Goal: Information Seeking & Learning: Learn about a topic

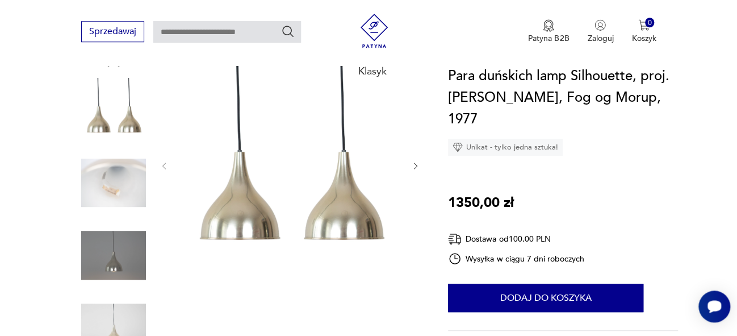
scroll to position [135, 0]
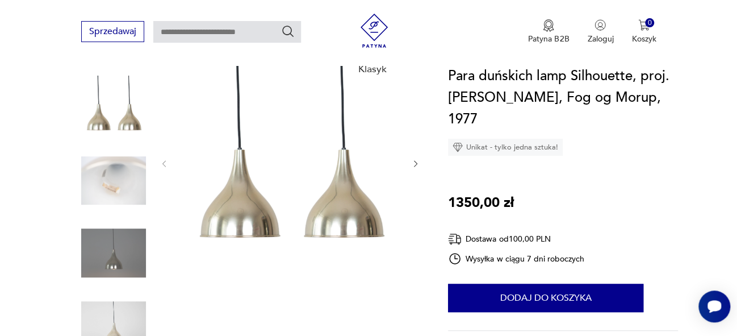
click at [111, 267] on img at bounding box center [113, 252] width 65 height 65
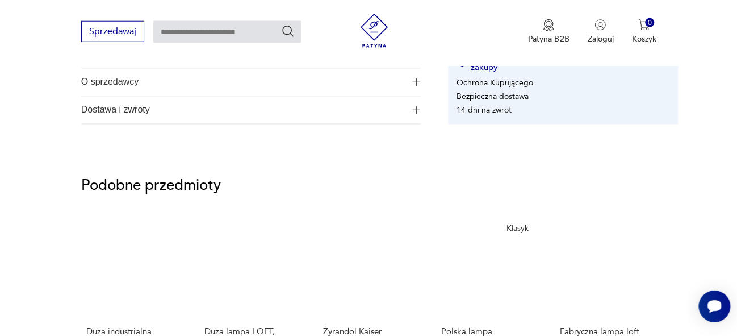
scroll to position [745, 0]
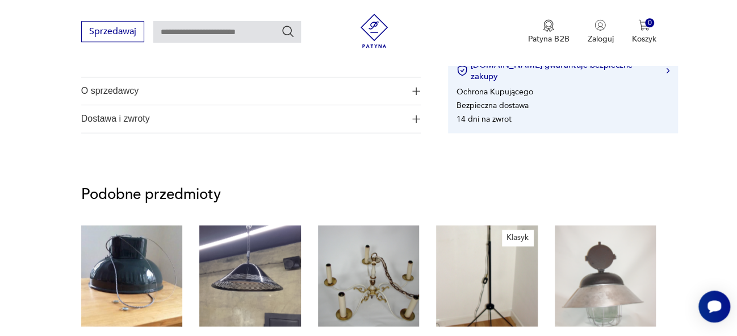
click at [417, 119] on img "button" at bounding box center [416, 119] width 8 height 8
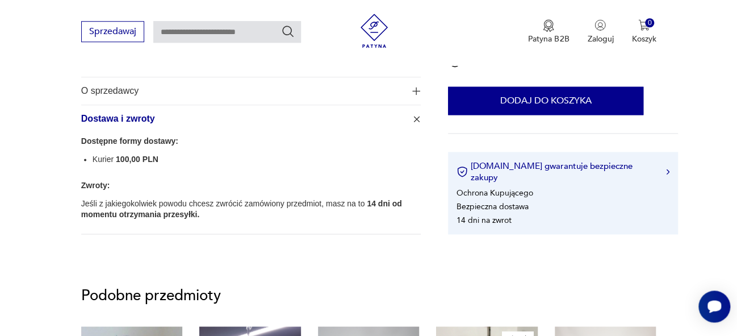
click at [415, 89] on img "button" at bounding box center [416, 91] width 8 height 8
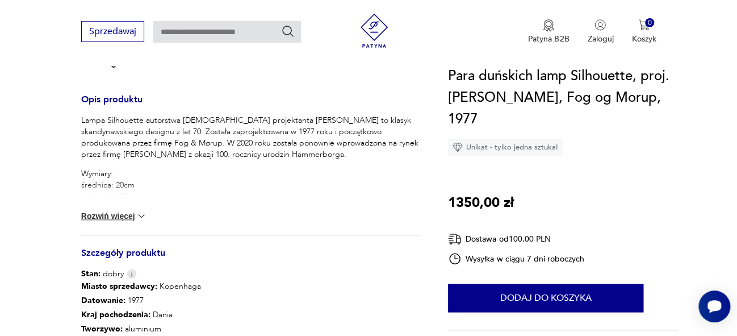
scroll to position [0, 0]
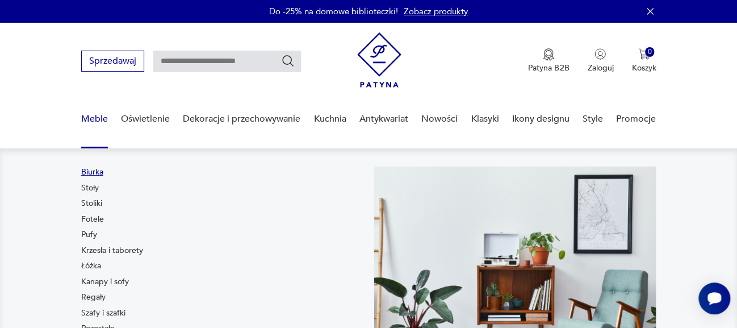
click at [95, 170] on link "Biurka" at bounding box center [92, 171] width 22 height 11
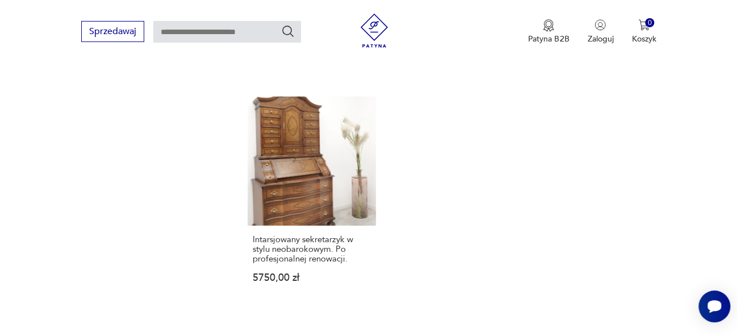
scroll to position [1579, 0]
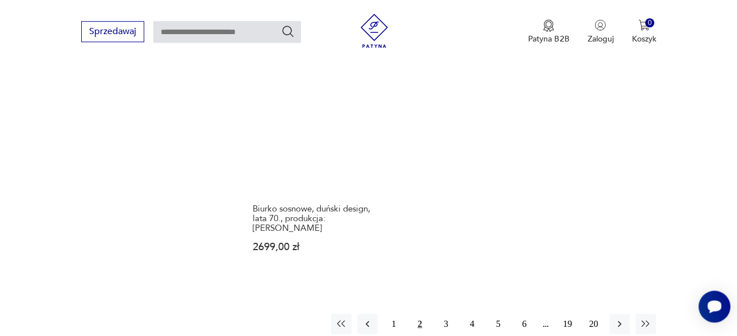
scroll to position [1618, 0]
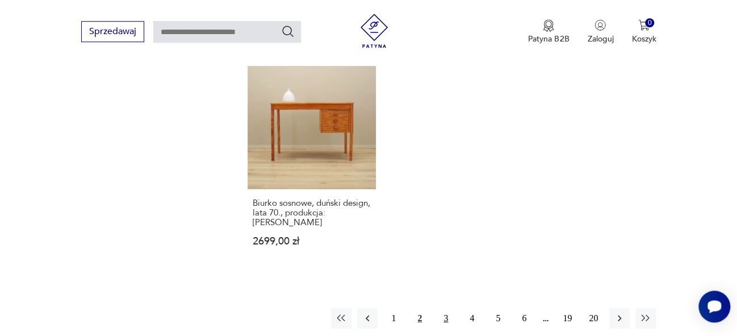
click at [446, 308] on button "3" at bounding box center [446, 318] width 20 height 20
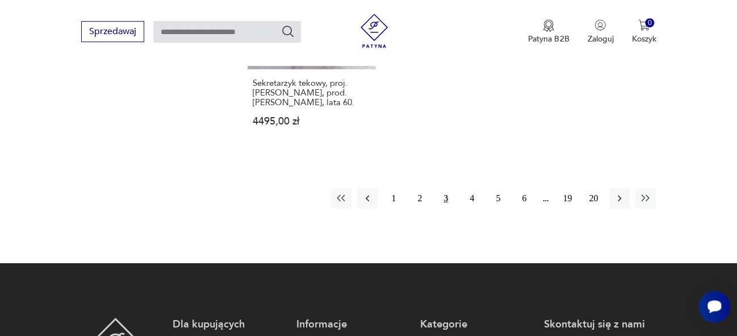
scroll to position [1712, 0]
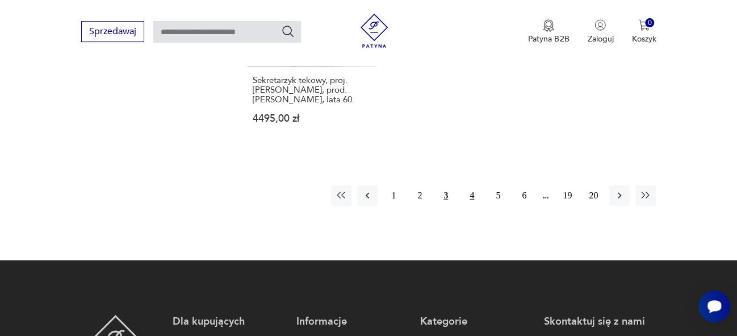
click at [471, 185] on button "4" at bounding box center [472, 195] width 20 height 20
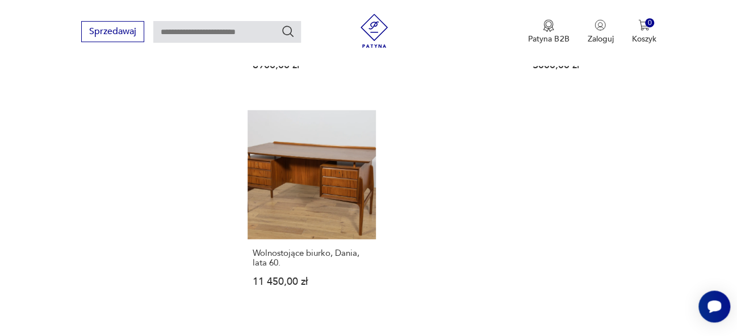
scroll to position [1542, 0]
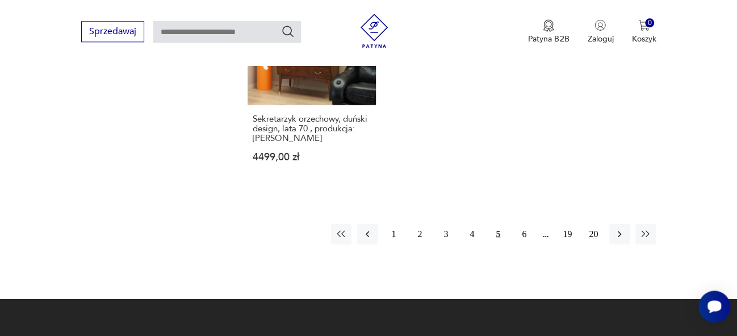
scroll to position [1690, 0]
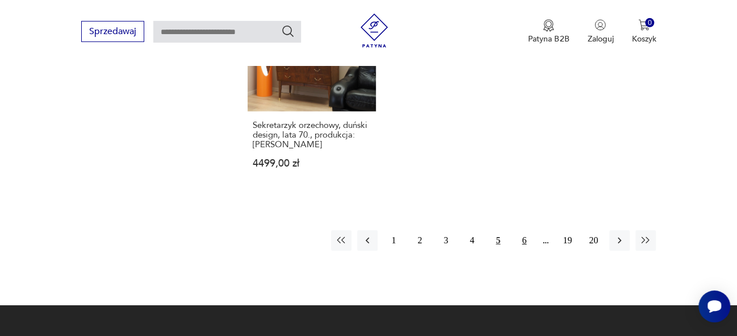
click at [526, 231] on button "6" at bounding box center [524, 240] width 20 height 20
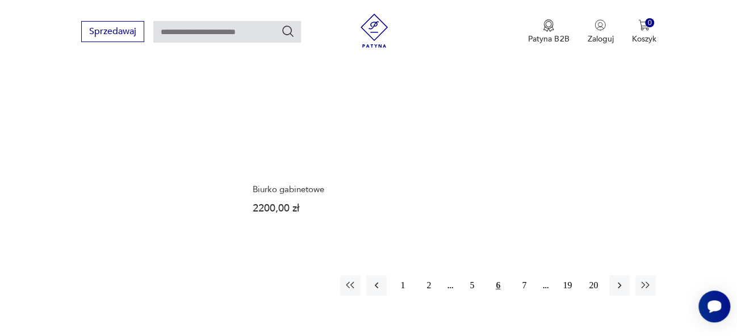
scroll to position [1619, 0]
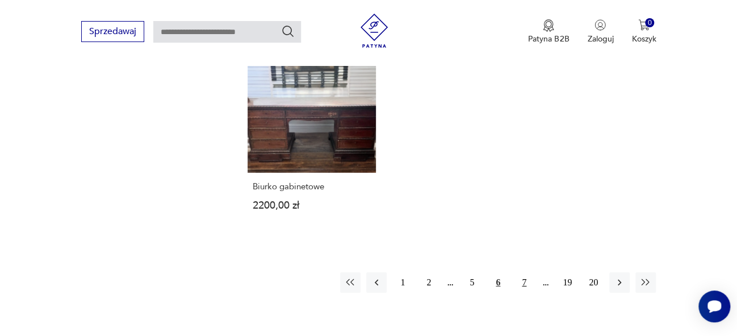
click at [524, 272] on button "7" at bounding box center [524, 282] width 20 height 20
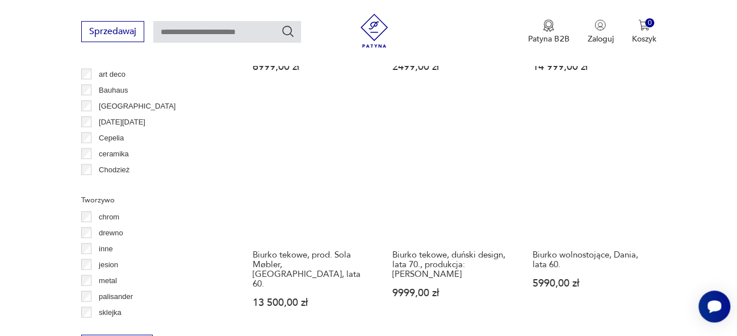
scroll to position [1118, 0]
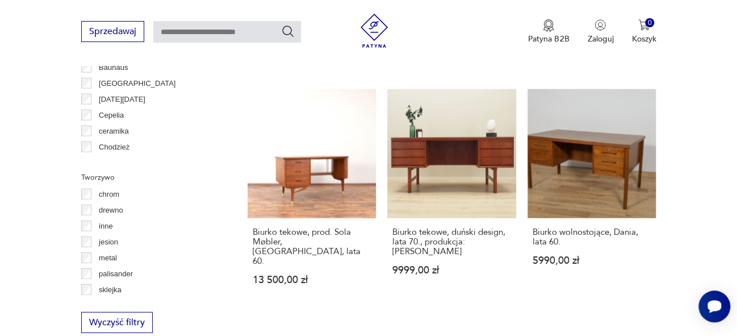
drag, startPoint x: 745, startPoint y: 69, endPoint x: 732, endPoint y: 210, distance: 140.9
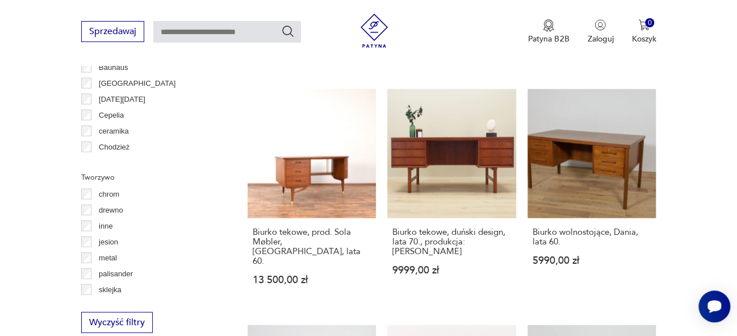
click at [732, 210] on section "Filtruj produkty Cena MIN MAX OK Promocja Datowanie OK Kraj pochodzenia Dania (…" at bounding box center [368, 125] width 737 height 1542
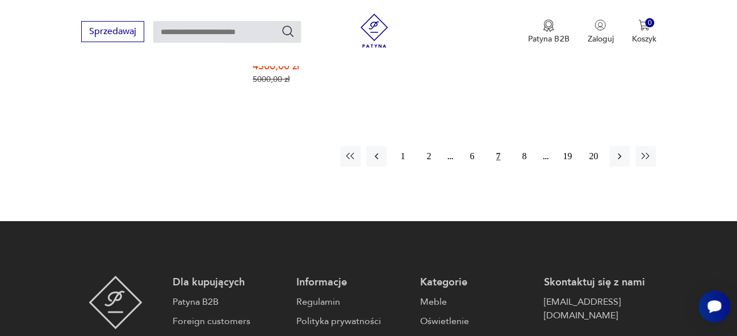
scroll to position [1796, 0]
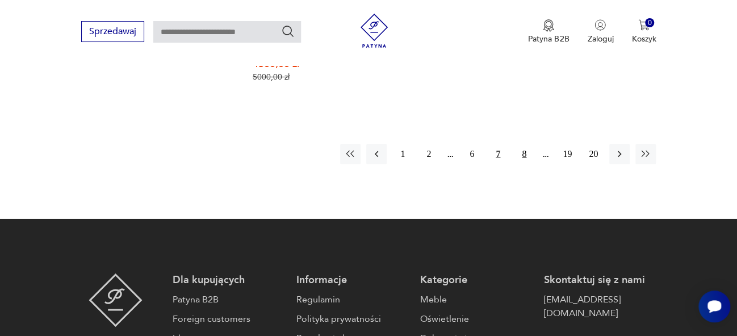
click at [523, 144] on button "8" at bounding box center [524, 154] width 20 height 20
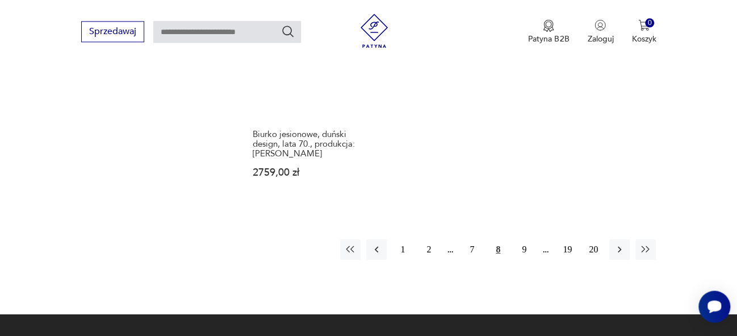
scroll to position [1690, 0]
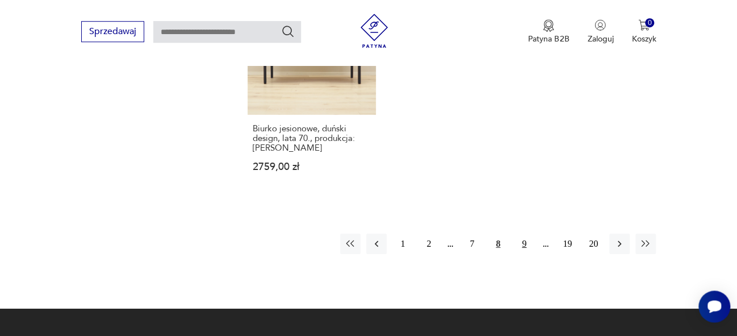
click at [527, 233] on button "9" at bounding box center [524, 243] width 20 height 20
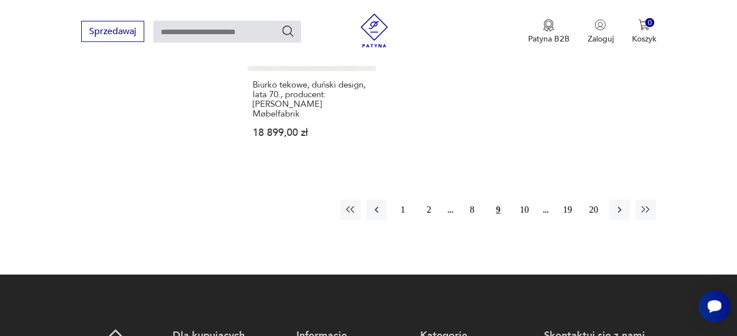
scroll to position [1743, 0]
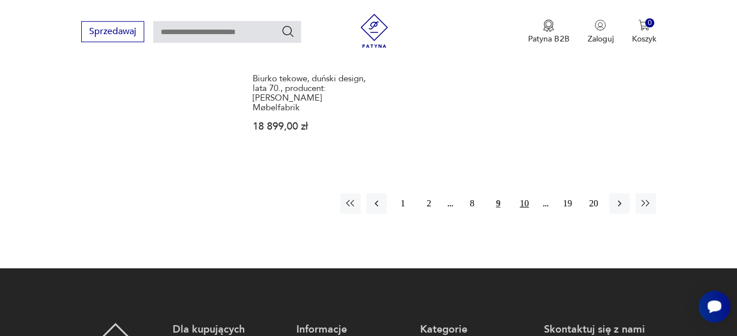
click at [525, 193] on button "10" at bounding box center [524, 203] width 20 height 20
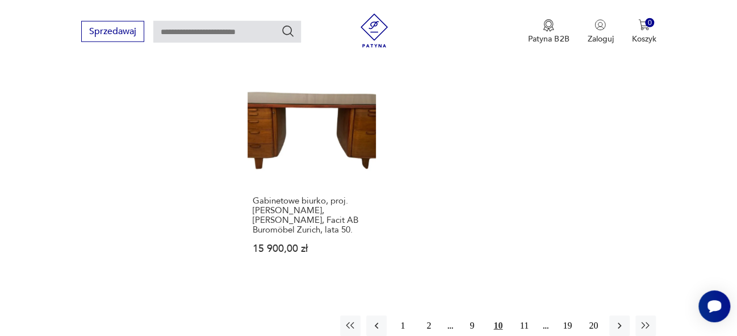
scroll to position [1635, 0]
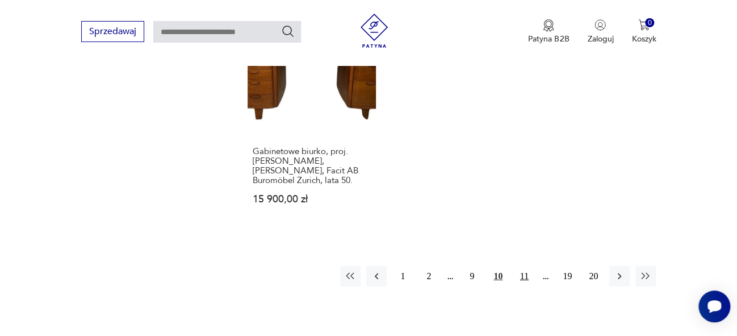
click at [527, 268] on button "11" at bounding box center [524, 276] width 20 height 20
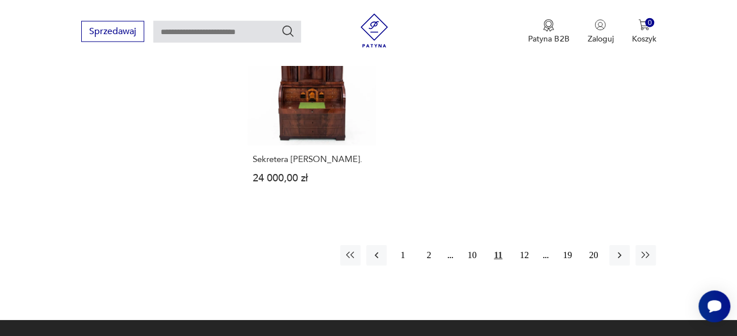
scroll to position [1690, 0]
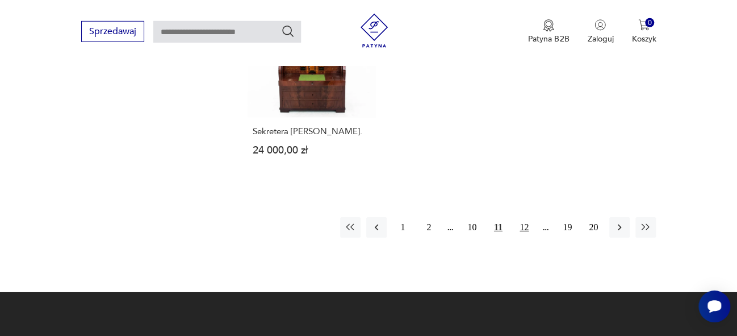
click at [523, 217] on button "12" at bounding box center [524, 227] width 20 height 20
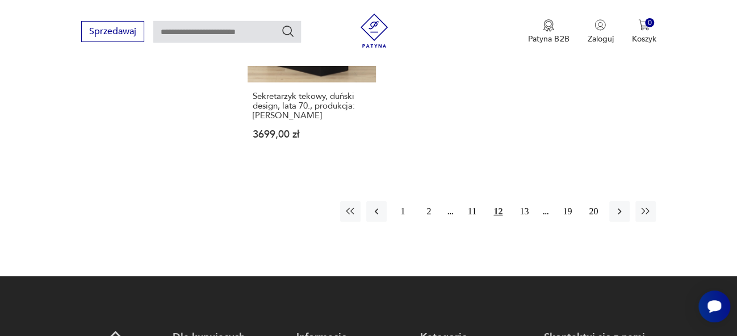
scroll to position [1709, 0]
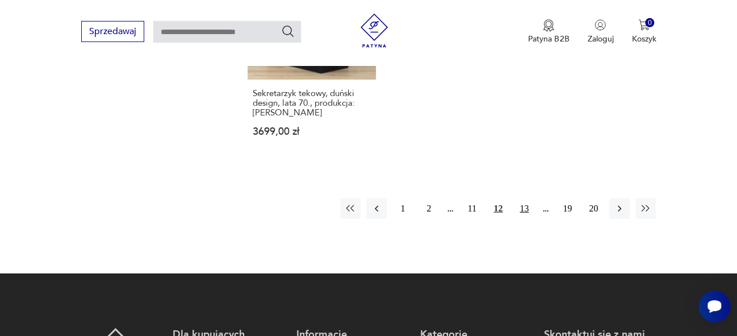
click at [527, 198] on button "13" at bounding box center [524, 208] width 20 height 20
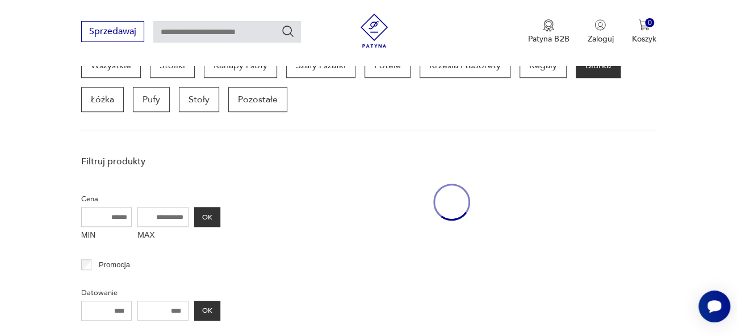
scroll to position [300, 0]
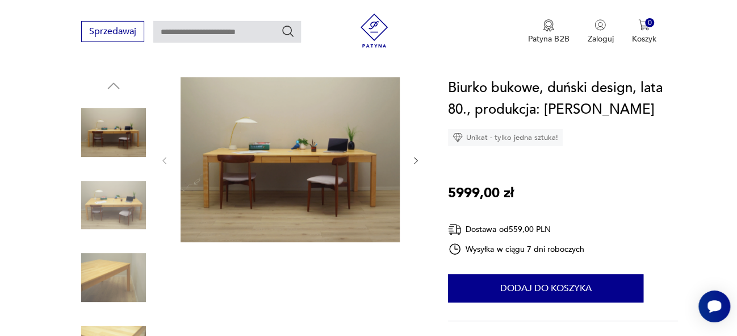
click at [416, 158] on icon "button" at bounding box center [416, 161] width 10 height 10
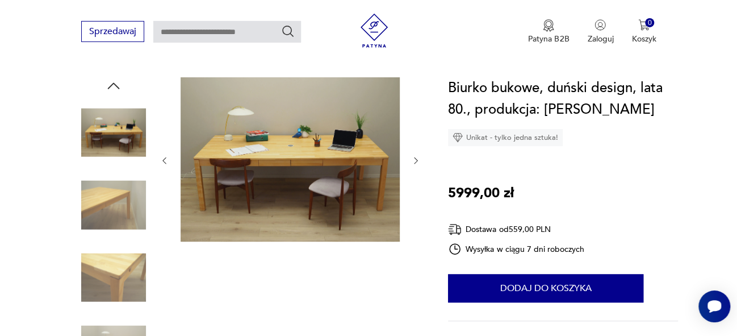
click at [416, 158] on icon "button" at bounding box center [416, 161] width 10 height 10
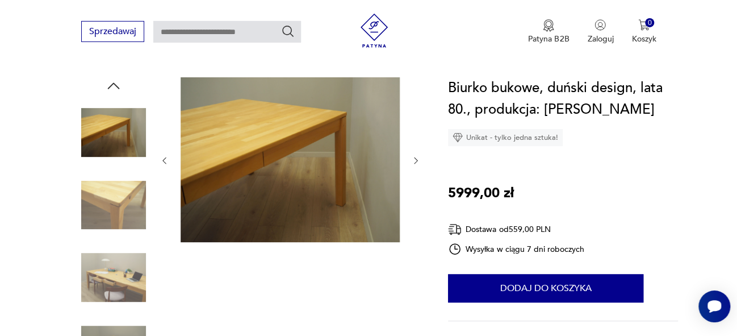
click at [416, 158] on icon "button" at bounding box center [416, 161] width 10 height 10
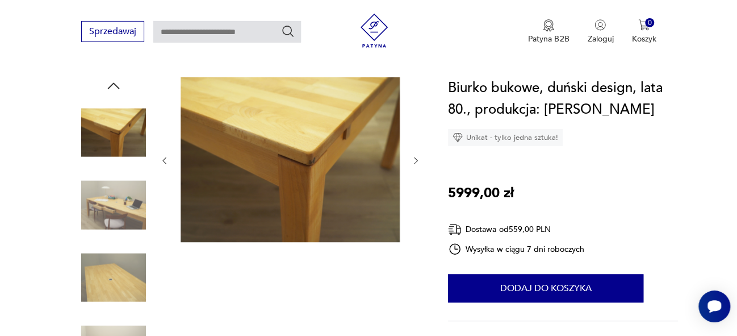
click at [416, 158] on icon "button" at bounding box center [416, 161] width 10 height 10
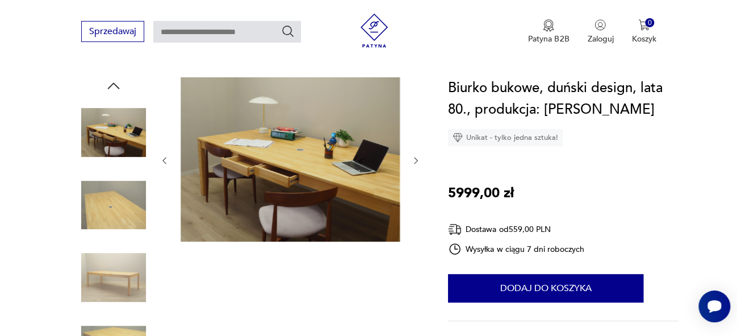
click at [416, 158] on icon "button" at bounding box center [416, 161] width 10 height 10
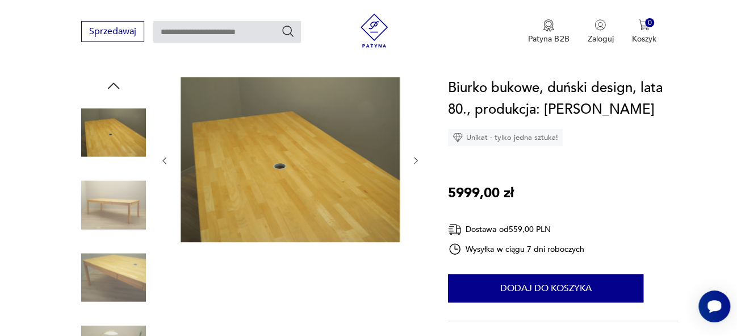
click at [416, 158] on icon "button" at bounding box center [416, 161] width 10 height 10
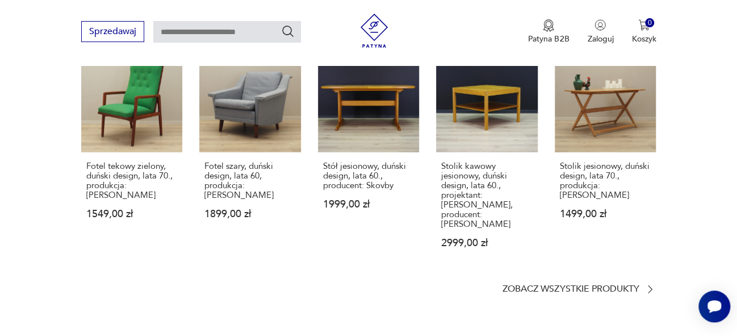
scroll to position [1629, 0]
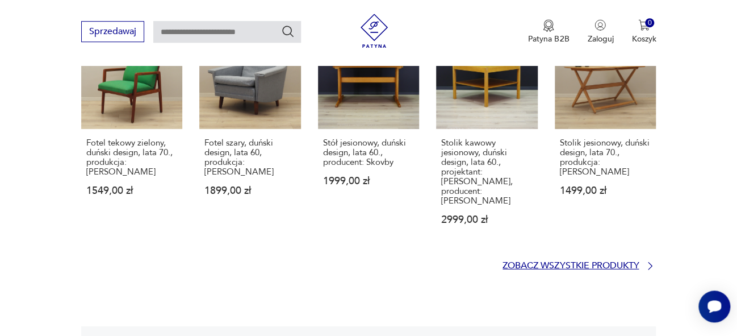
click at [637, 262] on p "Zobacz wszystkie produkty" at bounding box center [571, 265] width 136 height 7
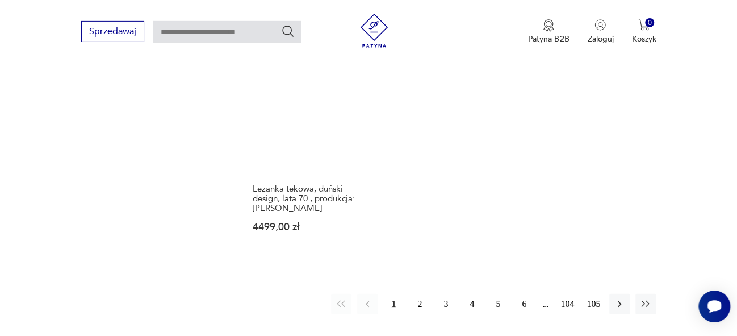
scroll to position [1548, 0]
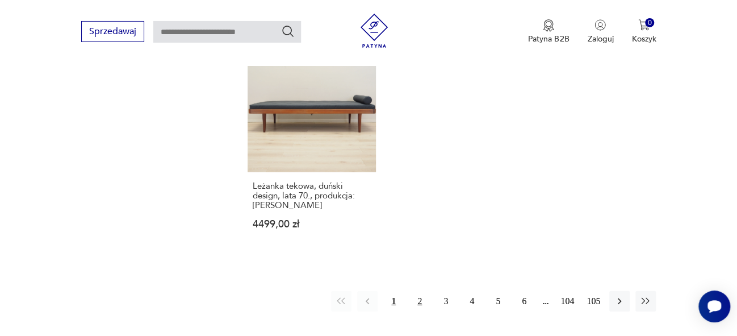
click at [421, 291] on button "2" at bounding box center [420, 301] width 20 height 20
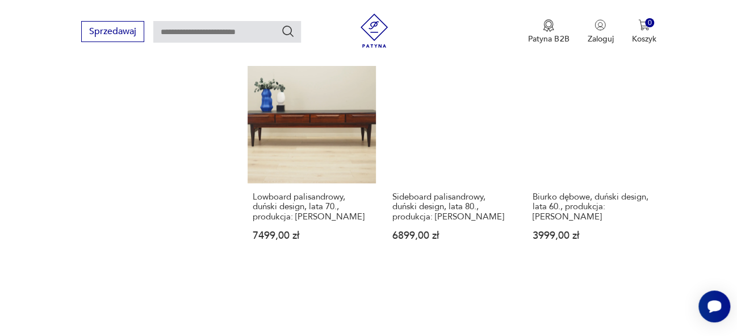
scroll to position [846, 0]
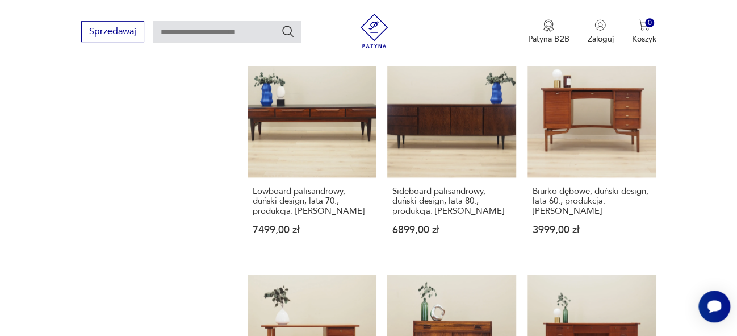
drag, startPoint x: 745, startPoint y: 84, endPoint x: 736, endPoint y: 174, distance: 90.7
click at [736, 174] on section "Filtruj produkty Meble (1405) Dekoracje (68) Kuchnia (10) Pozostałe (4) Oświetl…" at bounding box center [368, 304] width 737 height 1490
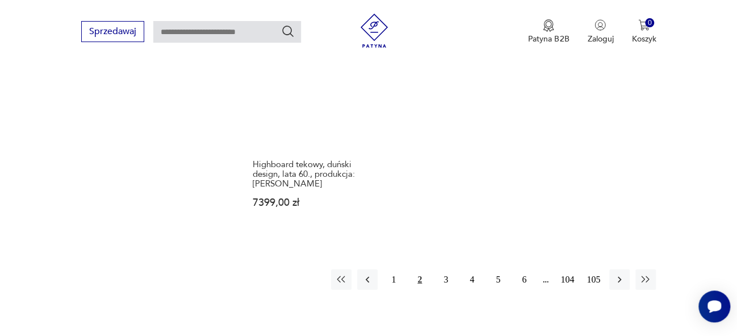
scroll to position [1553, 0]
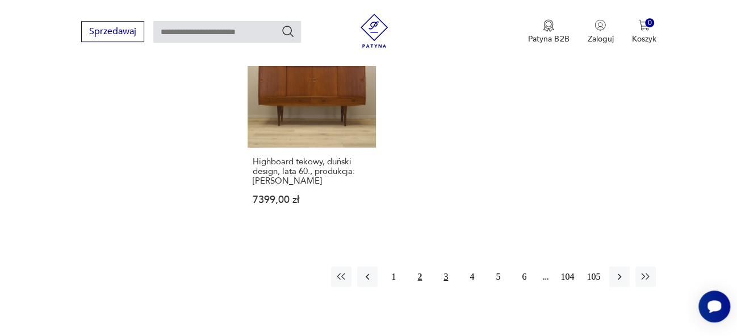
click at [449, 274] on button "3" at bounding box center [446, 276] width 20 height 20
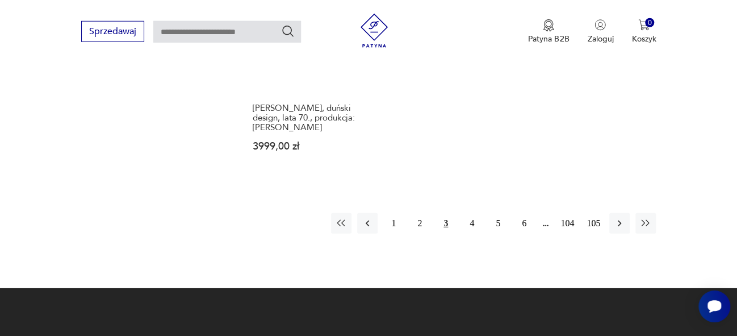
scroll to position [1633, 0]
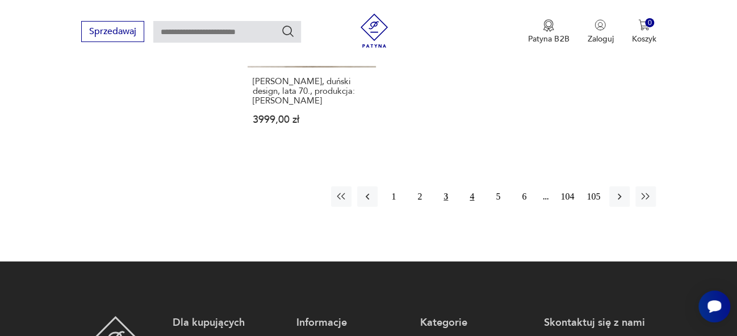
click at [472, 198] on button "4" at bounding box center [472, 196] width 20 height 20
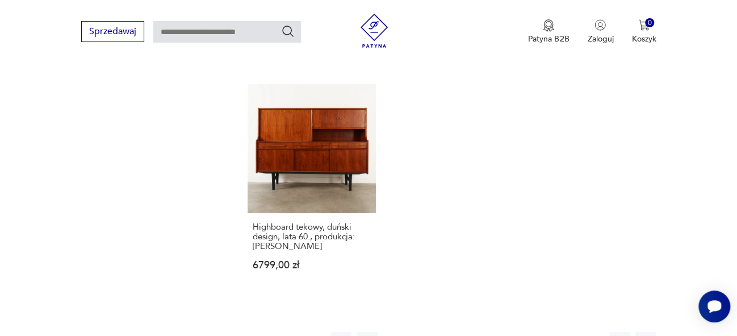
scroll to position [1556, 0]
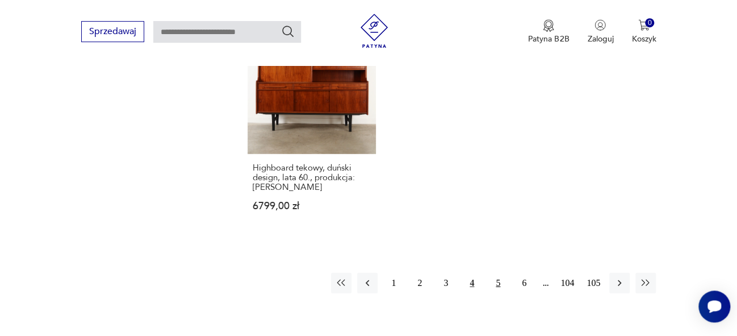
click at [498, 283] on button "5" at bounding box center [498, 283] width 20 height 20
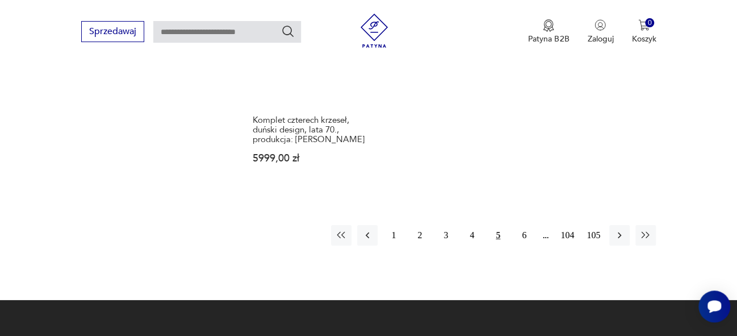
scroll to position [1626, 0]
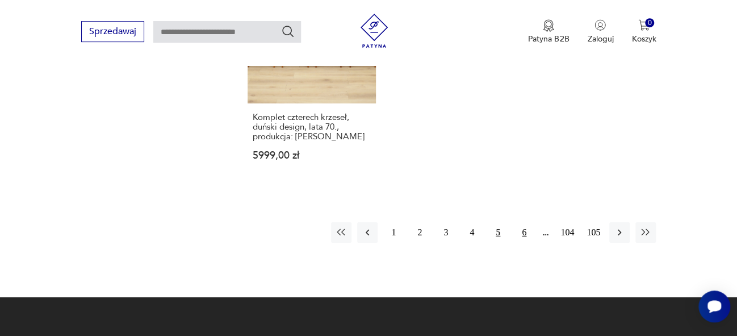
click at [527, 226] on button "6" at bounding box center [524, 232] width 20 height 20
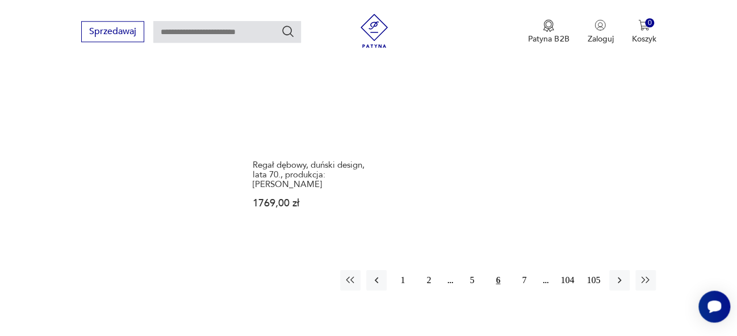
scroll to position [1639, 0]
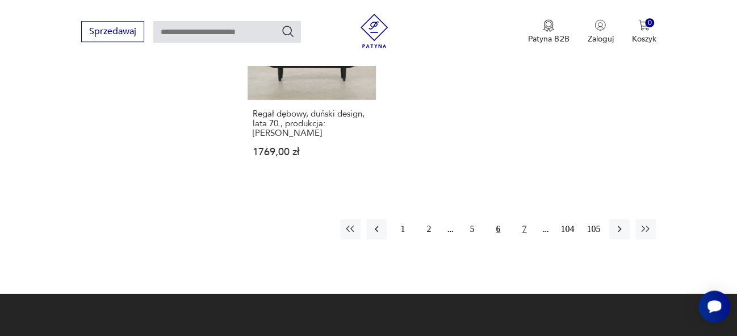
click at [525, 219] on button "7" at bounding box center [524, 229] width 20 height 20
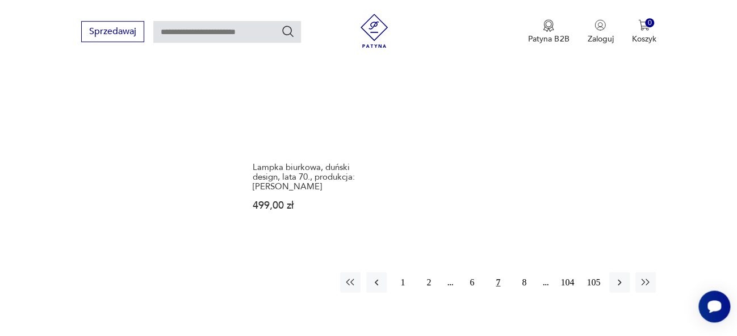
scroll to position [1550, 0]
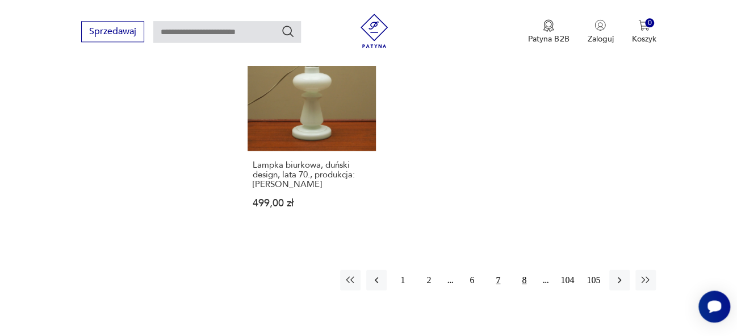
click at [523, 269] on button "8" at bounding box center [524, 279] width 20 height 20
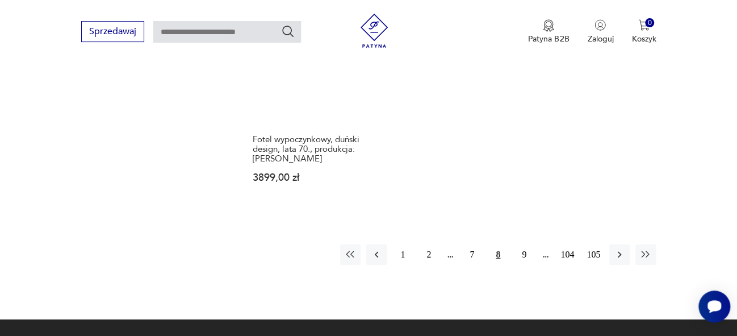
scroll to position [1593, 0]
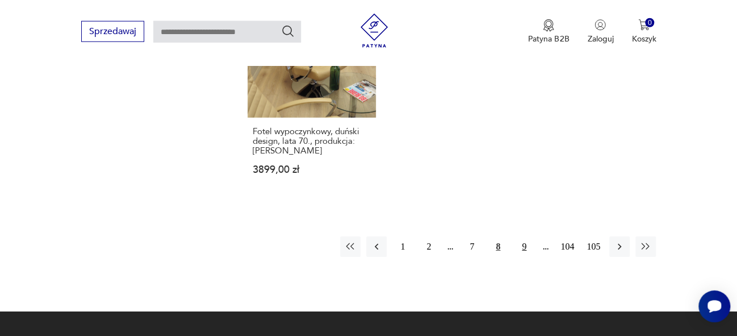
click at [527, 236] on button "9" at bounding box center [524, 246] width 20 height 20
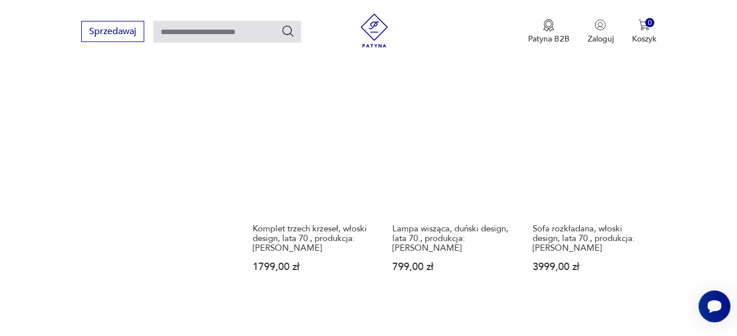
scroll to position [1280, 0]
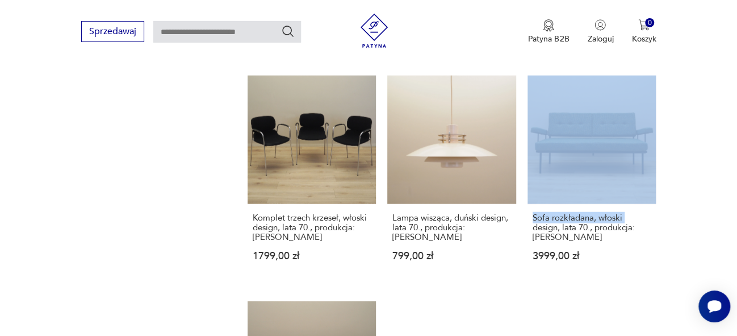
drag, startPoint x: 745, startPoint y: 122, endPoint x: 732, endPoint y: 223, distance: 101.3
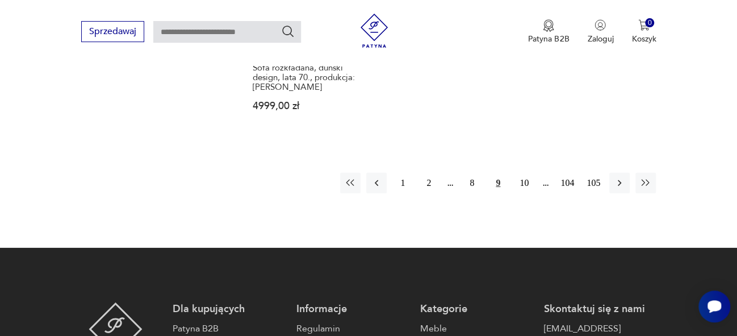
scroll to position [1654, 0]
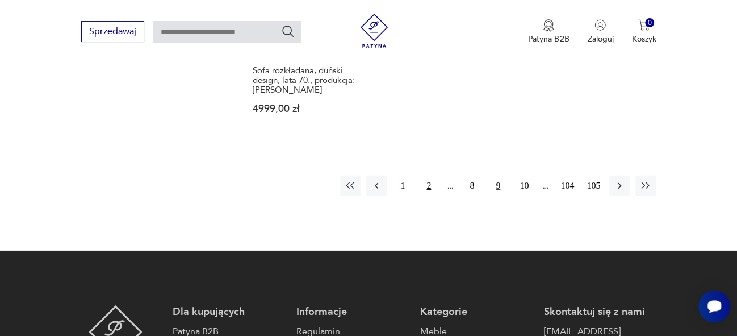
click at [429, 196] on button "2" at bounding box center [429, 186] width 20 height 20
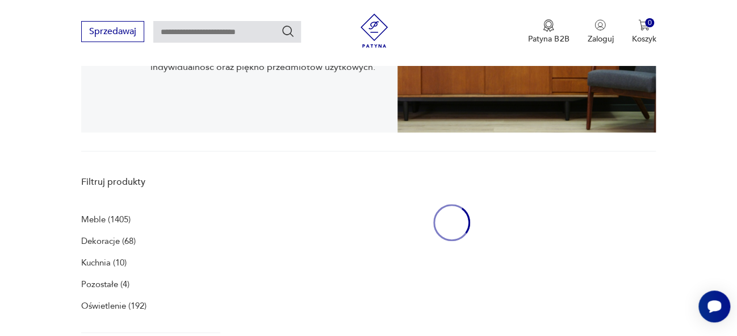
scroll to position [233, 0]
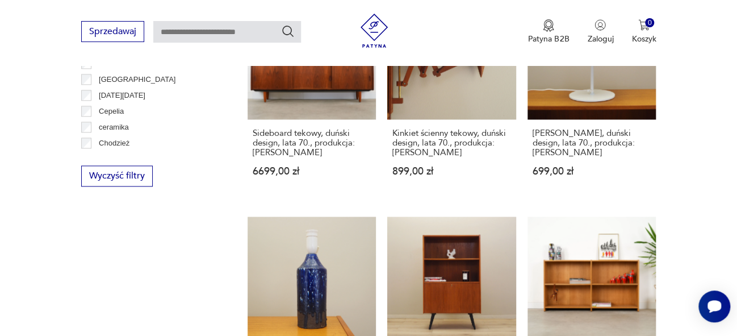
scroll to position [1683, 0]
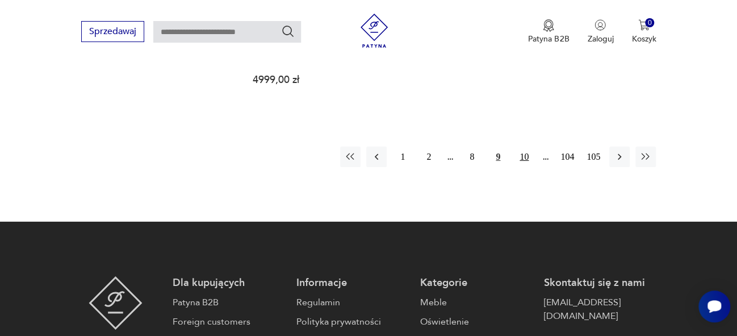
click at [520, 167] on button "10" at bounding box center [524, 157] width 20 height 20
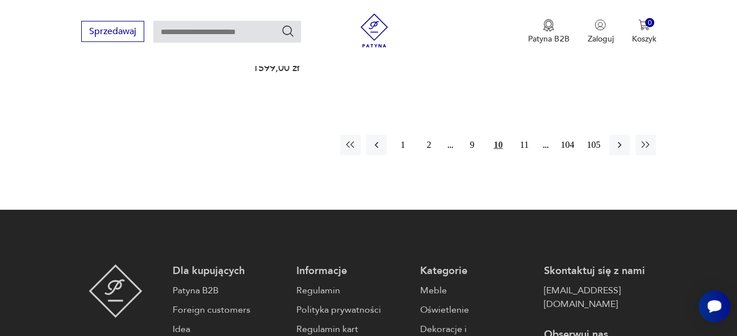
scroll to position [1754, 0]
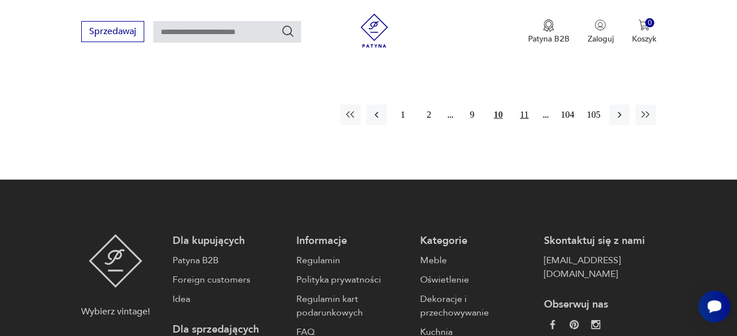
click at [523, 105] on button "11" at bounding box center [524, 115] width 20 height 20
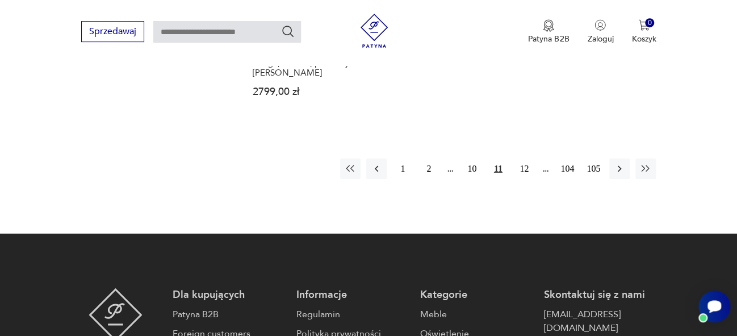
scroll to position [1716, 0]
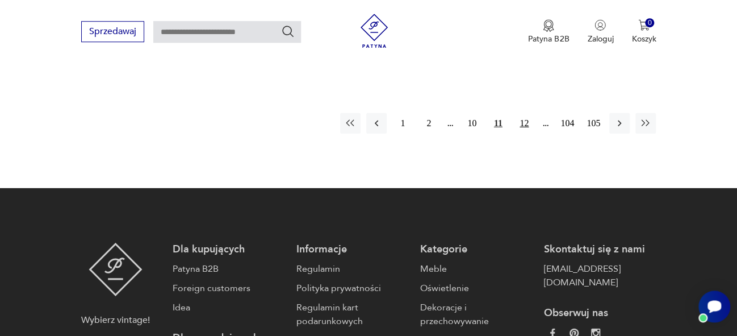
click at [523, 114] on button "12" at bounding box center [524, 123] width 20 height 20
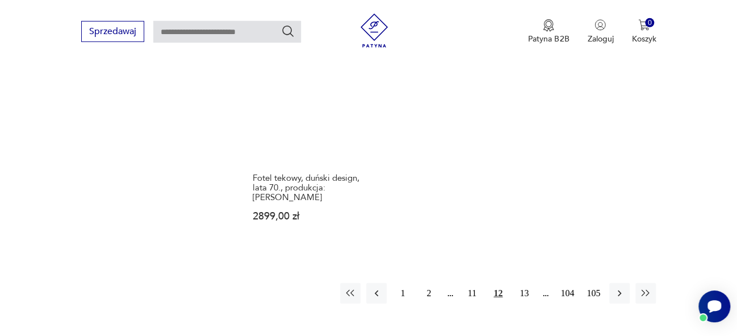
scroll to position [1559, 0]
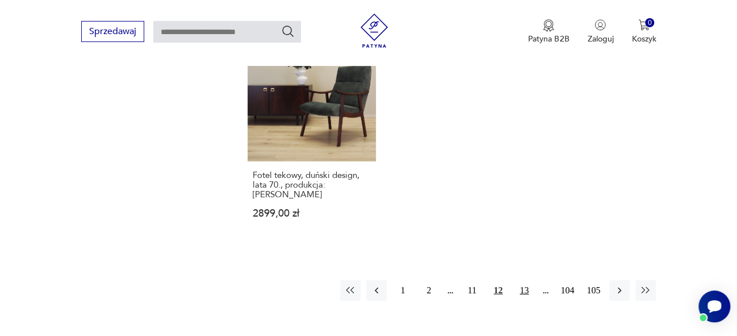
click at [529, 282] on button "13" at bounding box center [524, 290] width 20 height 20
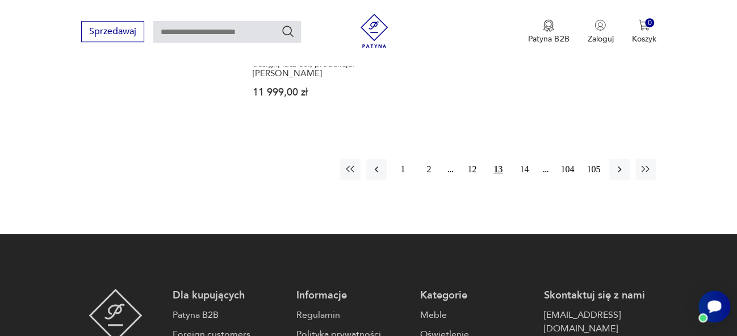
scroll to position [1698, 0]
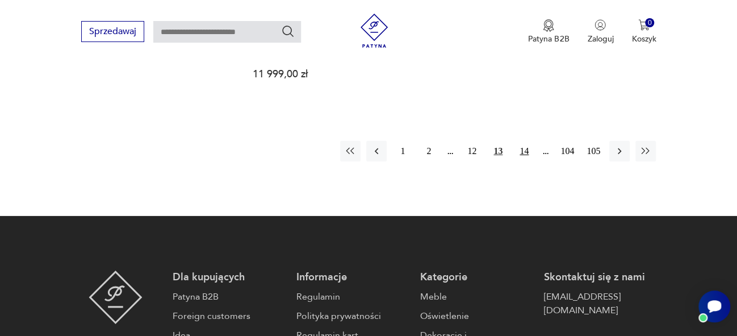
click at [527, 143] on button "14" at bounding box center [524, 151] width 20 height 20
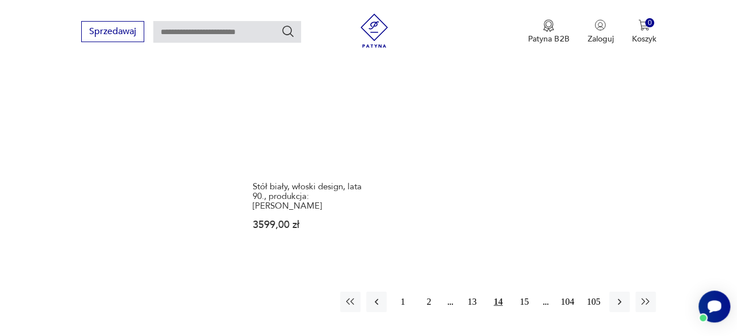
scroll to position [1559, 0]
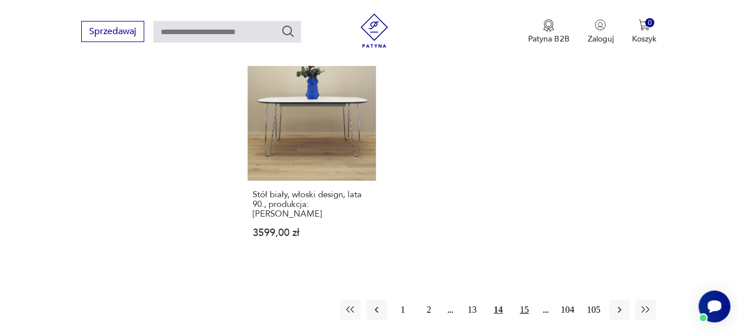
click at [524, 299] on button "15" at bounding box center [524, 309] width 20 height 20
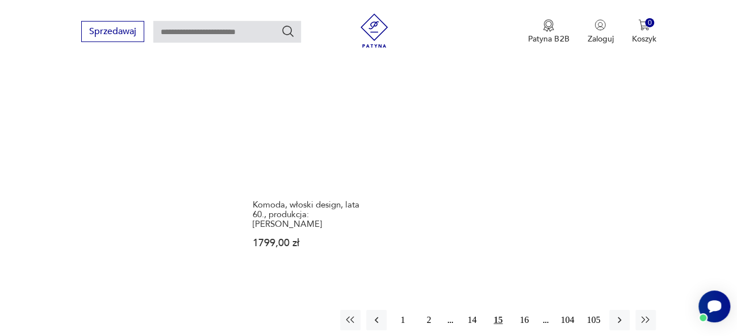
scroll to position [1583, 0]
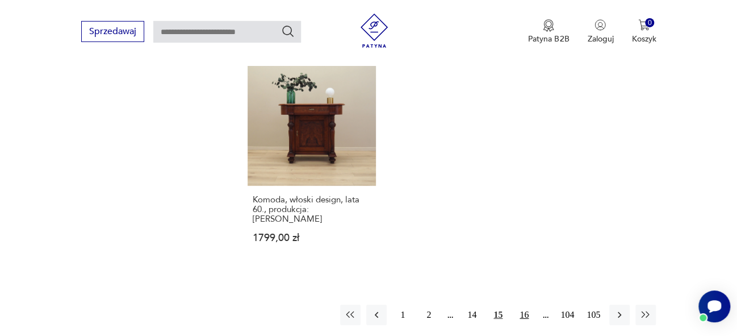
click at [524, 304] on button "16" at bounding box center [524, 314] width 20 height 20
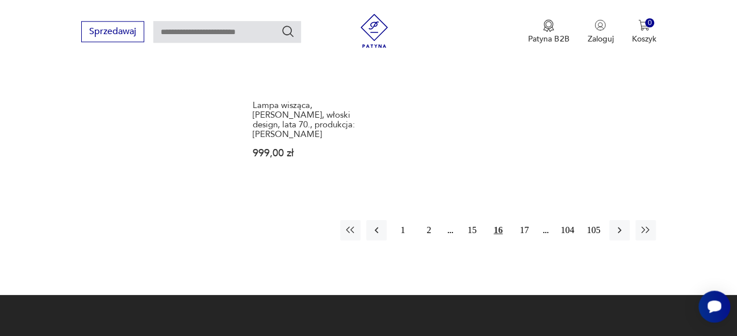
scroll to position [1626, 0]
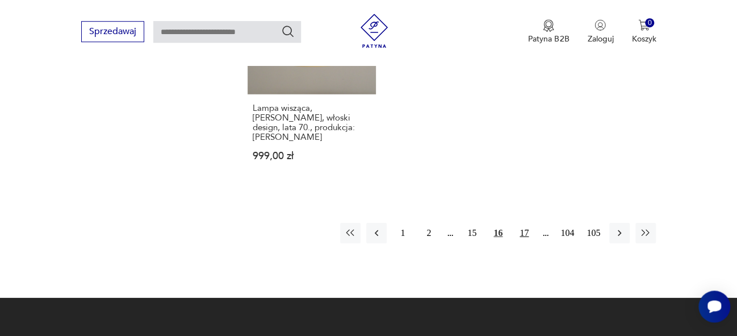
click at [524, 223] on button "17" at bounding box center [524, 233] width 20 height 20
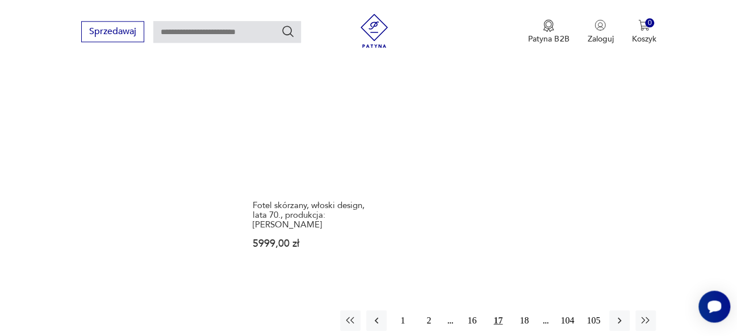
scroll to position [1551, 0]
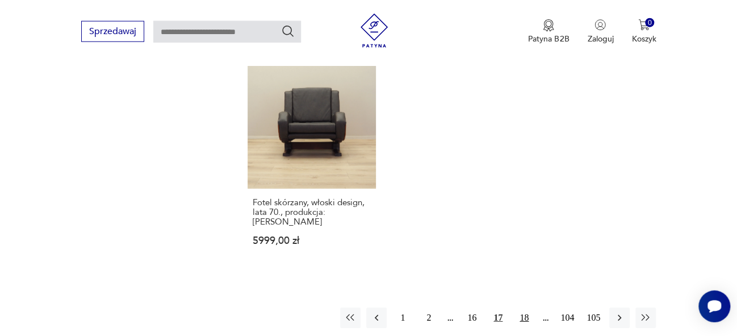
click at [523, 307] on button "18" at bounding box center [524, 317] width 20 height 20
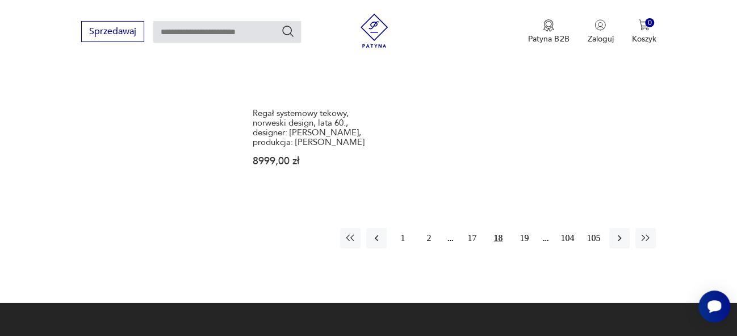
scroll to position [1669, 0]
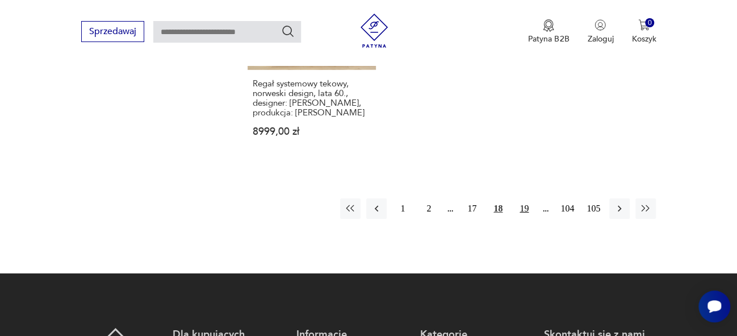
click at [525, 198] on button "19" at bounding box center [524, 208] width 20 height 20
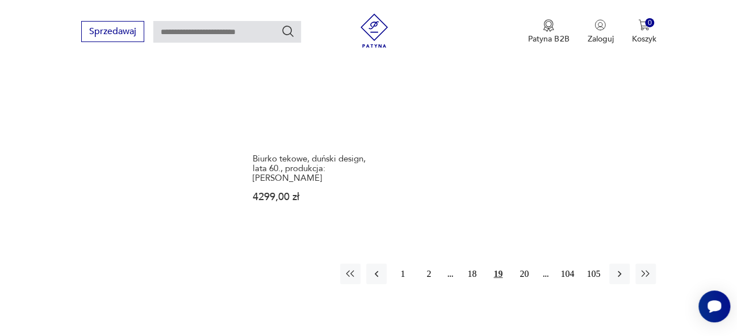
scroll to position [1569, 0]
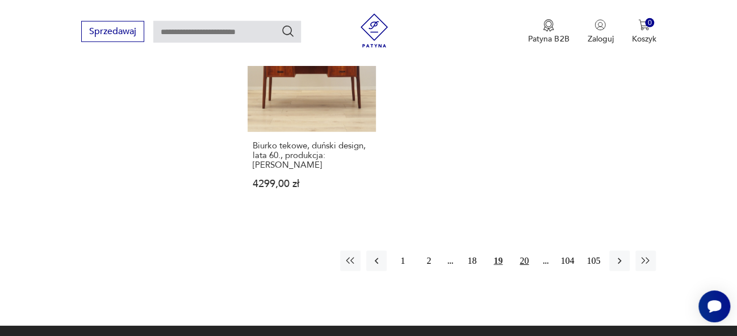
click at [528, 251] on button "20" at bounding box center [524, 261] width 20 height 20
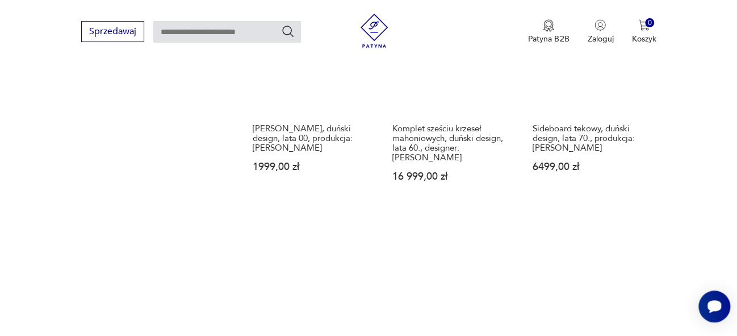
scroll to position [1551, 0]
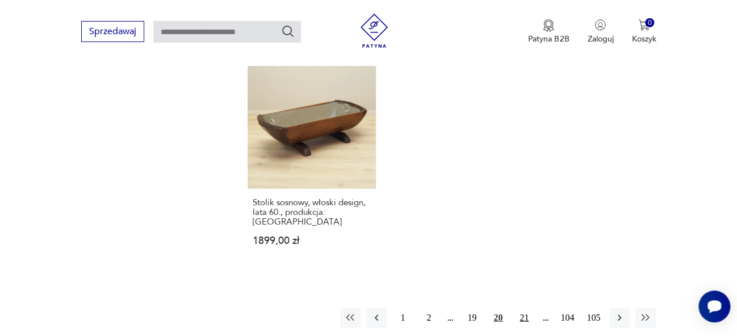
click at [523, 307] on button "21" at bounding box center [524, 317] width 20 height 20
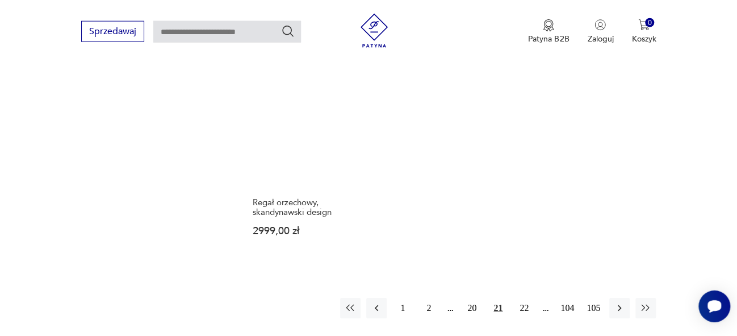
scroll to position [1562, 0]
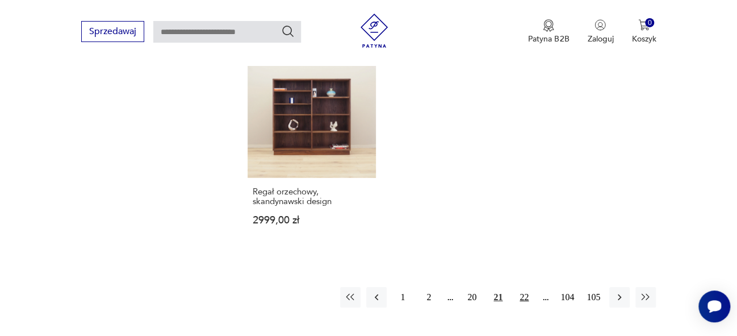
click at [523, 287] on button "22" at bounding box center [524, 297] width 20 height 20
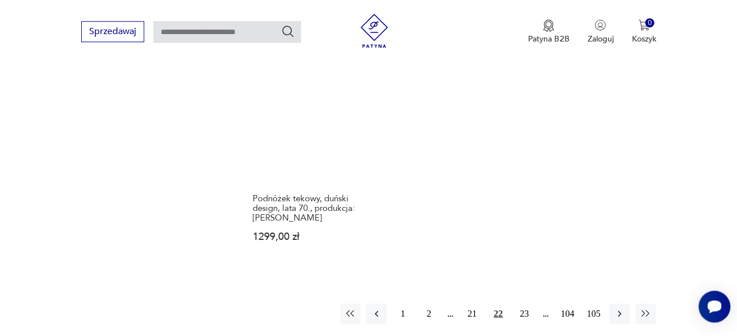
scroll to position [1537, 0]
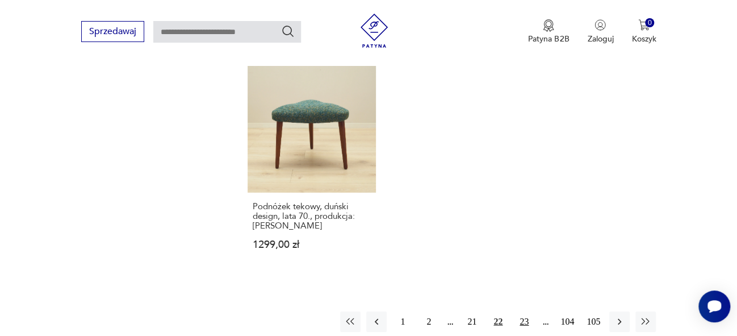
click at [524, 311] on button "23" at bounding box center [524, 321] width 20 height 20
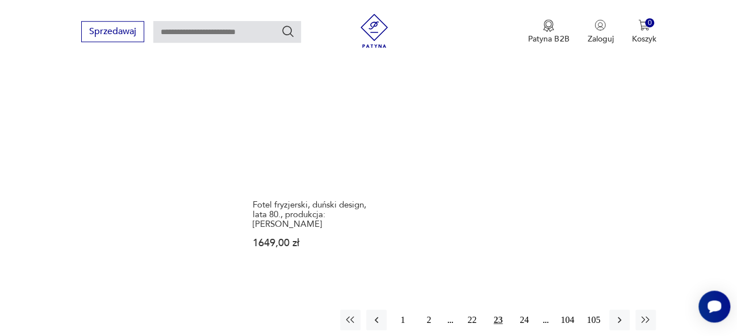
scroll to position [1532, 0]
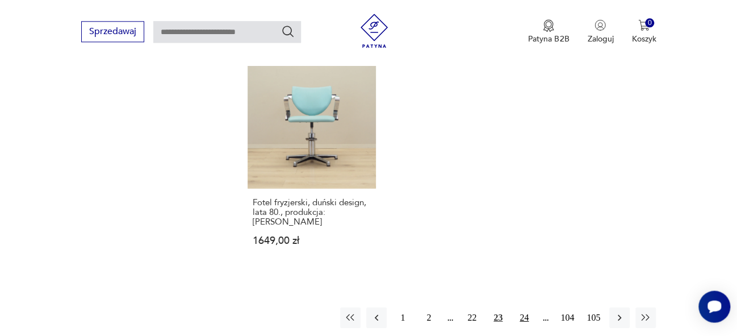
click at [523, 307] on button "24" at bounding box center [524, 317] width 20 height 20
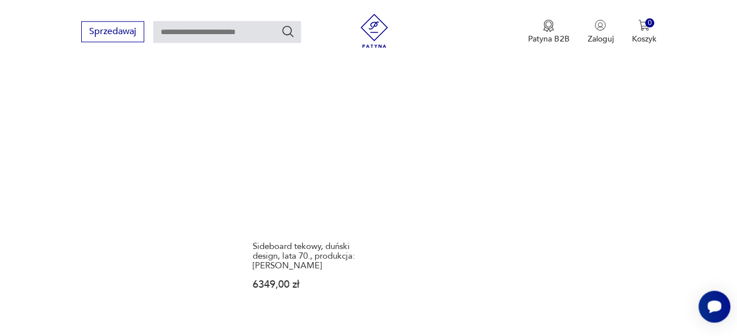
scroll to position [1577, 0]
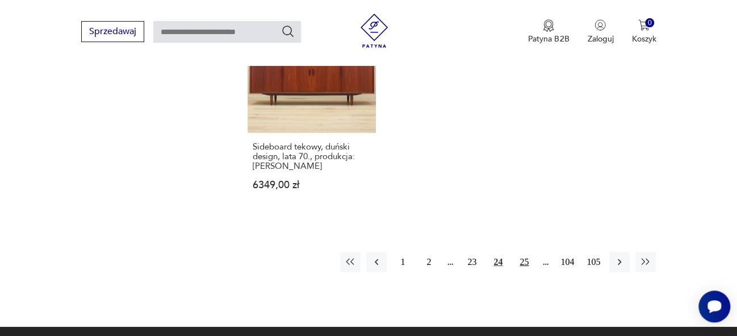
click at [524, 263] on button "25" at bounding box center [524, 262] width 20 height 20
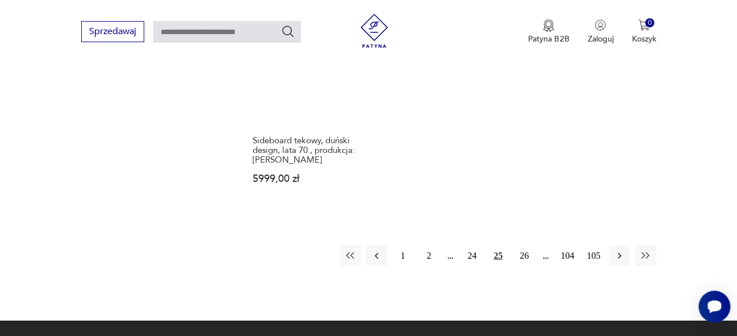
scroll to position [1673, 0]
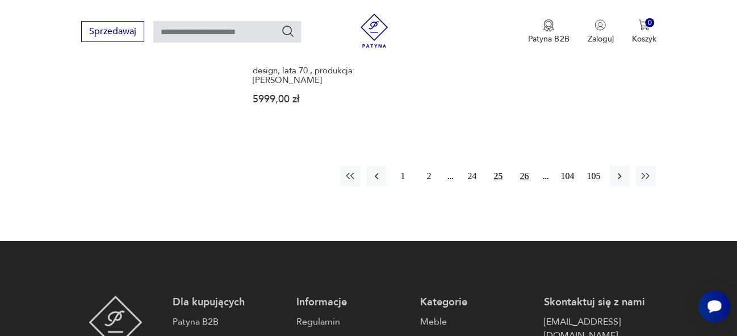
click at [524, 166] on button "26" at bounding box center [524, 176] width 20 height 20
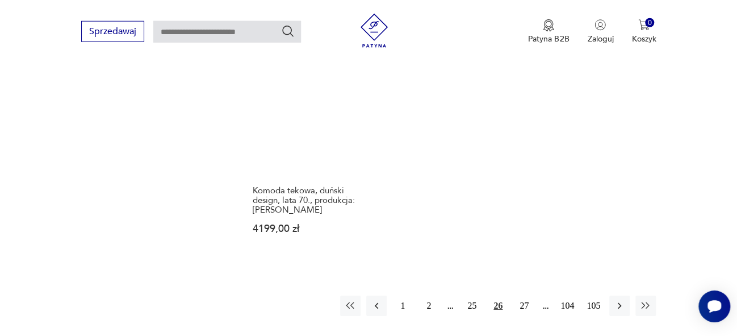
scroll to position [1550, 0]
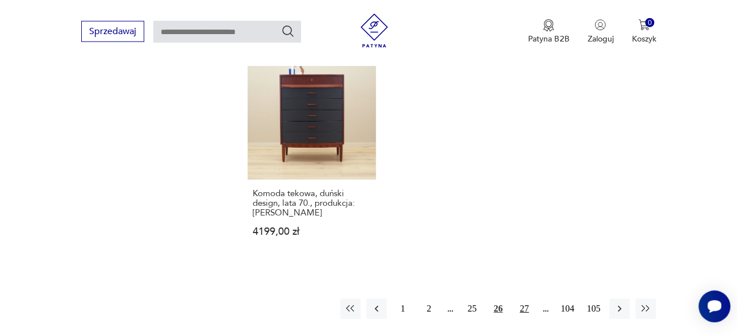
click at [525, 300] on button "27" at bounding box center [524, 308] width 20 height 20
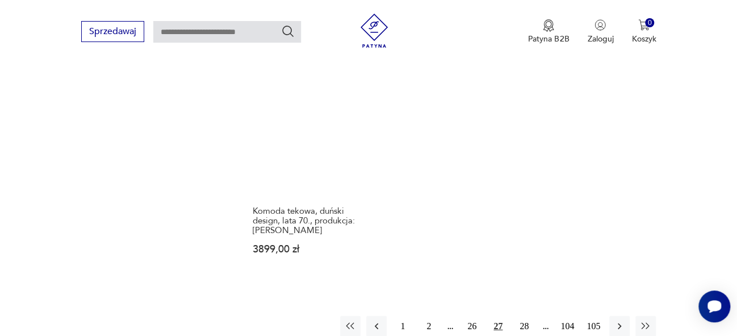
scroll to position [1508, 0]
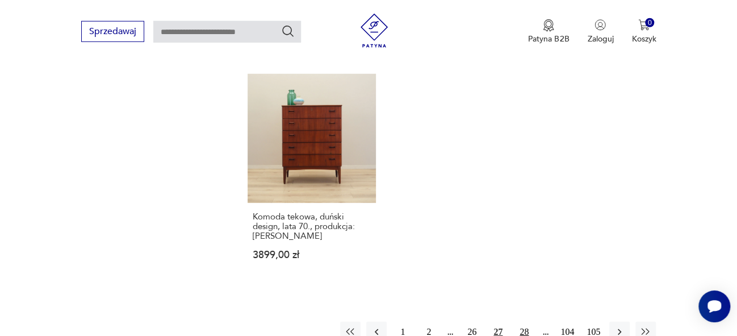
click at [524, 322] on button "28" at bounding box center [524, 332] width 20 height 20
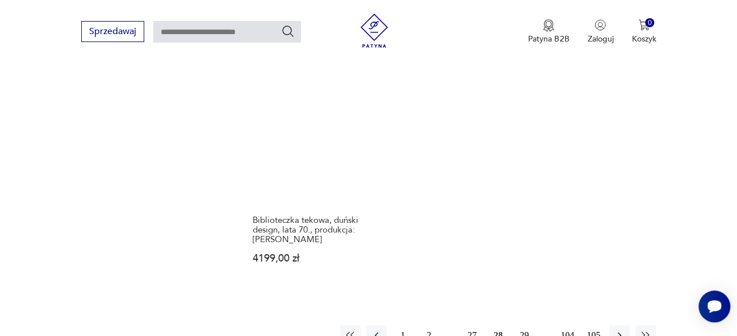
scroll to position [1516, 0]
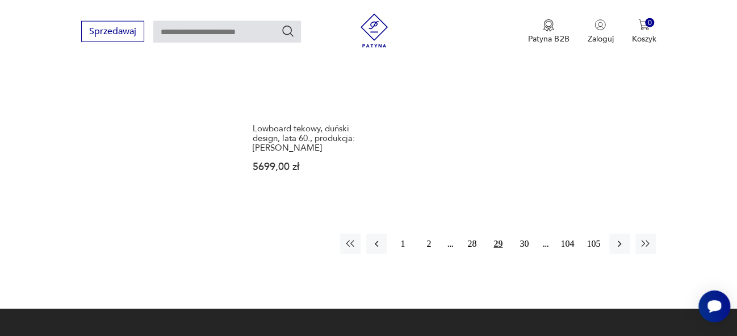
scroll to position [1662, 0]
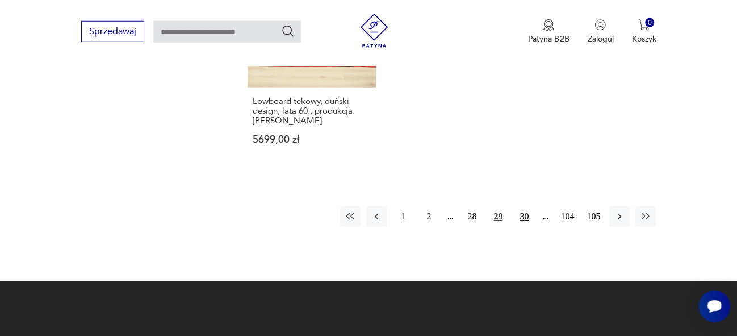
click at [524, 206] on button "30" at bounding box center [524, 216] width 20 height 20
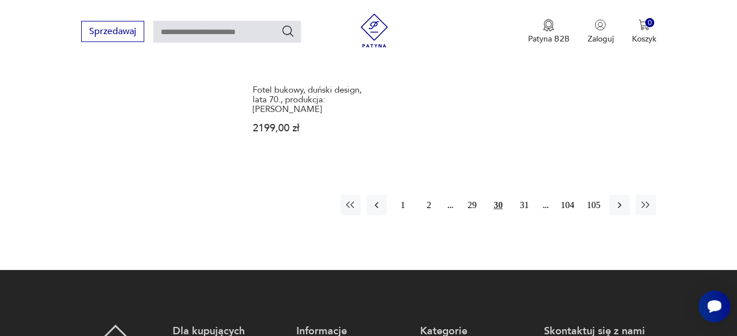
scroll to position [1627, 0]
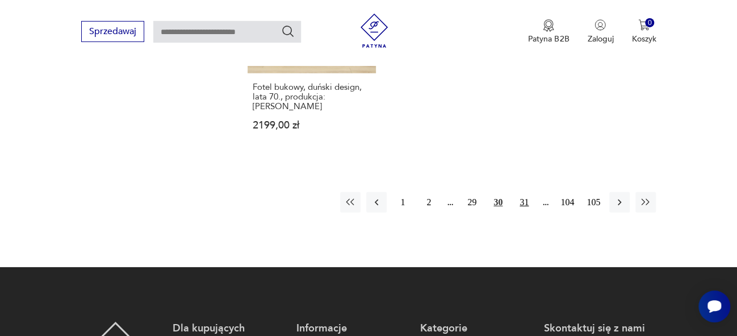
click at [523, 195] on button "31" at bounding box center [524, 202] width 20 height 20
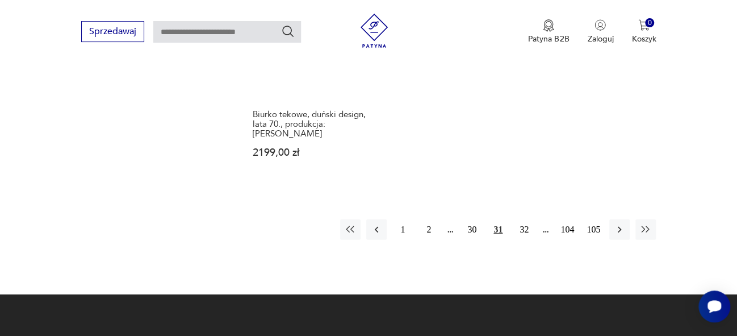
scroll to position [1634, 0]
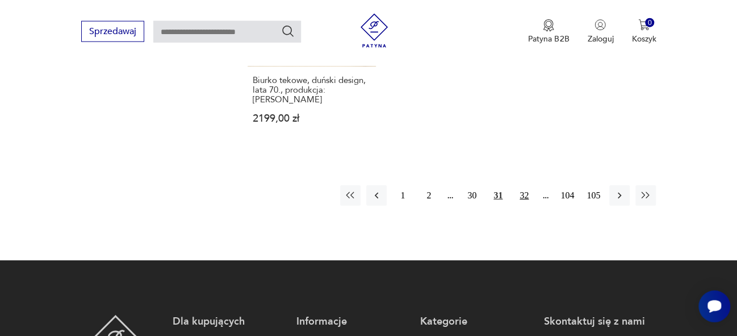
click at [522, 185] on button "32" at bounding box center [524, 195] width 20 height 20
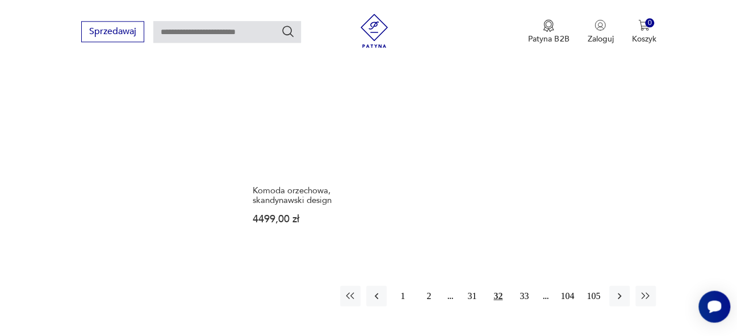
scroll to position [1537, 0]
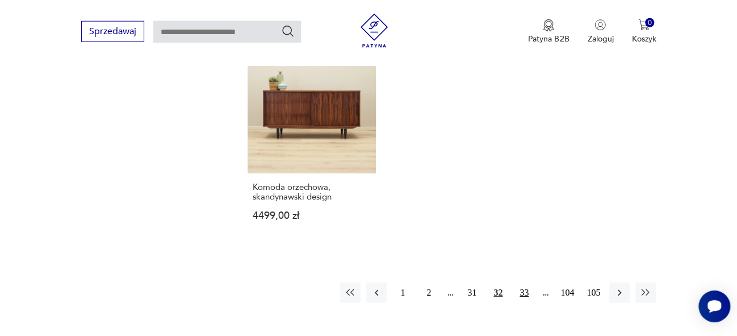
click at [528, 292] on button "33" at bounding box center [524, 292] width 20 height 20
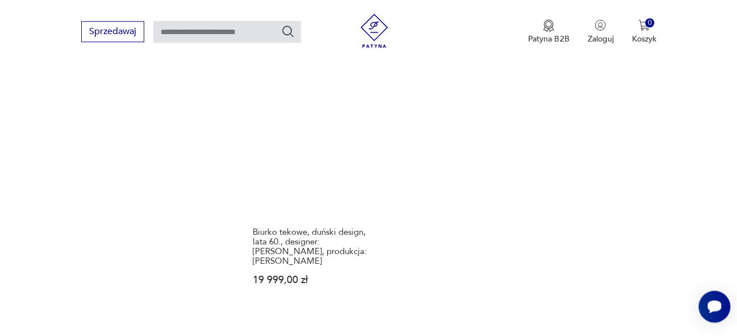
scroll to position [1615, 0]
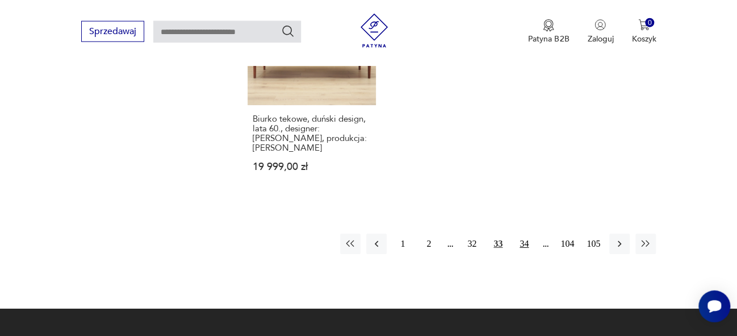
click at [525, 233] on button "34" at bounding box center [524, 243] width 20 height 20
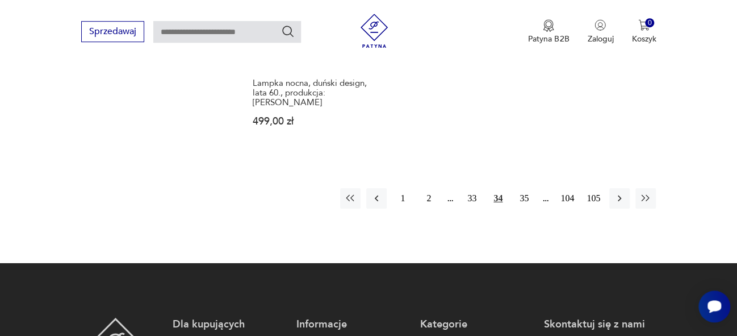
scroll to position [1706, 0]
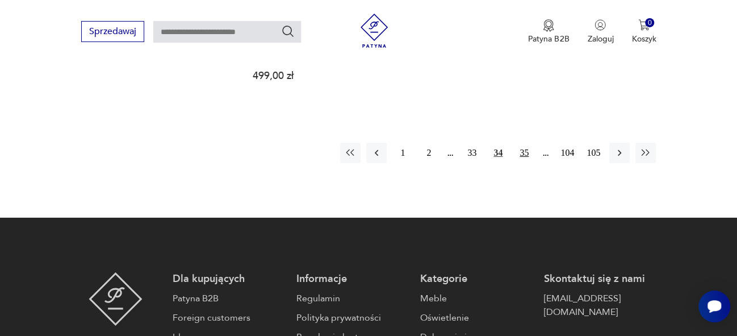
click at [523, 143] on button "35" at bounding box center [524, 153] width 20 height 20
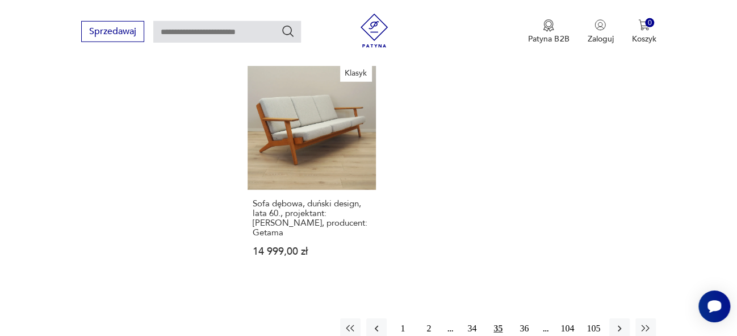
scroll to position [1546, 0]
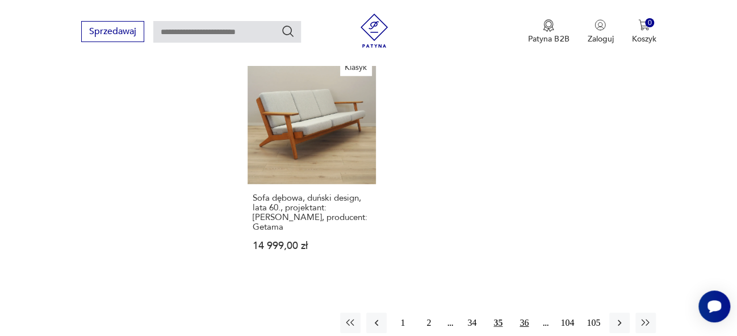
click at [527, 312] on button "36" at bounding box center [524, 322] width 20 height 20
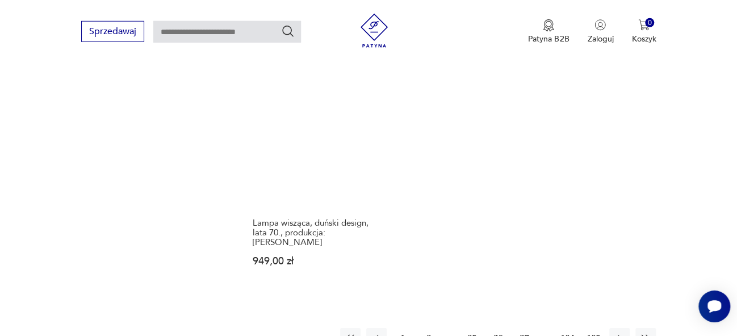
scroll to position [1548, 0]
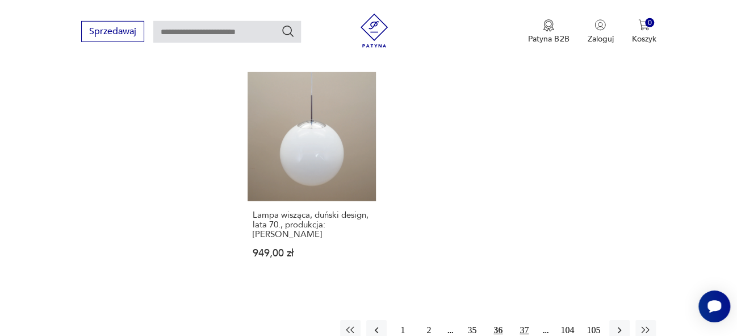
click at [523, 320] on button "37" at bounding box center [524, 330] width 20 height 20
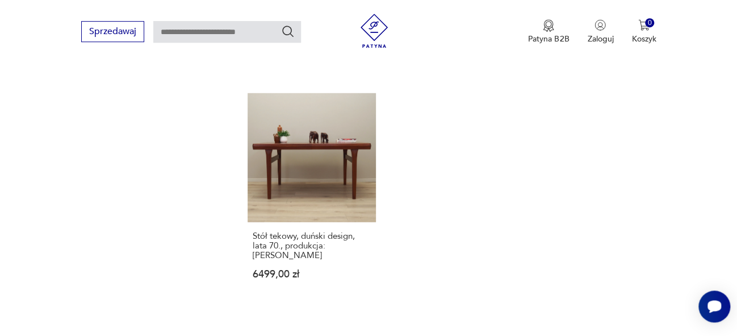
scroll to position [1529, 0]
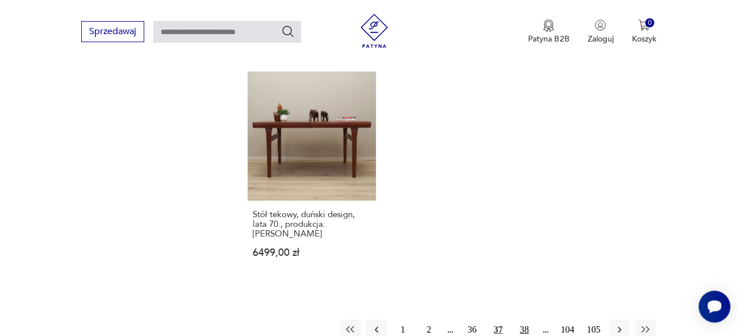
click at [527, 319] on button "38" at bounding box center [524, 329] width 20 height 20
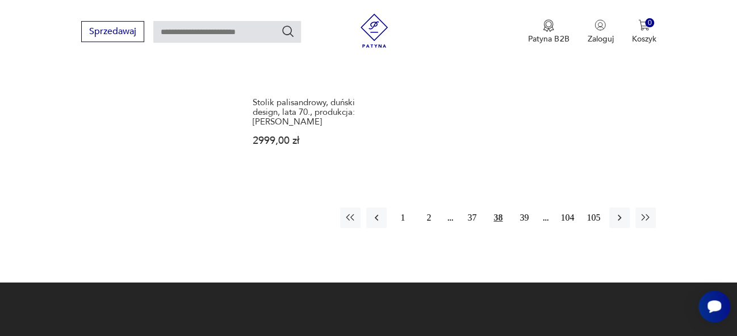
scroll to position [1655, 0]
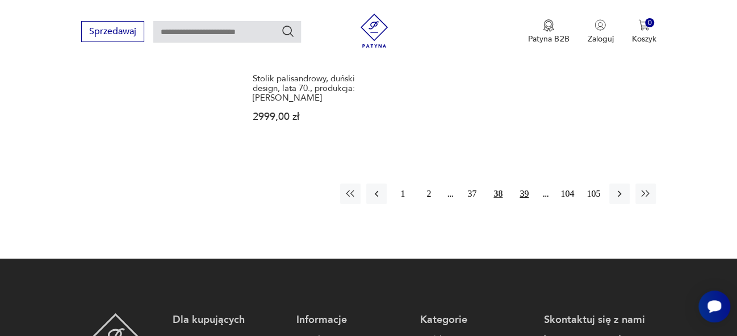
click at [530, 187] on button "39" at bounding box center [524, 193] width 20 height 20
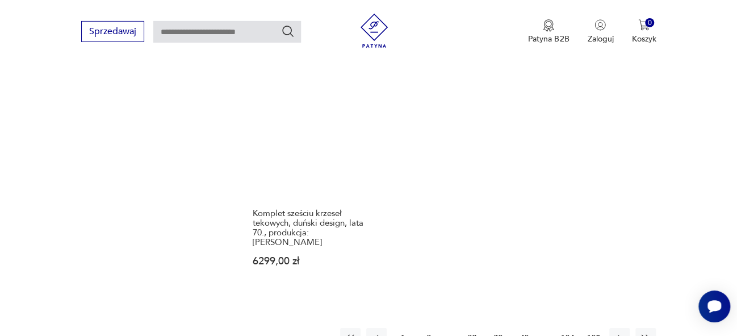
scroll to position [1523, 0]
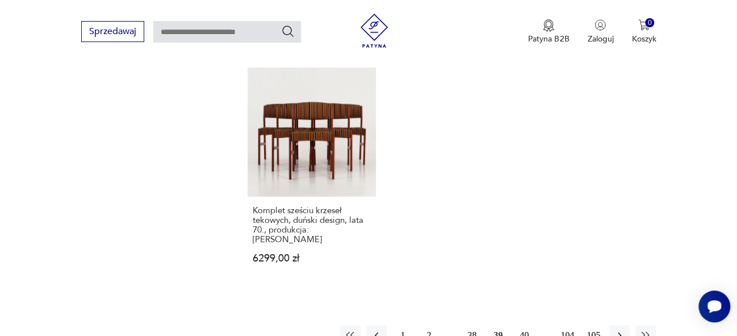
click at [523, 325] on button "40" at bounding box center [524, 335] width 20 height 20
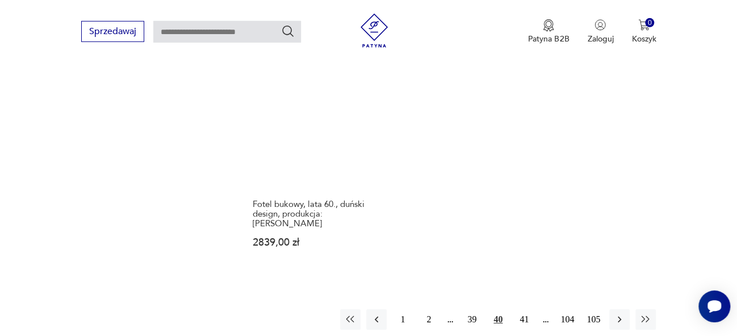
scroll to position [1542, 0]
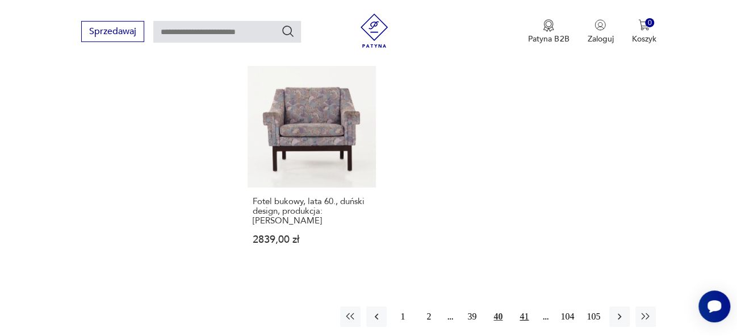
click at [523, 306] on button "41" at bounding box center [524, 316] width 20 height 20
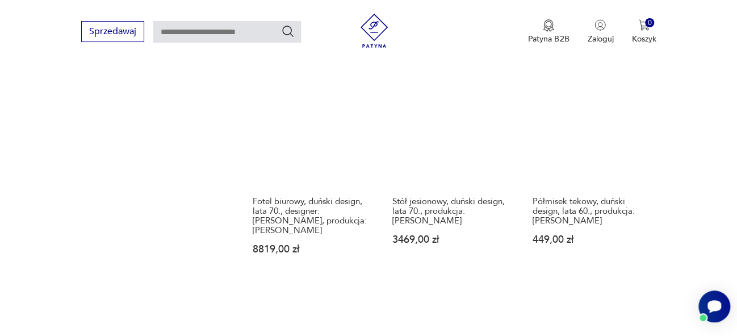
scroll to position [1562, 0]
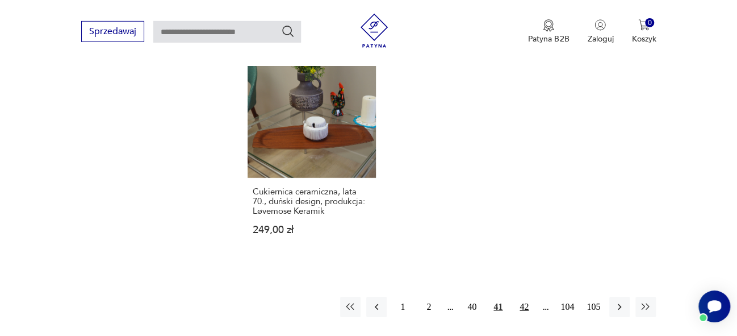
click at [527, 297] on button "42" at bounding box center [524, 307] width 20 height 20
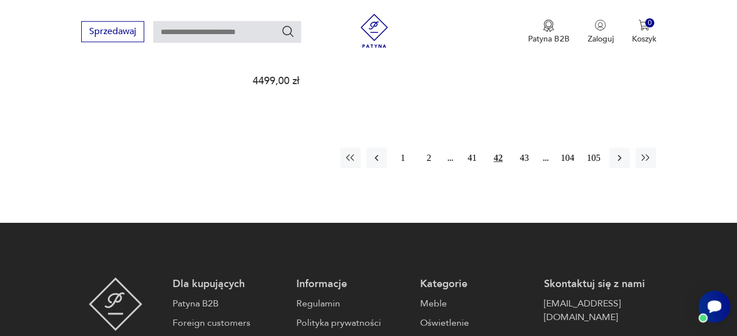
scroll to position [1686, 0]
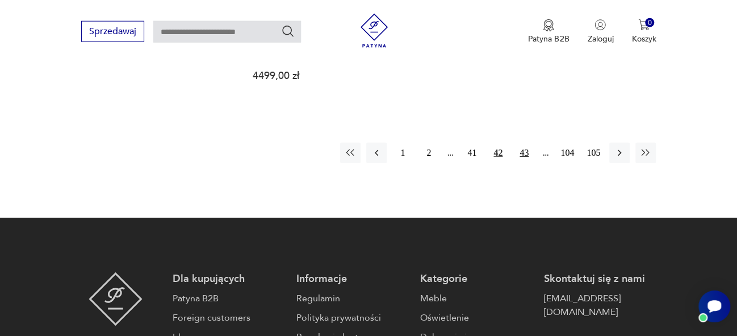
click at [527, 144] on button "43" at bounding box center [524, 153] width 20 height 20
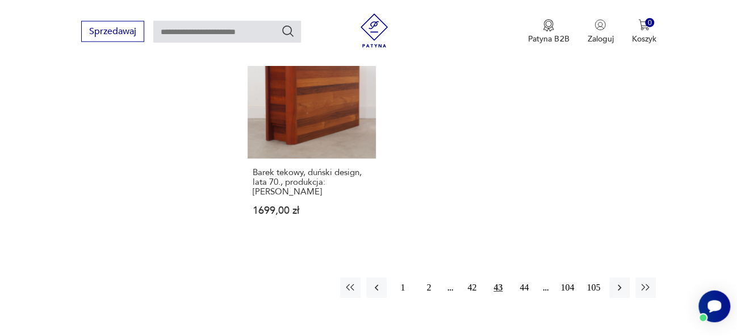
scroll to position [1626, 0]
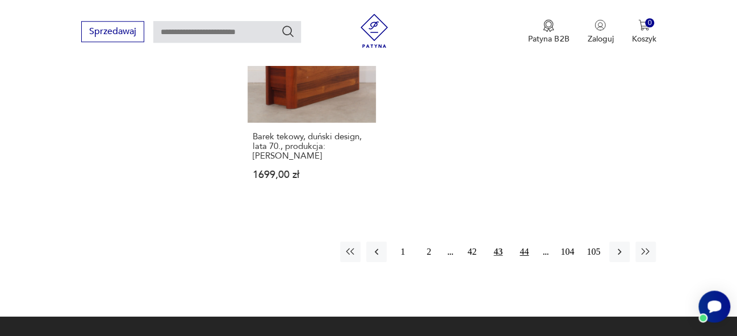
click at [526, 241] on button "44" at bounding box center [524, 251] width 20 height 20
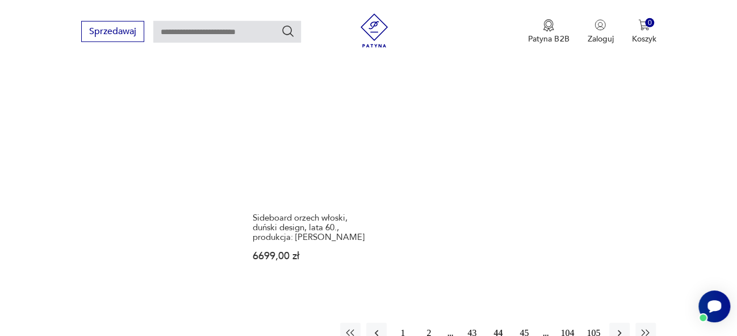
scroll to position [1510, 0]
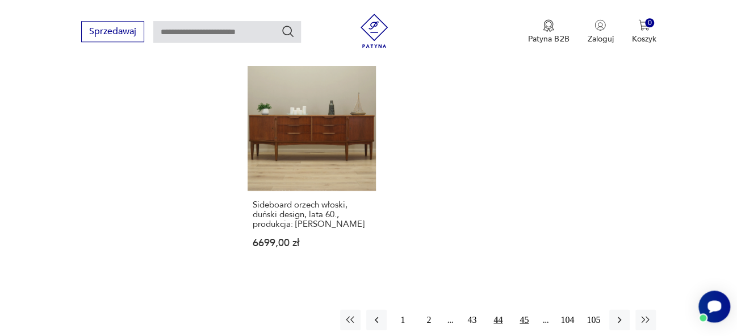
click at [527, 322] on button "45" at bounding box center [524, 319] width 20 height 20
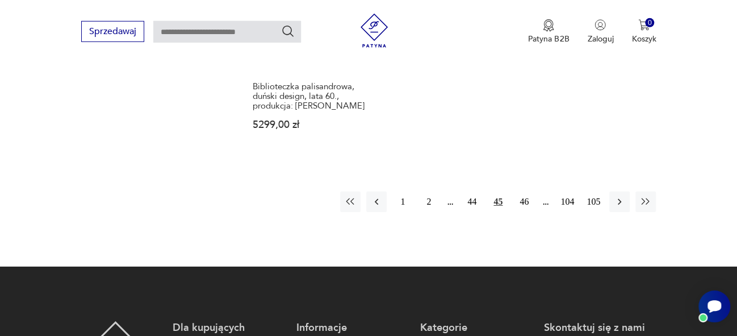
scroll to position [1652, 0]
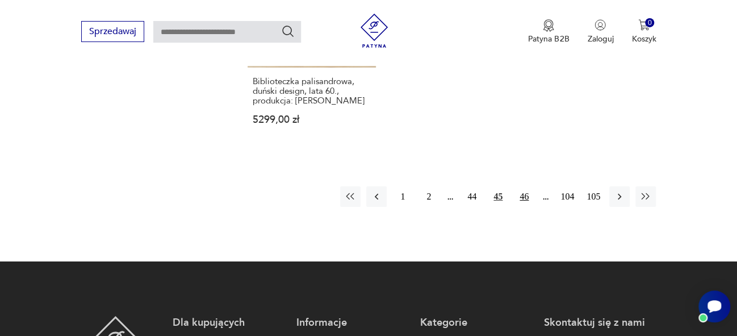
click at [531, 189] on button "46" at bounding box center [524, 196] width 20 height 20
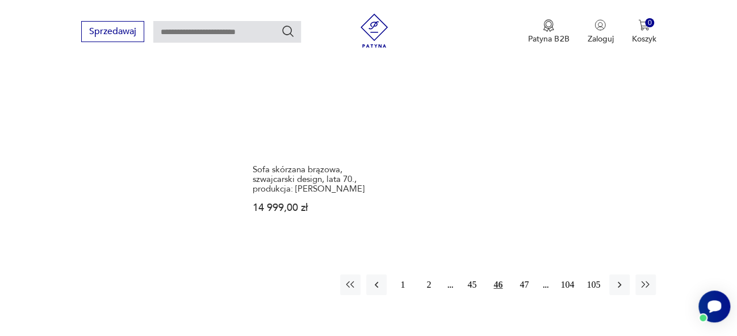
scroll to position [1559, 0]
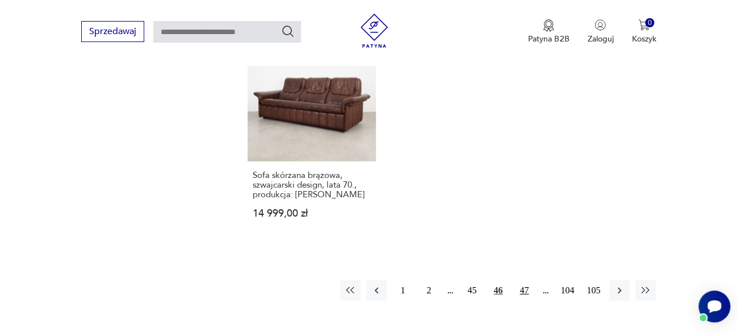
click at [525, 300] on button "47" at bounding box center [524, 290] width 20 height 20
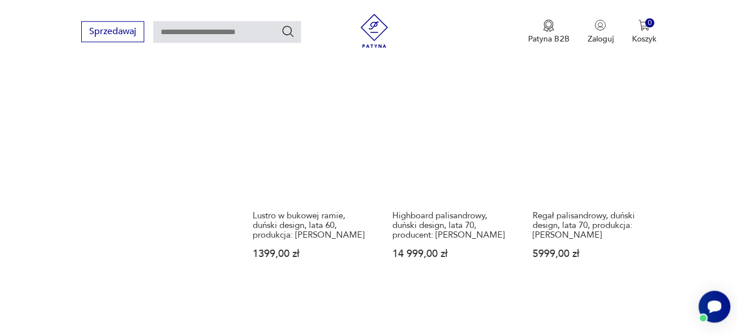
scroll to position [1074, 0]
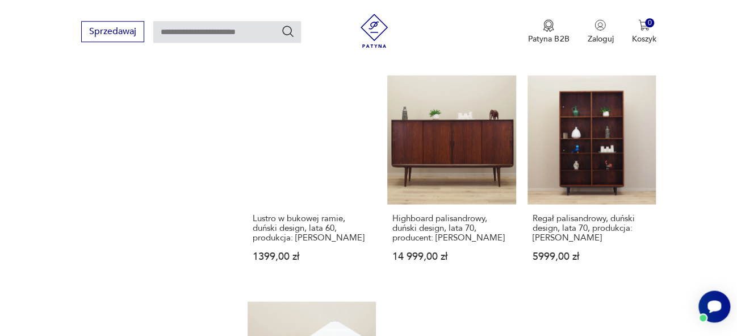
drag, startPoint x: 745, startPoint y: 62, endPoint x: 736, endPoint y: 183, distance: 121.3
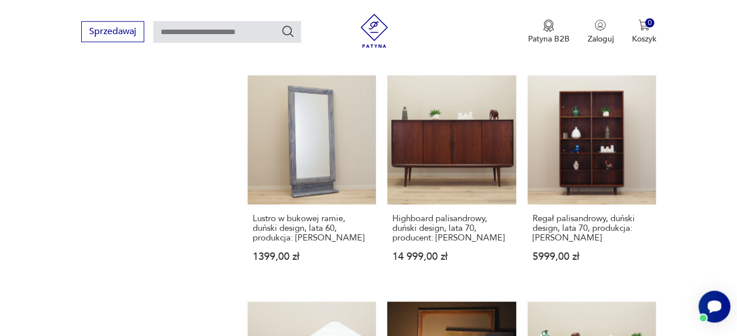
click at [736, 183] on section "Filtruj produkty Meble (1405) Dekoracje (68) Kuchnia (10) Pozostałe (4) Oświetl…" at bounding box center [368, 89] width 737 height 1519
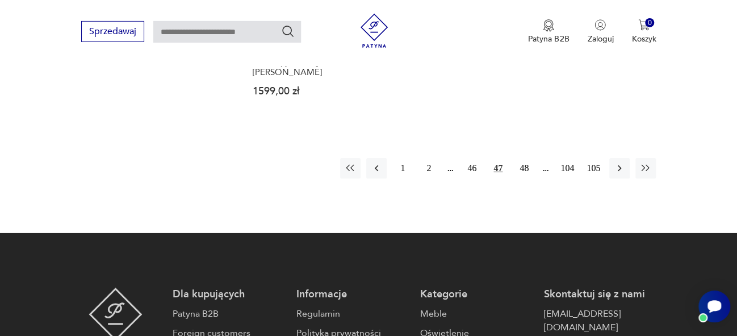
scroll to position [1707, 0]
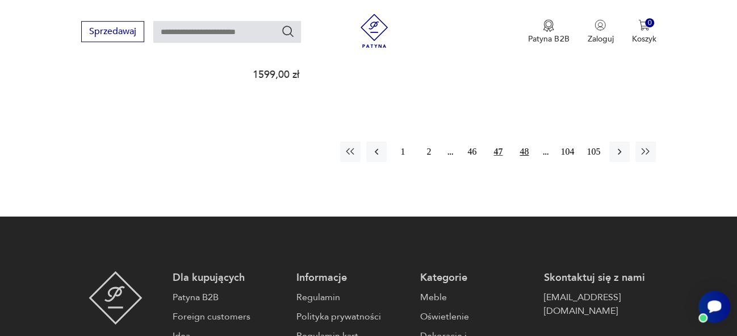
click at [521, 141] on button "48" at bounding box center [524, 151] width 20 height 20
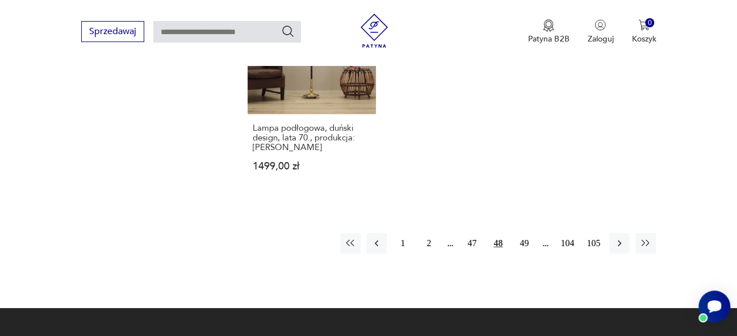
scroll to position [1659, 0]
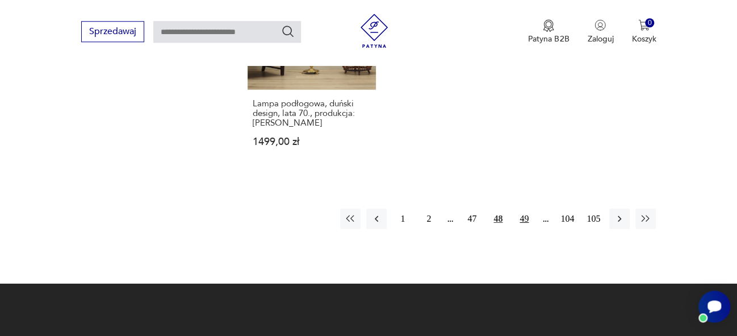
click at [524, 208] on button "49" at bounding box center [524, 218] width 20 height 20
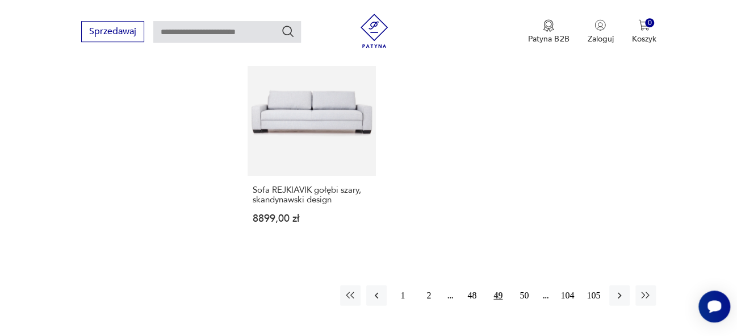
scroll to position [1537, 0]
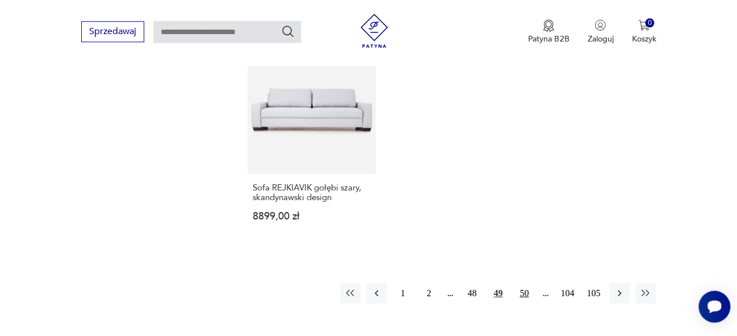
click at [525, 285] on button "50" at bounding box center [524, 292] width 20 height 20
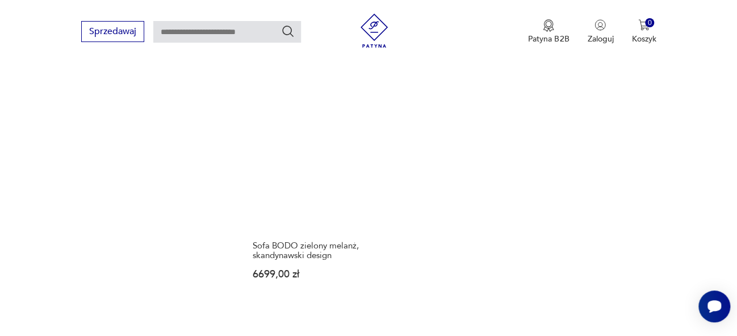
scroll to position [1447, 0]
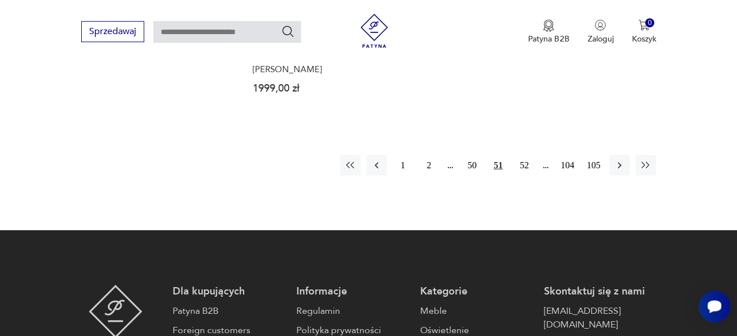
scroll to position [1695, 0]
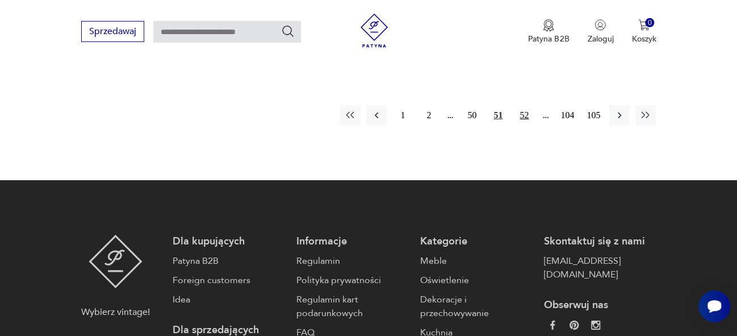
click at [523, 116] on button "52" at bounding box center [524, 115] width 20 height 20
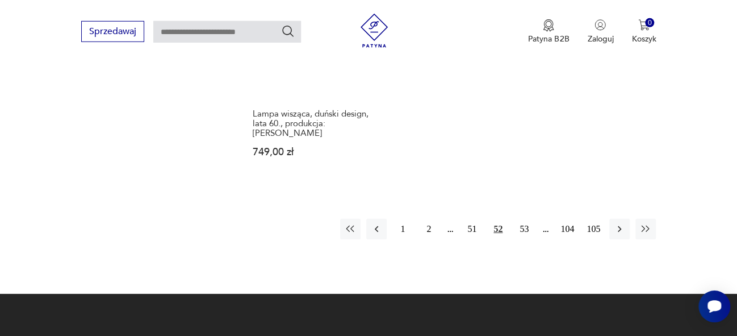
scroll to position [1666, 0]
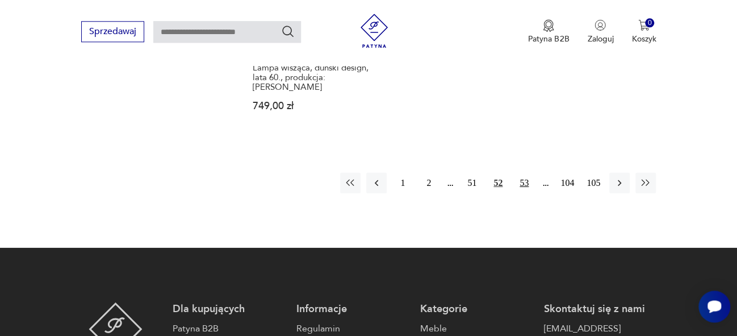
click at [521, 176] on button "53" at bounding box center [524, 183] width 20 height 20
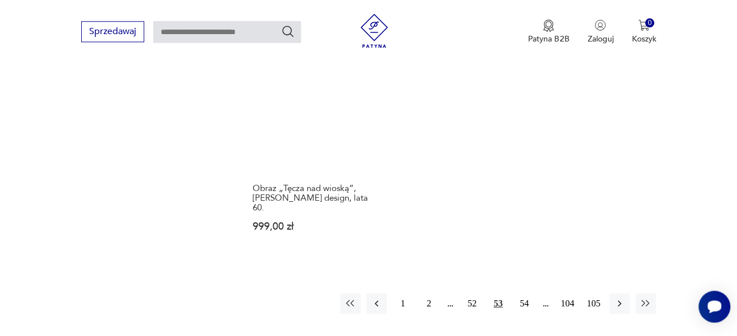
scroll to position [1553, 0]
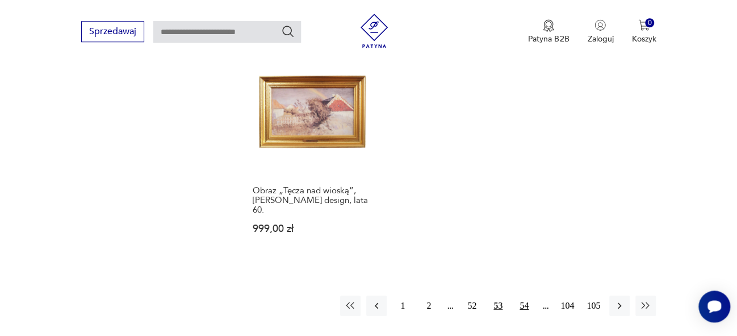
click at [523, 295] on button "54" at bounding box center [524, 305] width 20 height 20
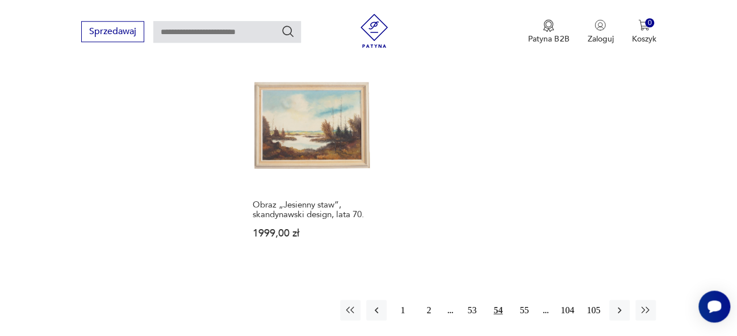
scroll to position [1529, 0]
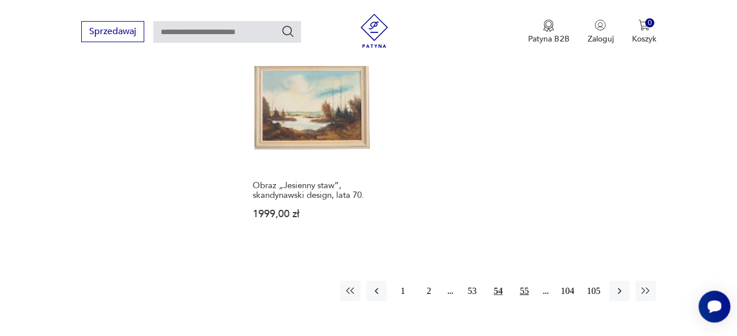
click at [524, 301] on button "55" at bounding box center [524, 291] width 20 height 20
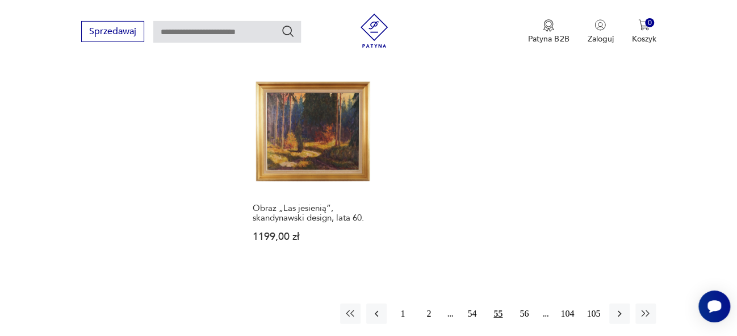
scroll to position [1513, 0]
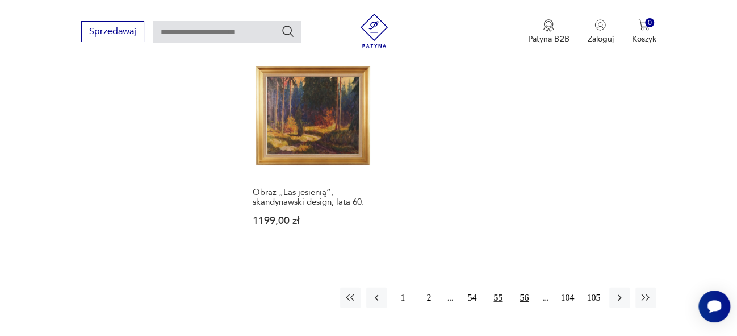
click at [524, 297] on button "56" at bounding box center [524, 297] width 20 height 20
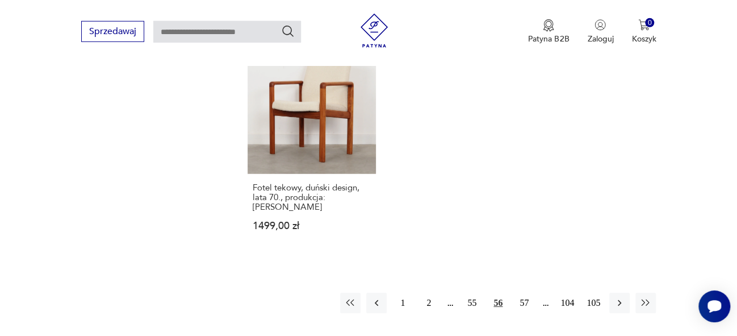
scroll to position [1553, 0]
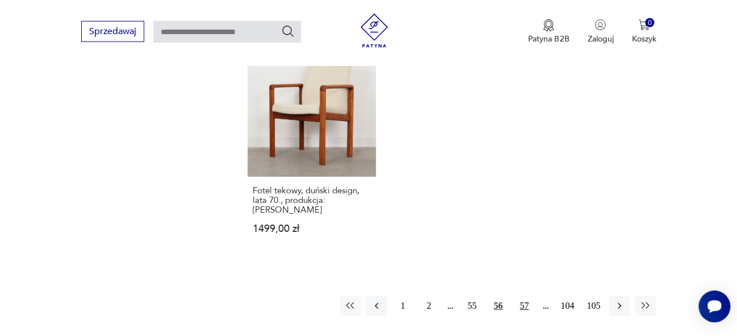
click at [529, 295] on button "57" at bounding box center [524, 305] width 20 height 20
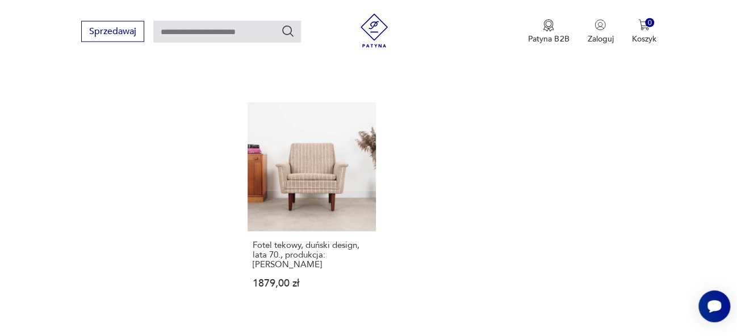
scroll to position [1497, 0]
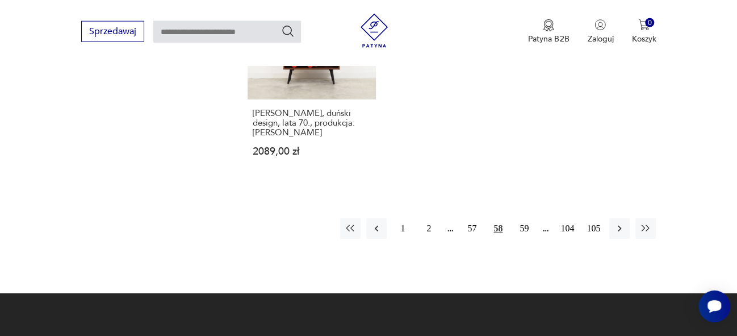
scroll to position [1654, 0]
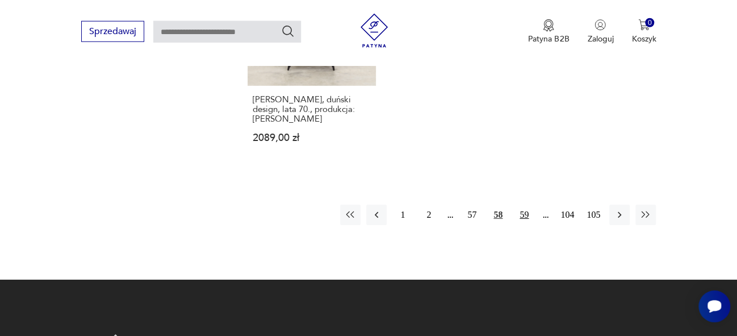
click at [523, 217] on button "59" at bounding box center [524, 214] width 20 height 20
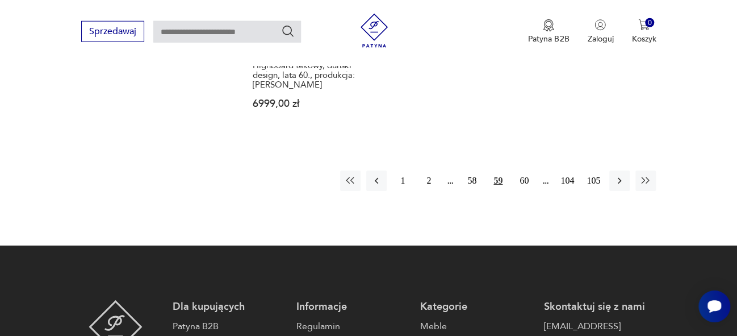
scroll to position [1710, 0]
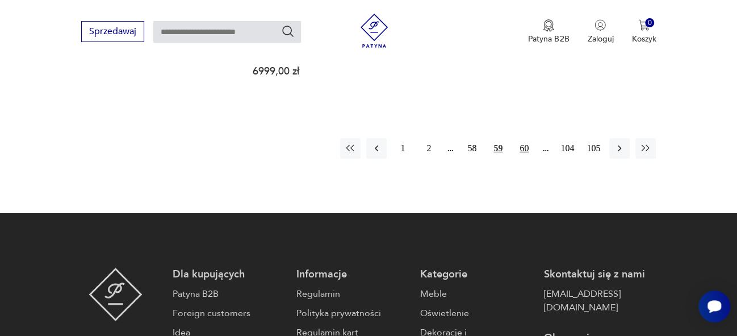
click at [523, 141] on button "60" at bounding box center [524, 148] width 20 height 20
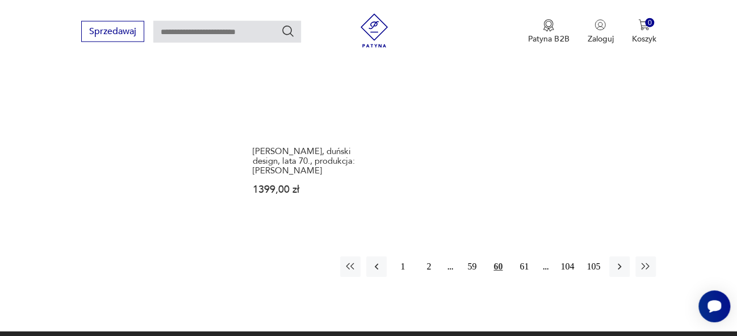
scroll to position [1651, 0]
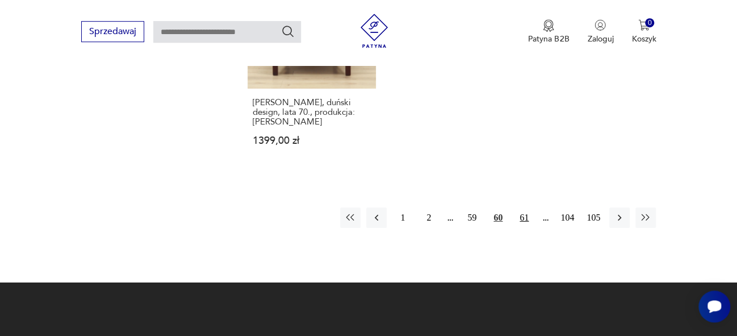
click at [523, 210] on button "61" at bounding box center [524, 217] width 20 height 20
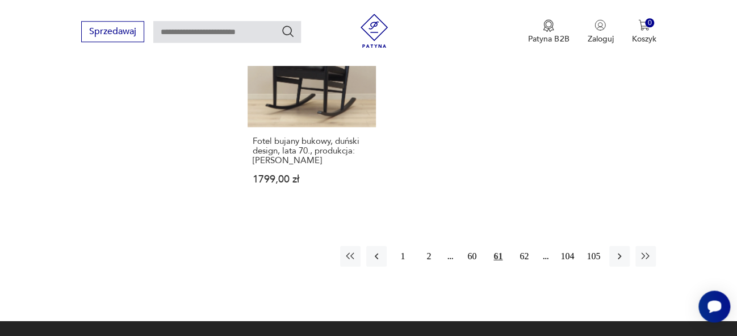
scroll to position [1655, 0]
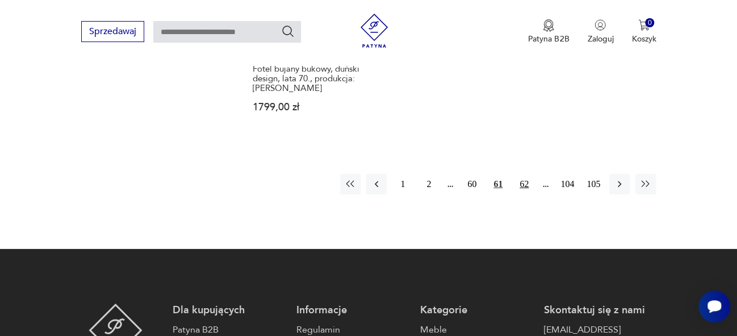
click at [525, 187] on button "62" at bounding box center [524, 184] width 20 height 20
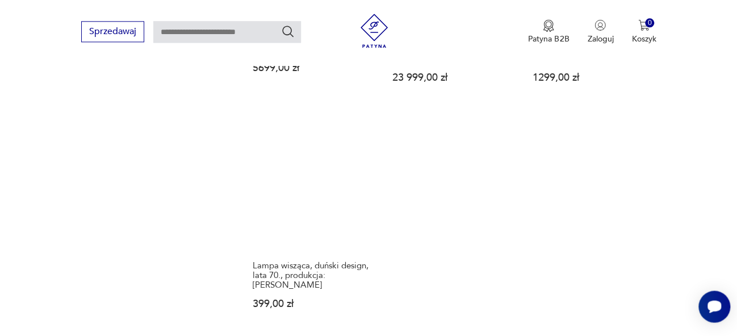
scroll to position [1518, 0]
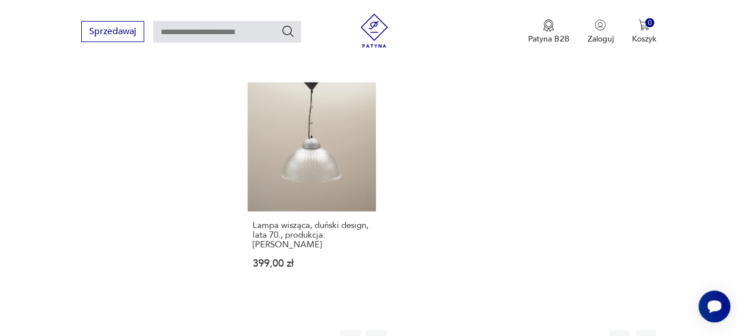
click at [524, 330] on button "63" at bounding box center [524, 340] width 20 height 20
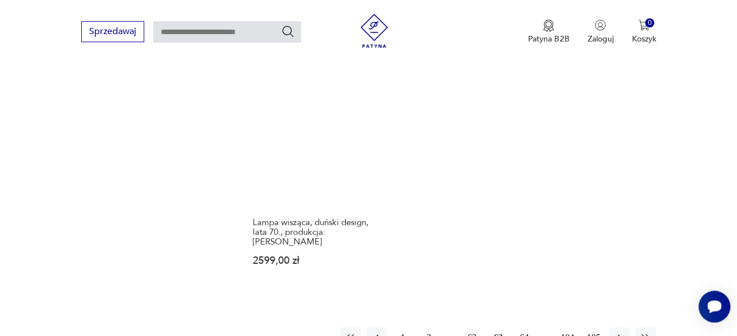
scroll to position [1523, 0]
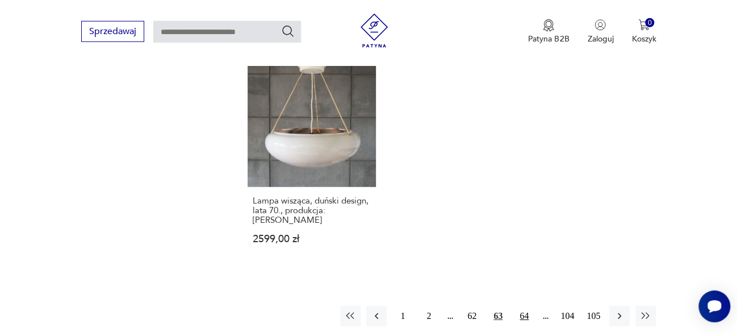
click at [523, 306] on button "64" at bounding box center [524, 316] width 20 height 20
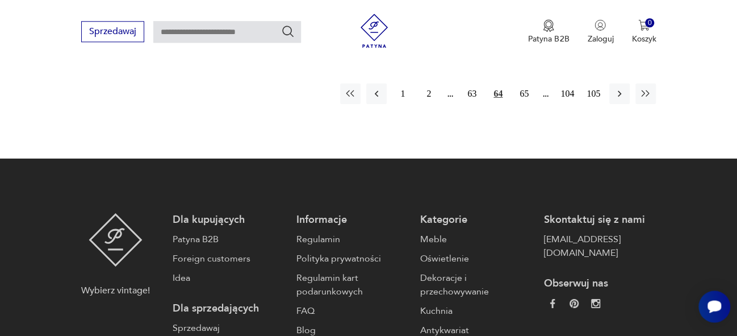
scroll to position [1752, 0]
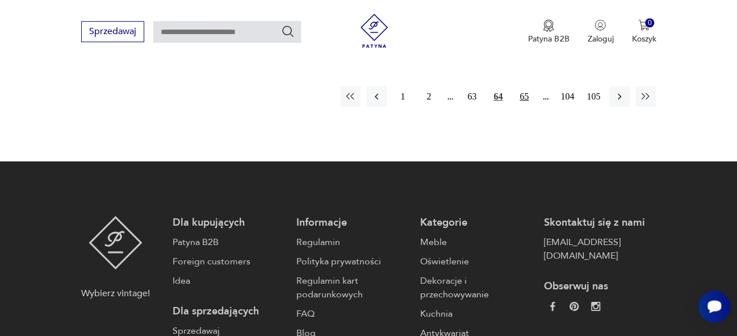
click at [525, 95] on button "65" at bounding box center [524, 96] width 20 height 20
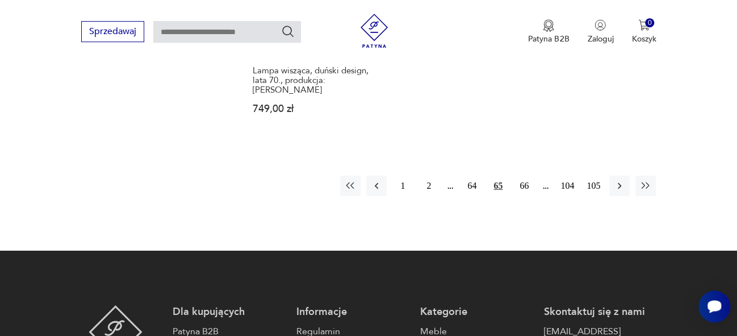
scroll to position [1727, 0]
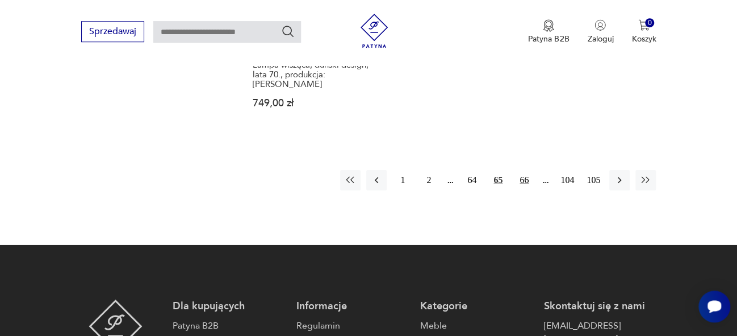
click at [523, 170] on button "66" at bounding box center [524, 180] width 20 height 20
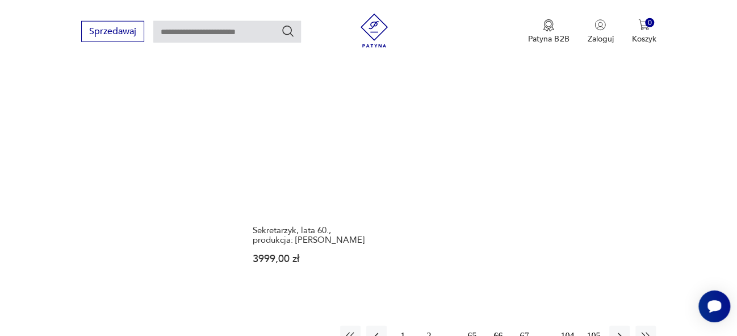
scroll to position [1526, 0]
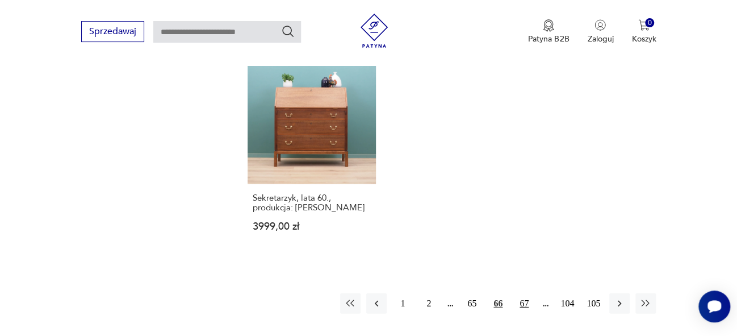
click at [525, 305] on button "67" at bounding box center [524, 303] width 20 height 20
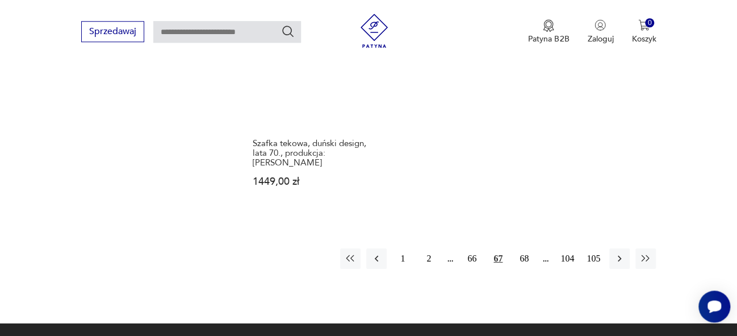
scroll to position [1650, 0]
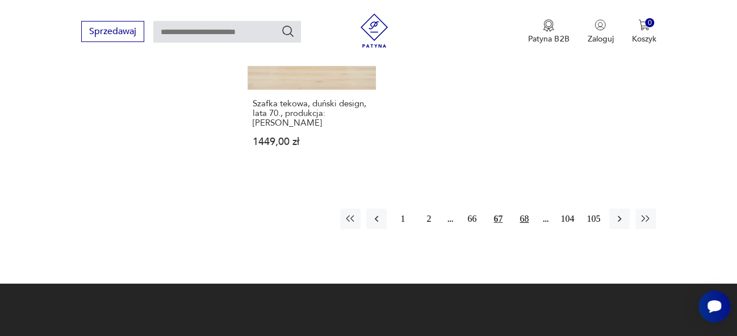
click at [526, 208] on button "68" at bounding box center [524, 218] width 20 height 20
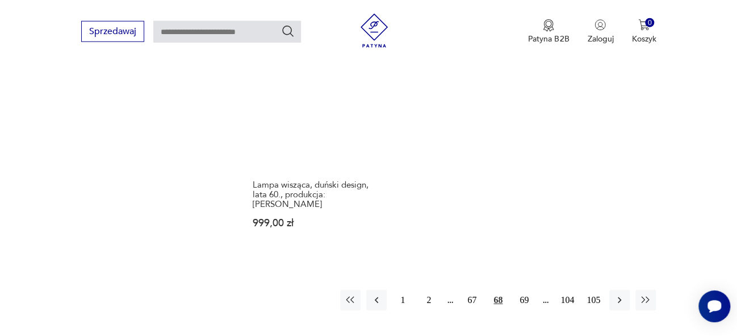
scroll to position [1545, 0]
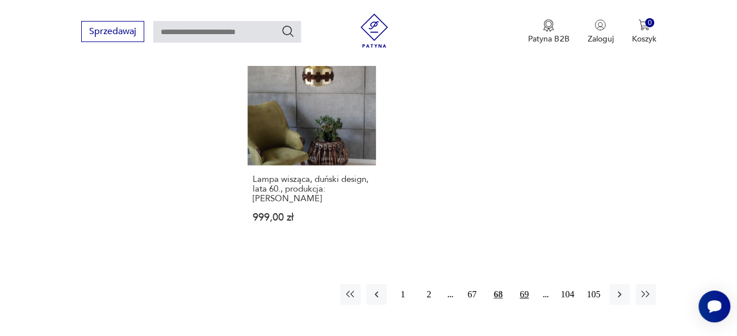
click at [524, 284] on button "69" at bounding box center [524, 294] width 20 height 20
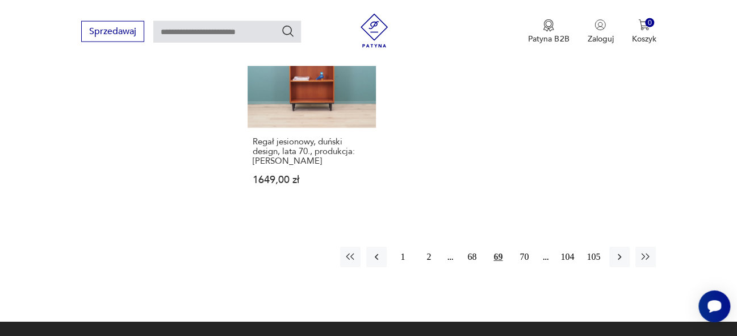
scroll to position [1605, 0]
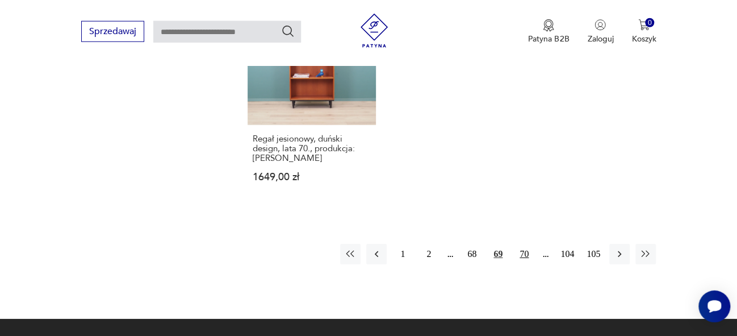
click at [525, 251] on button "70" at bounding box center [524, 254] width 20 height 20
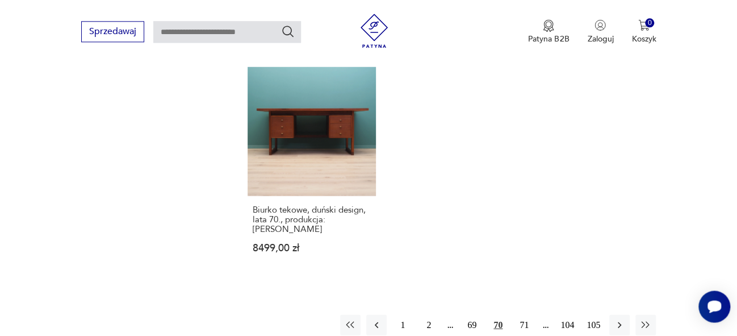
scroll to position [1518, 0]
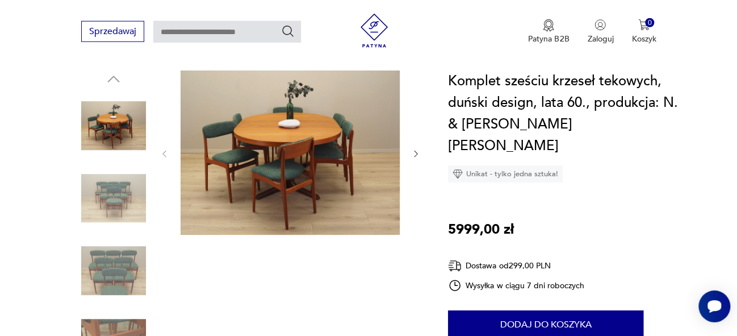
scroll to position [152, 0]
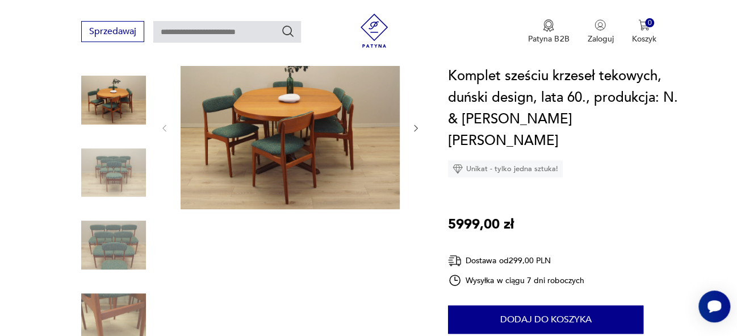
click at [300, 136] on img at bounding box center [290, 127] width 219 height 164
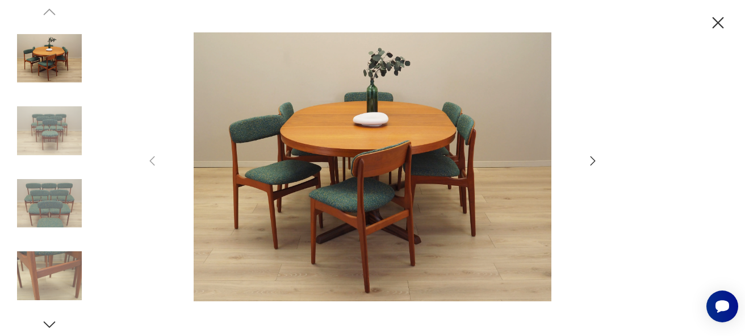
click at [595, 158] on icon "button" at bounding box center [593, 161] width 14 height 14
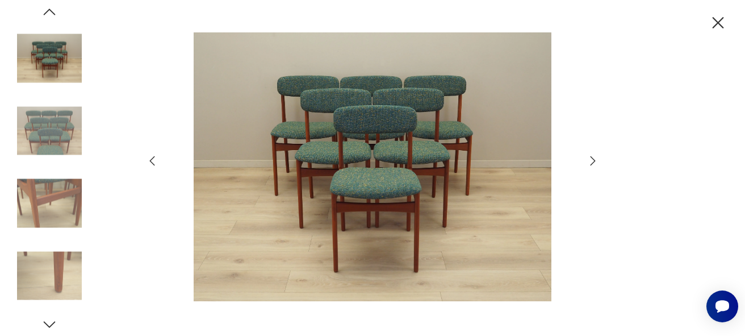
click at [591, 158] on icon "button" at bounding box center [593, 161] width 14 height 14
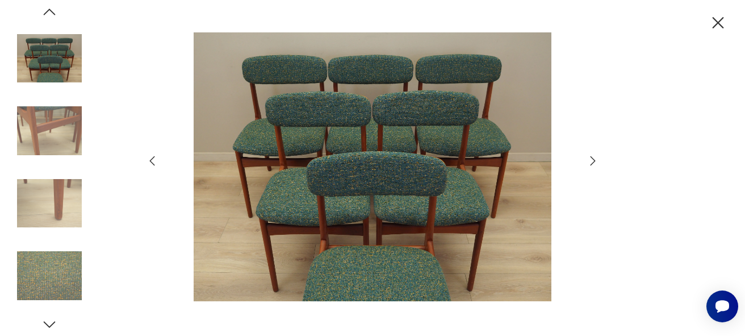
click at [591, 158] on icon "button" at bounding box center [593, 161] width 14 height 14
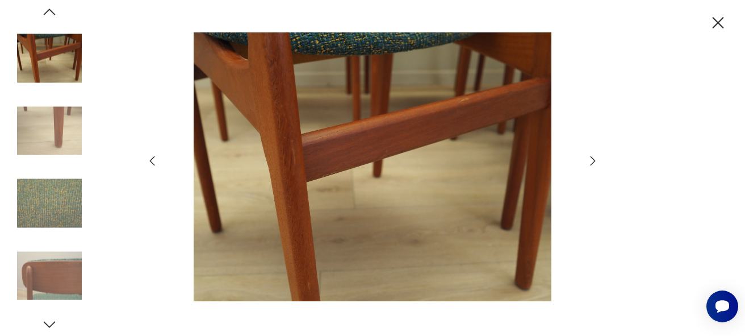
click at [592, 159] on icon "button" at bounding box center [593, 161] width 14 height 14
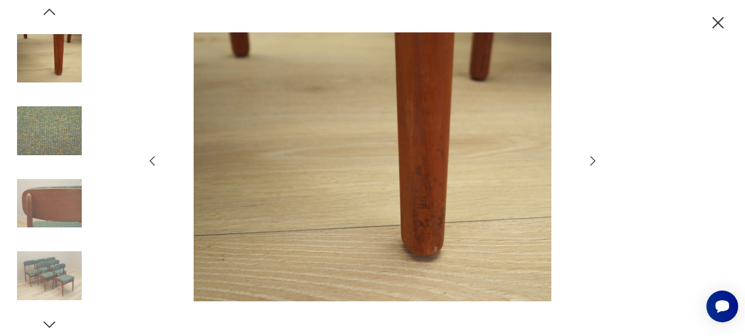
click at [592, 159] on icon "button" at bounding box center [593, 161] width 14 height 14
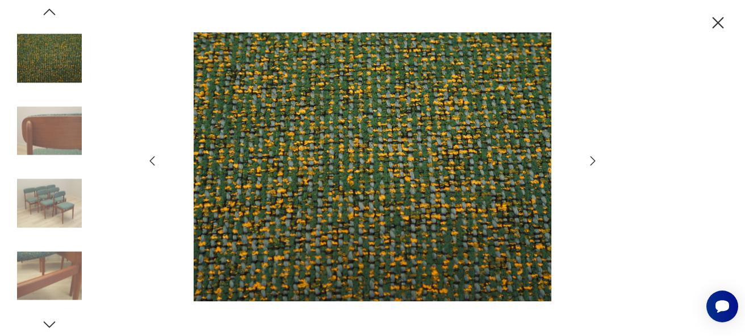
click at [592, 159] on icon "button" at bounding box center [593, 161] width 14 height 14
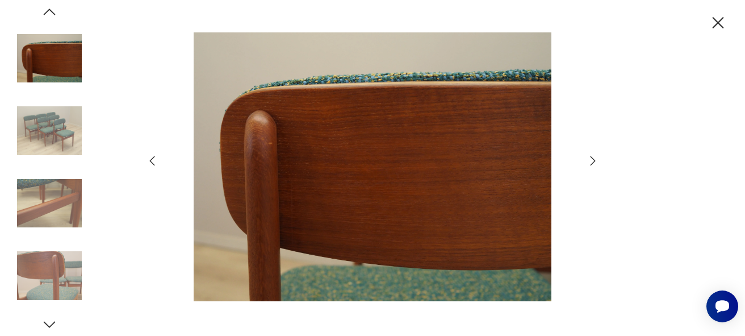
click at [592, 159] on icon "button" at bounding box center [593, 161] width 14 height 14
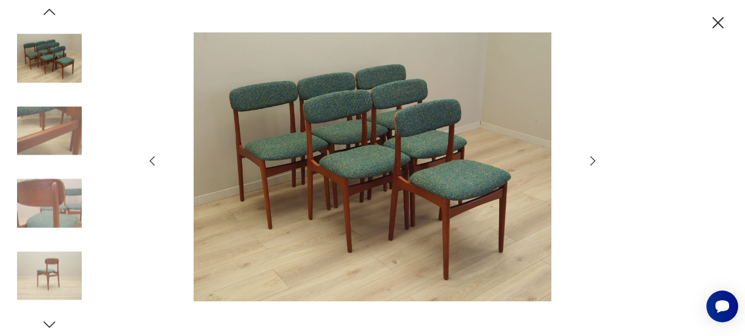
click at [719, 18] on icon "button" at bounding box center [718, 23] width 20 height 20
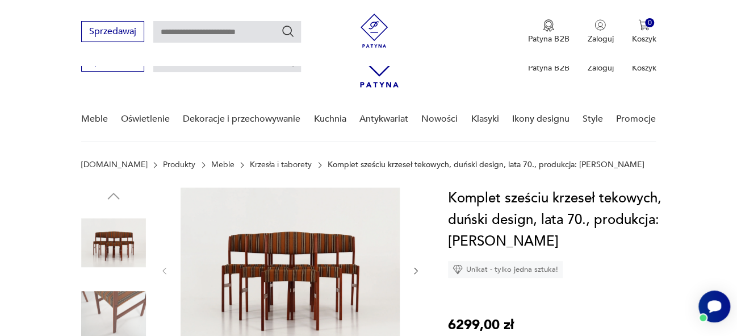
scroll to position [175, 0]
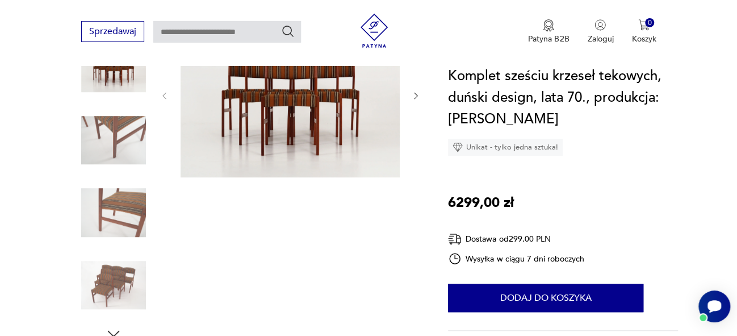
click at [412, 94] on icon "button" at bounding box center [416, 96] width 10 height 10
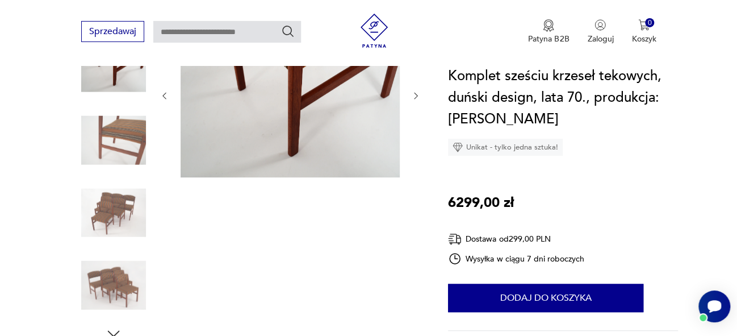
click at [332, 121] on img at bounding box center [290, 94] width 219 height 165
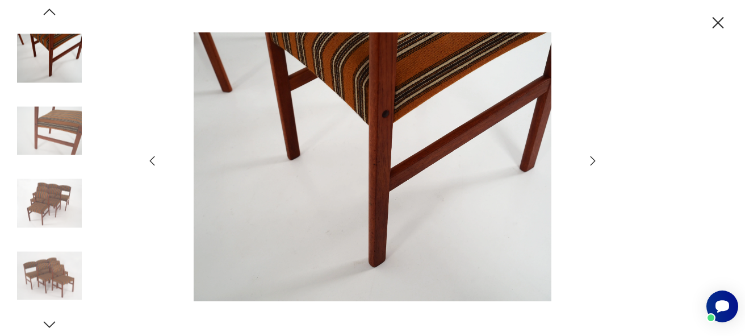
click at [153, 157] on icon "button" at bounding box center [152, 161] width 14 height 14
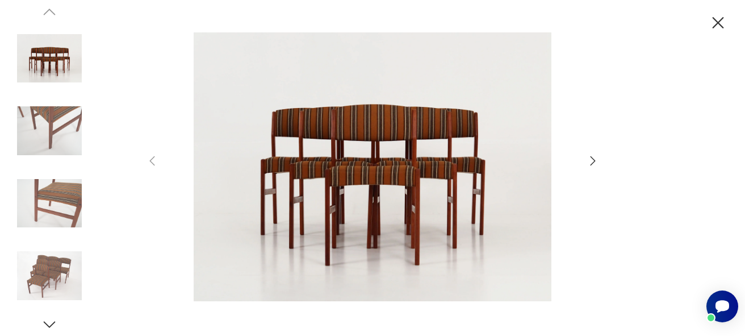
click at [594, 159] on icon "button" at bounding box center [593, 160] width 5 height 9
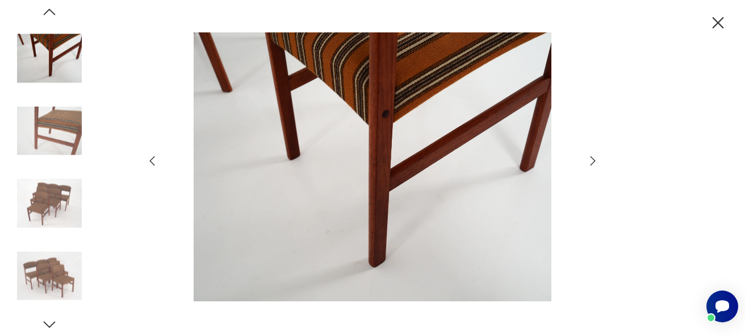
click at [594, 159] on icon "button" at bounding box center [593, 160] width 5 height 9
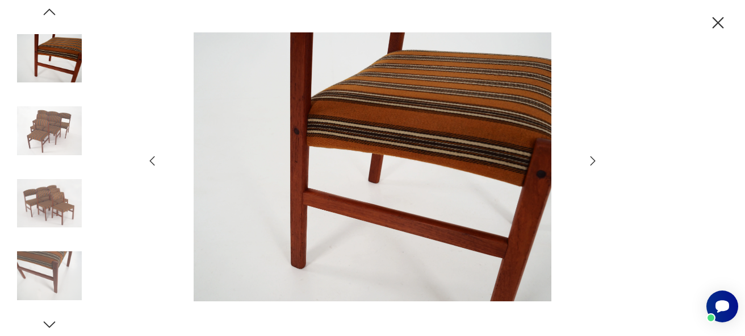
click at [592, 158] on icon "button" at bounding box center [593, 160] width 5 height 9
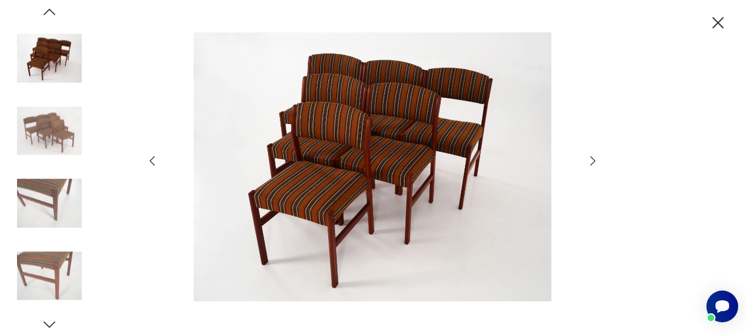
click at [592, 158] on icon "button" at bounding box center [593, 160] width 5 height 9
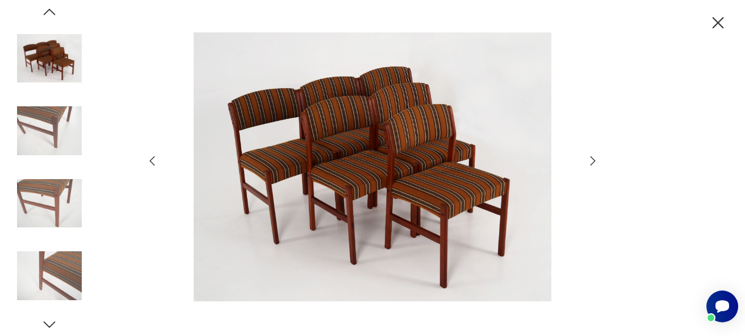
click at [592, 158] on icon "button" at bounding box center [593, 160] width 5 height 9
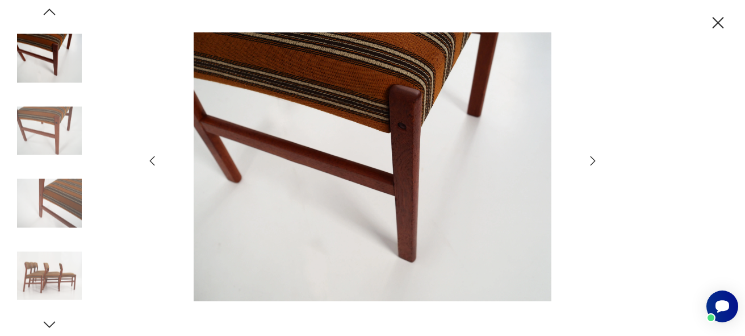
click at [592, 158] on icon "button" at bounding box center [593, 160] width 5 height 9
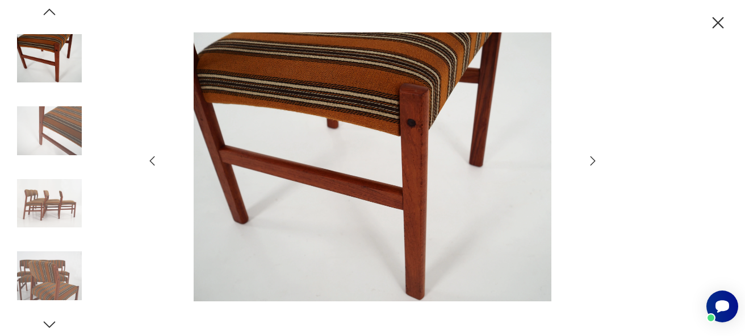
click at [592, 158] on icon "button" at bounding box center [593, 160] width 5 height 9
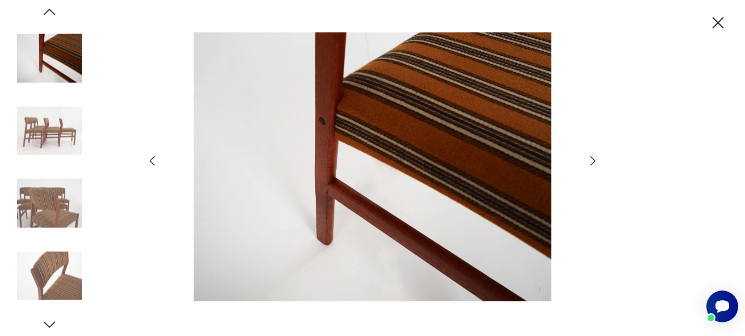
click at [592, 158] on icon "button" at bounding box center [593, 160] width 5 height 9
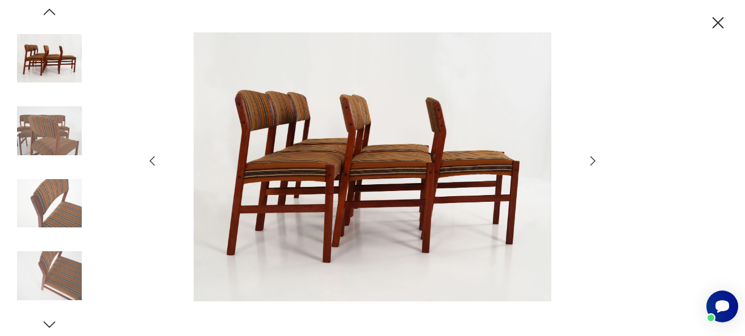
click at [592, 158] on icon "button" at bounding box center [593, 160] width 5 height 9
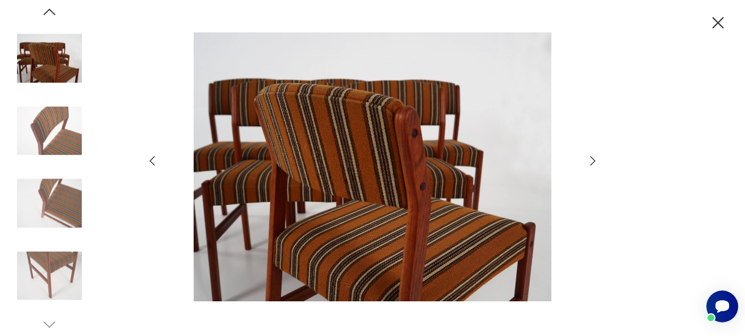
click at [592, 158] on icon "button" at bounding box center [593, 160] width 5 height 9
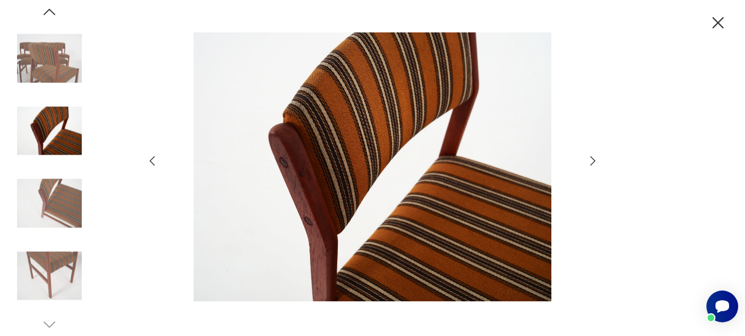
click at [592, 158] on icon "button" at bounding box center [593, 160] width 5 height 9
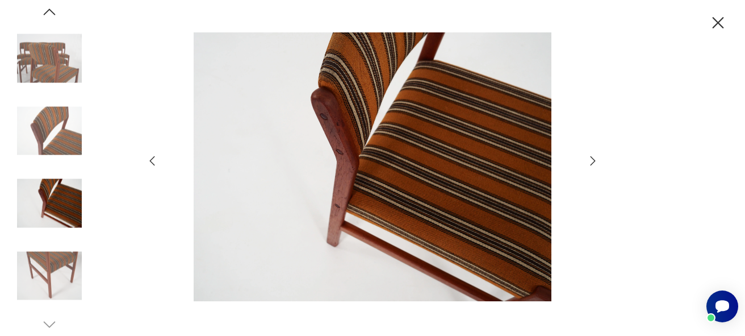
click at [592, 158] on icon "button" at bounding box center [593, 160] width 5 height 9
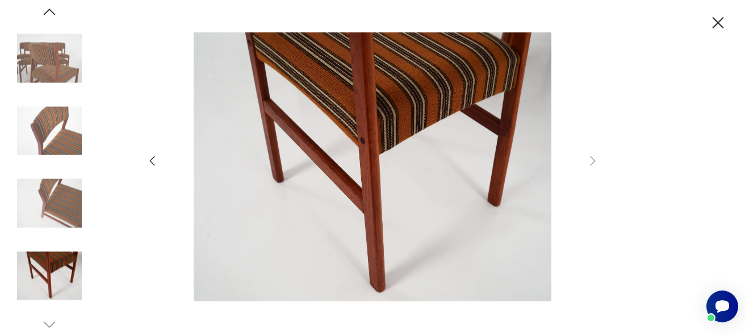
click at [723, 23] on icon "button" at bounding box center [718, 23] width 20 height 20
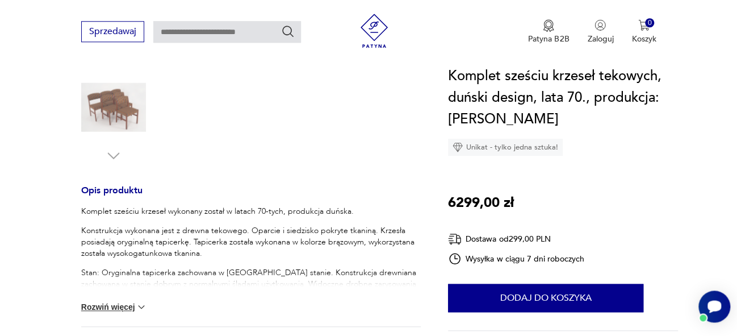
scroll to position [0, 0]
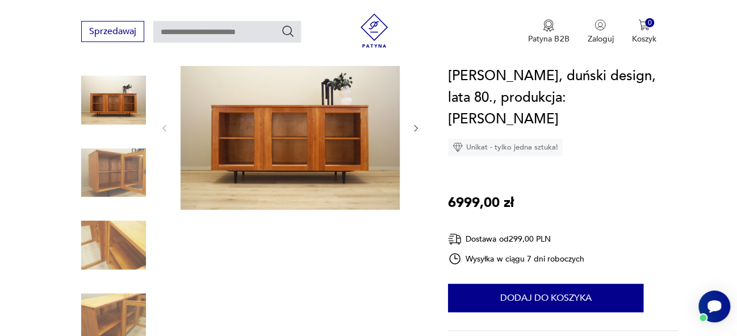
scroll to position [145, 0]
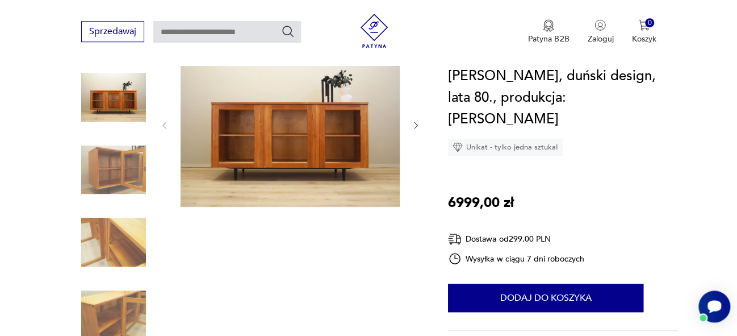
click at [298, 178] on img at bounding box center [290, 124] width 219 height 165
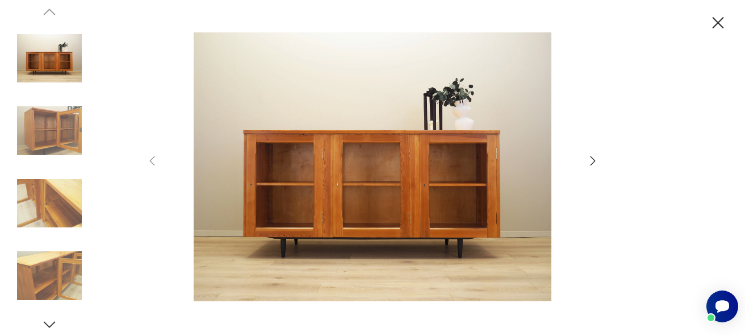
click at [591, 162] on icon "button" at bounding box center [593, 161] width 14 height 14
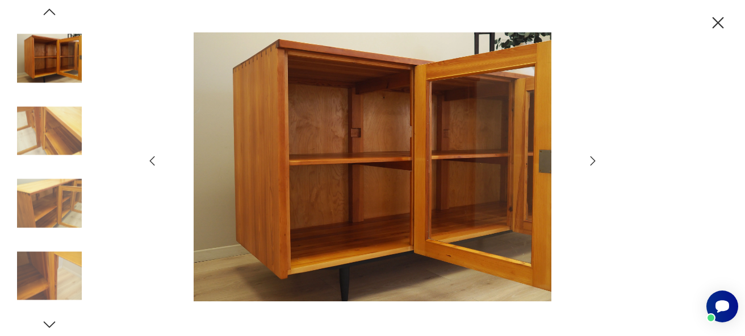
click at [591, 162] on icon "button" at bounding box center [593, 161] width 14 height 14
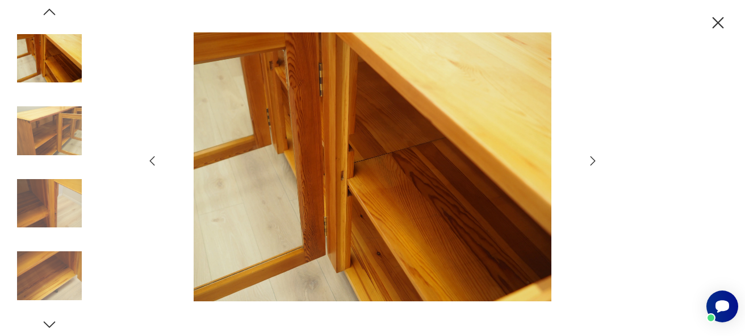
click at [591, 162] on icon "button" at bounding box center [593, 161] width 14 height 14
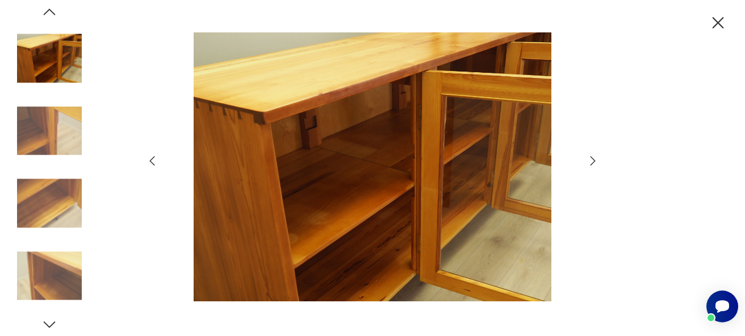
click at [591, 162] on icon "button" at bounding box center [593, 161] width 14 height 14
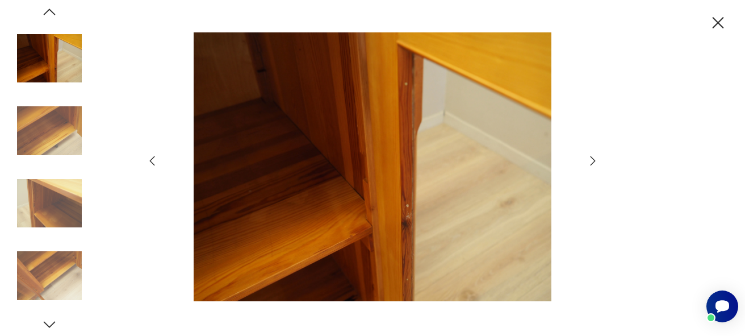
click at [591, 162] on icon "button" at bounding box center [593, 161] width 14 height 14
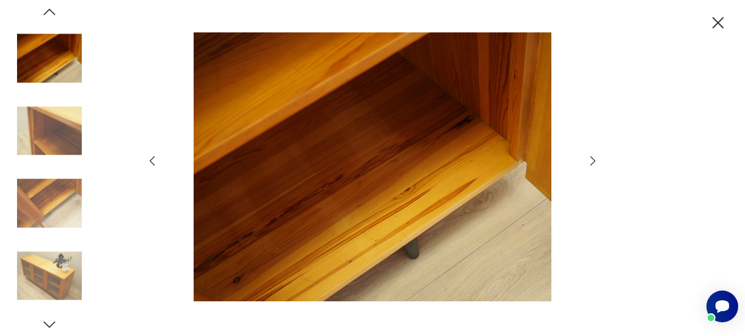
click at [591, 162] on icon "button" at bounding box center [593, 161] width 14 height 14
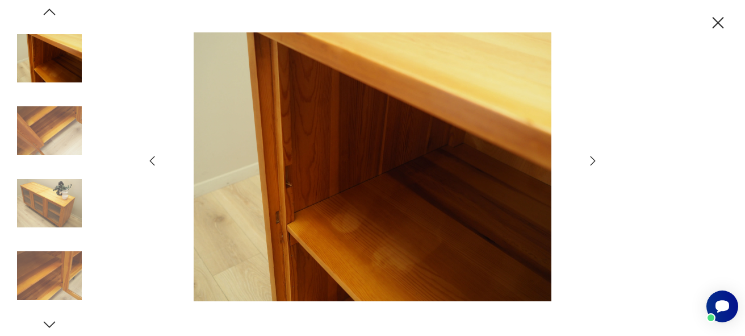
click at [591, 162] on icon "button" at bounding box center [593, 161] width 14 height 14
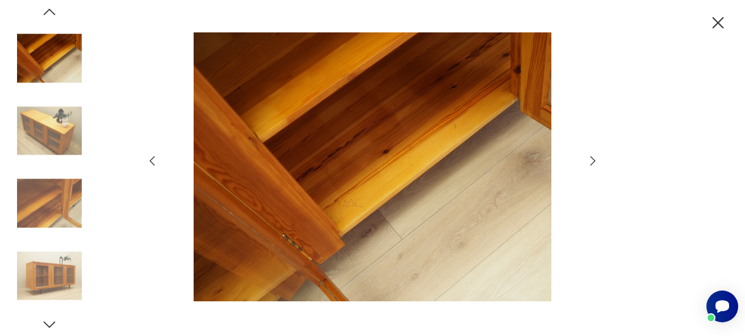
click at [591, 162] on icon "button" at bounding box center [593, 161] width 14 height 14
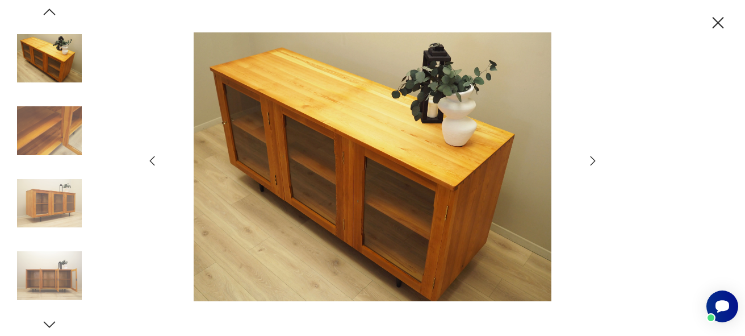
click at [720, 20] on icon "button" at bounding box center [718, 22] width 11 height 11
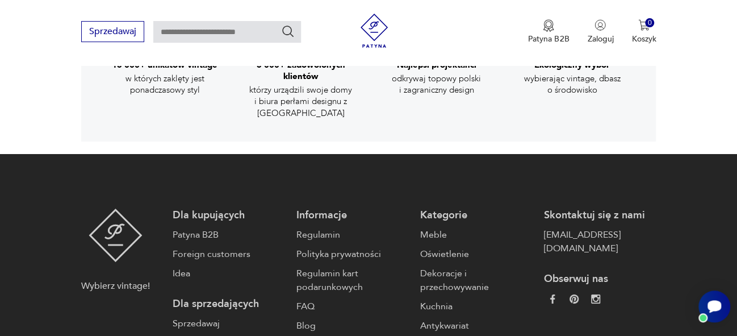
scroll to position [1953, 0]
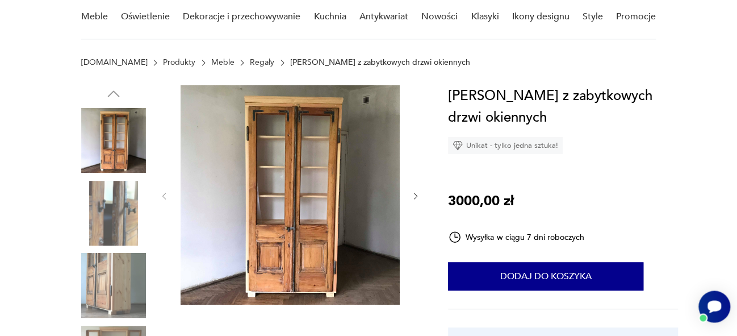
scroll to position [94, 0]
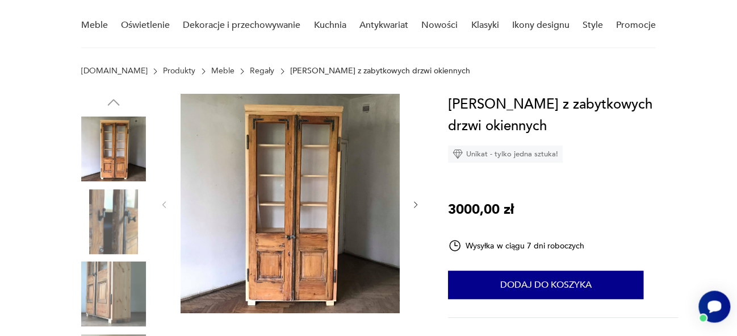
click at [416, 205] on icon "button" at bounding box center [416, 205] width 10 height 10
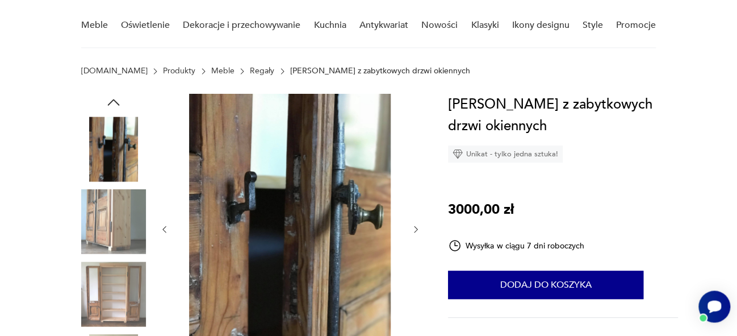
click at [416, 205] on div at bounding box center [290, 229] width 261 height 271
click at [415, 227] on icon "button" at bounding box center [416, 229] width 10 height 10
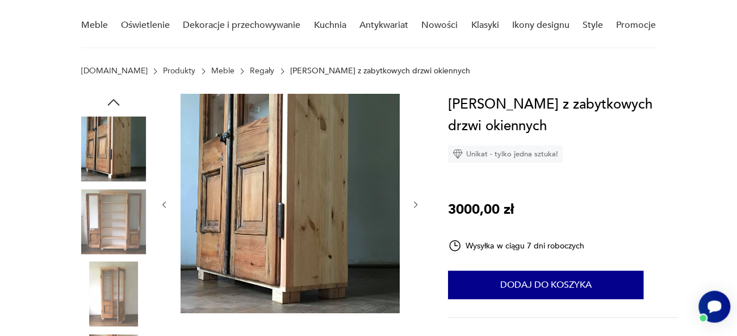
click at [301, 244] on img at bounding box center [290, 203] width 219 height 219
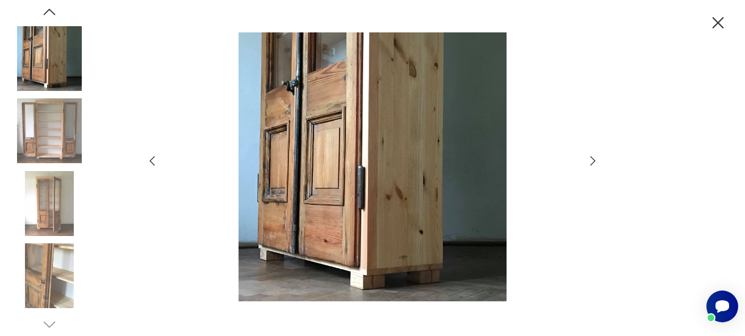
click at [594, 162] on icon "button" at bounding box center [593, 160] width 5 height 9
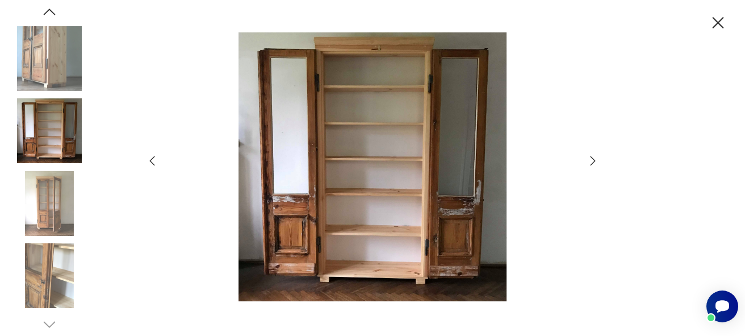
click at [594, 162] on icon "button" at bounding box center [593, 160] width 5 height 9
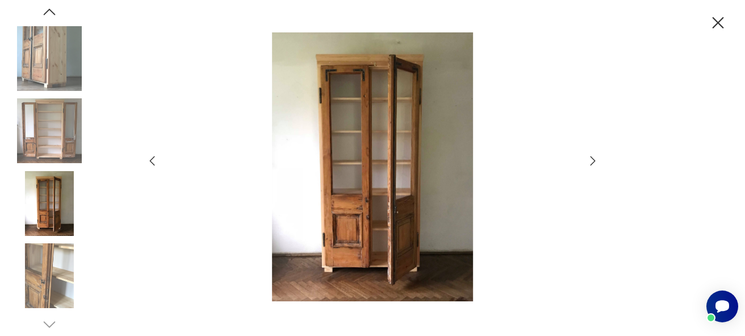
click at [594, 162] on icon "button" at bounding box center [593, 160] width 5 height 9
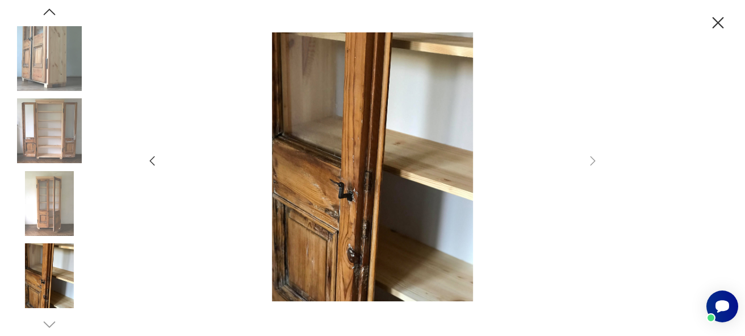
click at [49, 49] on img at bounding box center [49, 58] width 65 height 65
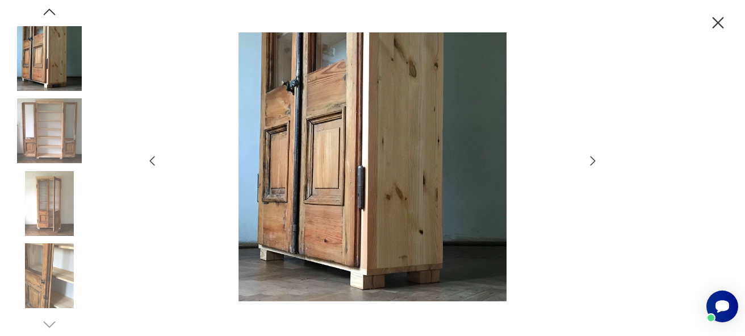
click at [721, 18] on icon "button" at bounding box center [718, 23] width 20 height 20
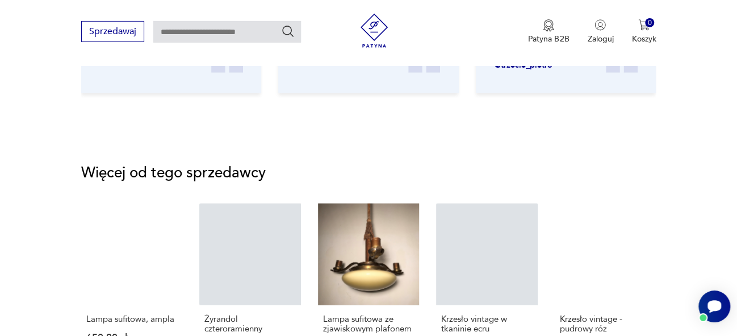
scroll to position [1519, 0]
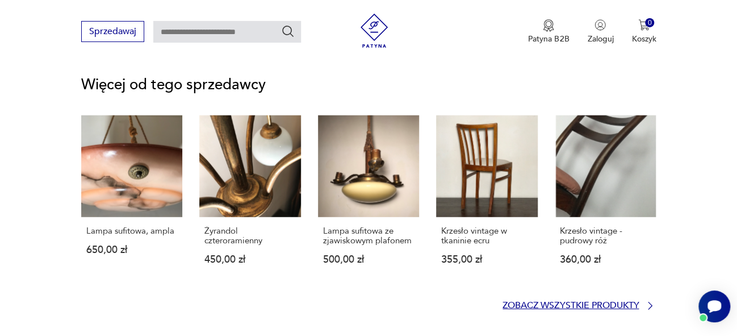
click at [634, 309] on p "Zobacz wszystkie produkty" at bounding box center [571, 305] width 136 height 7
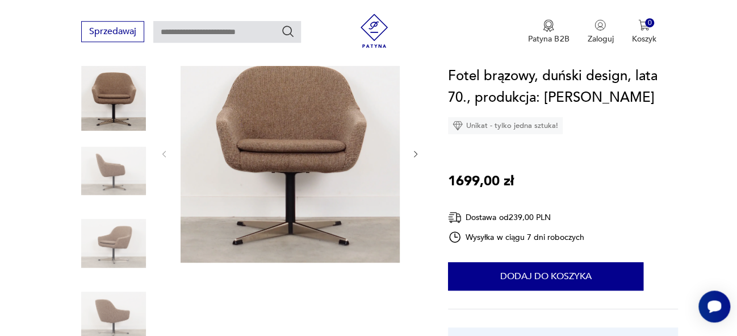
scroll to position [121, 0]
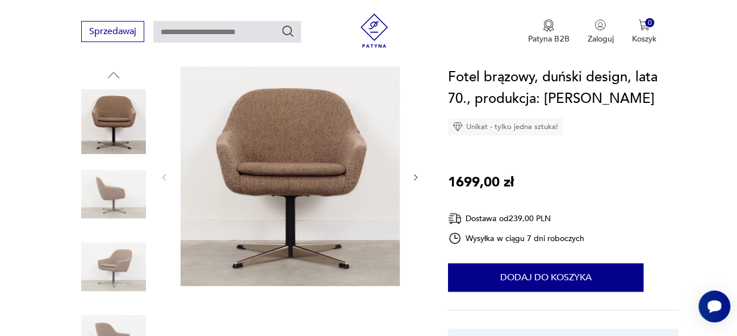
click at [416, 178] on icon "button" at bounding box center [415, 177] width 3 height 7
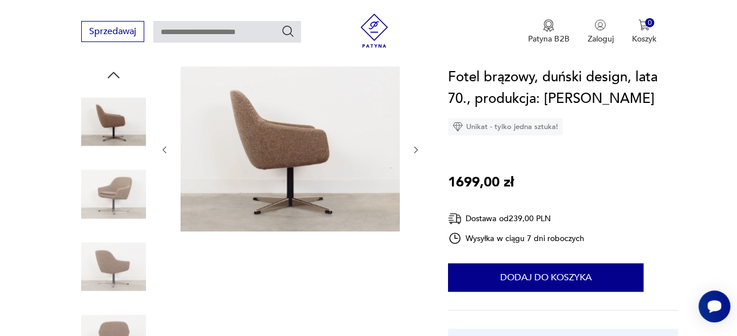
click at [416, 178] on div at bounding box center [290, 149] width 261 height 166
click at [414, 148] on icon "button" at bounding box center [416, 150] width 10 height 10
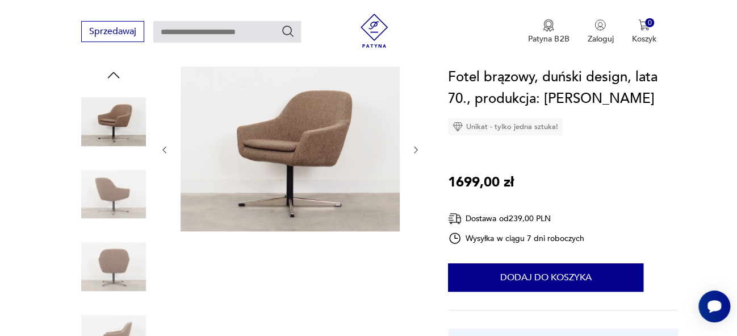
click at [414, 148] on icon "button" at bounding box center [416, 150] width 10 height 10
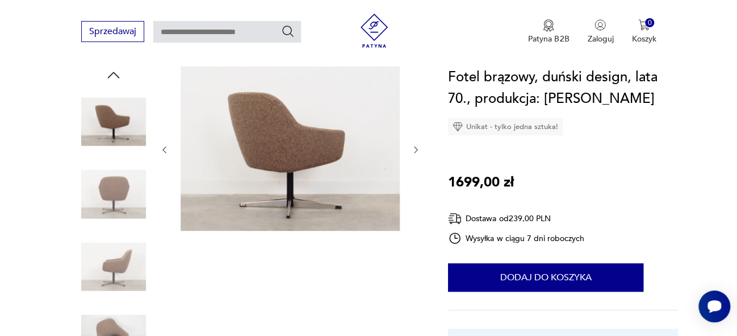
click at [414, 148] on icon "button" at bounding box center [416, 150] width 10 height 10
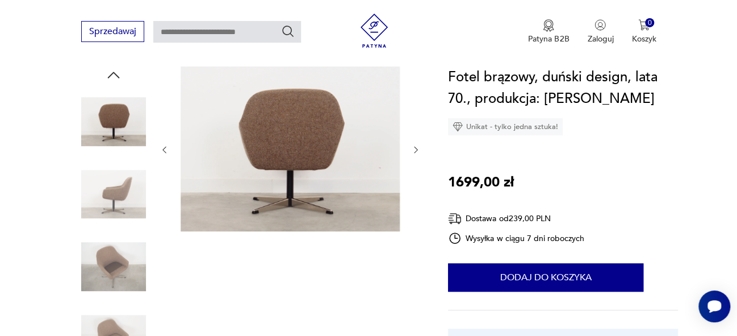
click at [414, 148] on icon "button" at bounding box center [416, 150] width 10 height 10
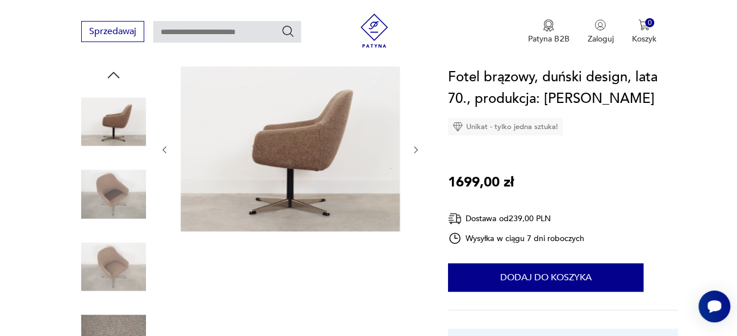
click at [414, 148] on icon "button" at bounding box center [416, 150] width 10 height 10
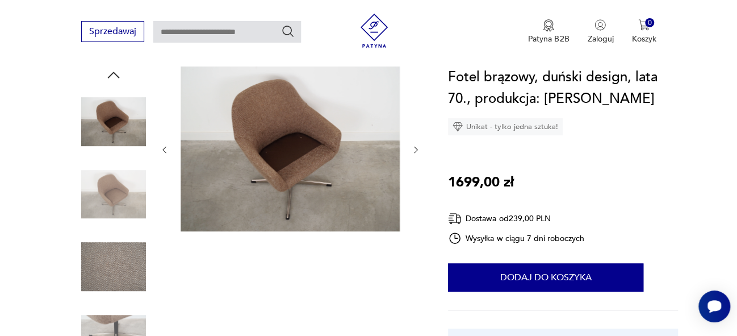
click at [414, 148] on icon "button" at bounding box center [416, 150] width 10 height 10
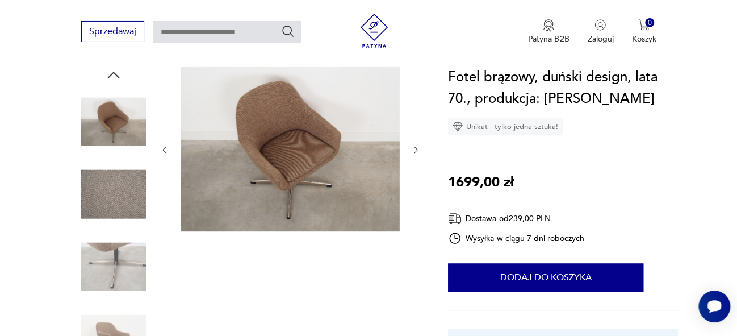
click at [414, 148] on icon "button" at bounding box center [416, 150] width 10 height 10
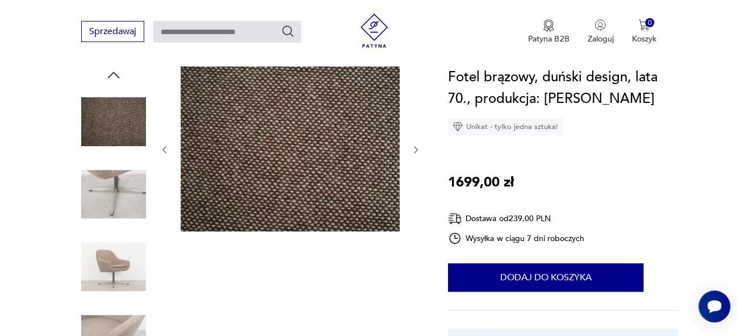
click at [414, 148] on icon "button" at bounding box center [416, 150] width 10 height 10
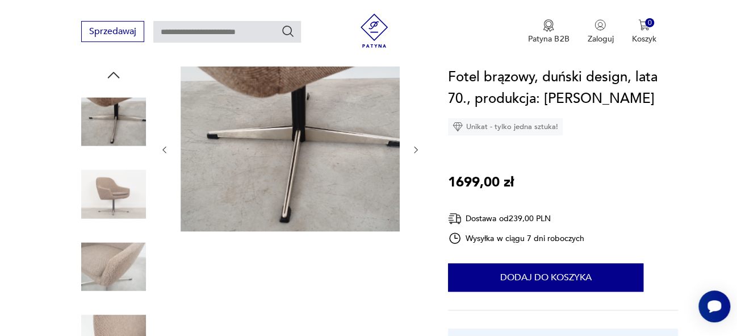
click at [414, 148] on icon "button" at bounding box center [416, 150] width 10 height 10
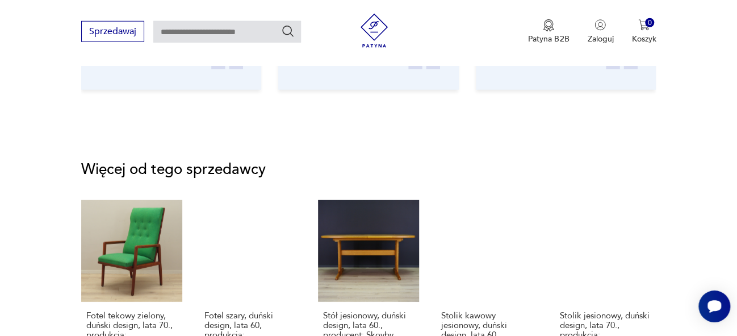
scroll to position [1444, 0]
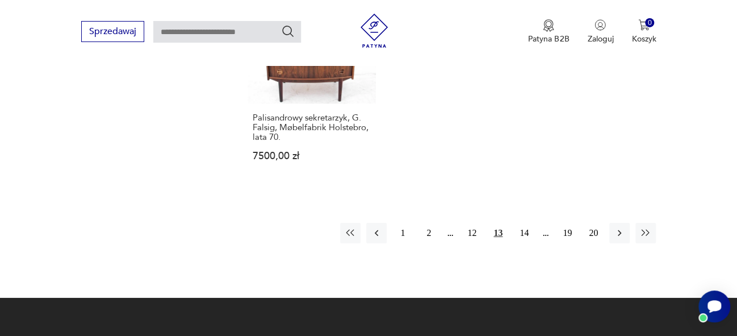
scroll to position [1717, 0]
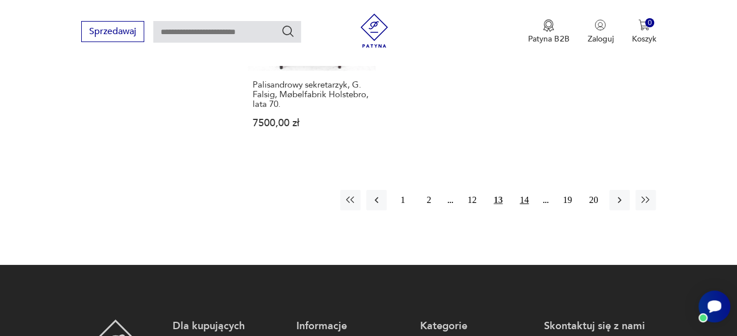
click at [523, 190] on button "14" at bounding box center [524, 200] width 20 height 20
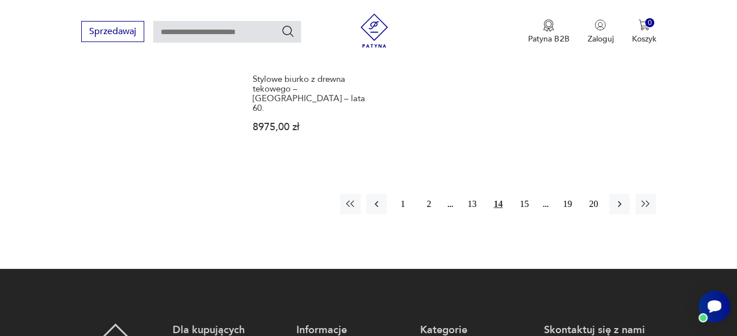
scroll to position [1723, 0]
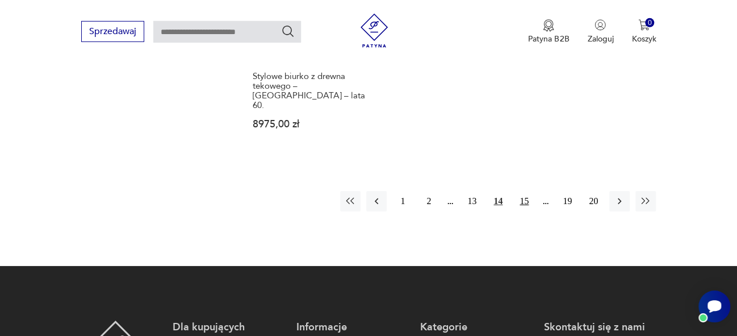
click at [524, 191] on button "15" at bounding box center [524, 201] width 20 height 20
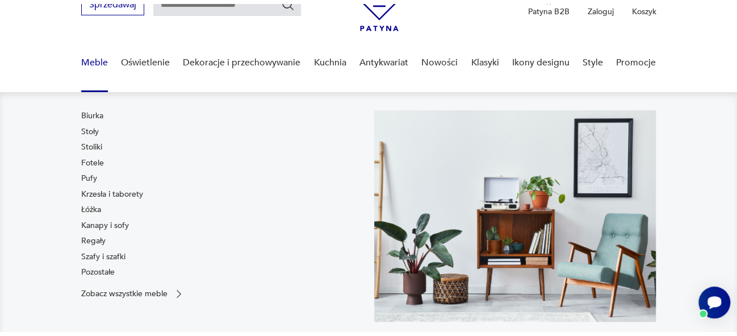
scroll to position [30, 0]
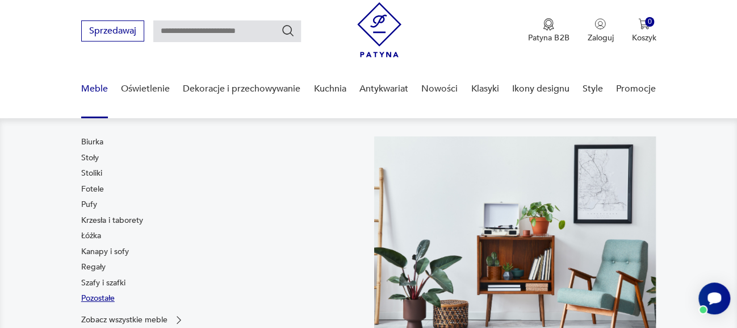
click at [94, 296] on link "Pozostałe" at bounding box center [98, 298] width 34 height 11
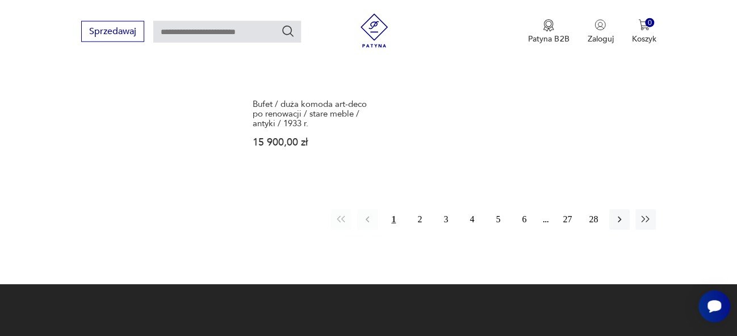
scroll to position [1726, 0]
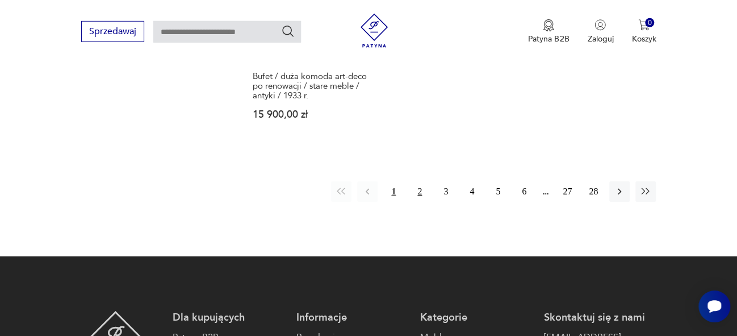
click at [421, 181] on button "2" at bounding box center [420, 191] width 20 height 20
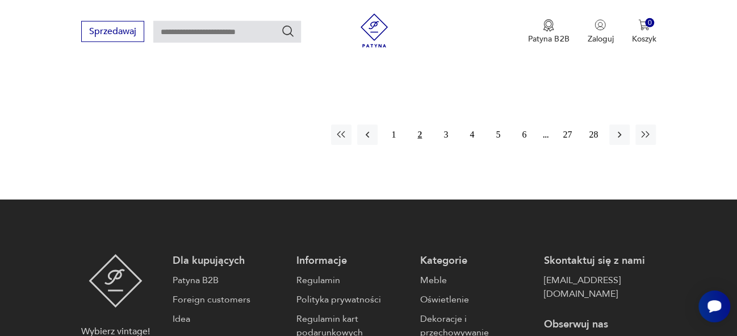
scroll to position [1752, 0]
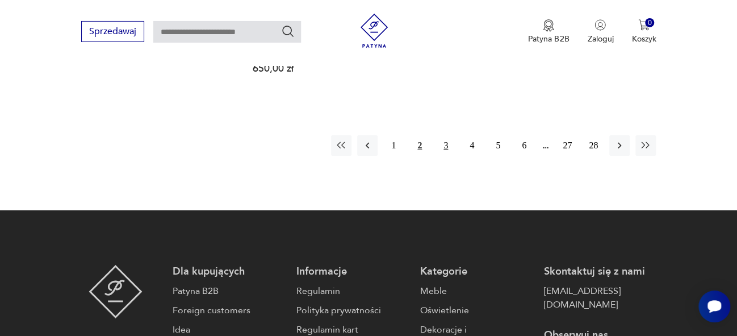
click at [447, 135] on button "3" at bounding box center [446, 145] width 20 height 20
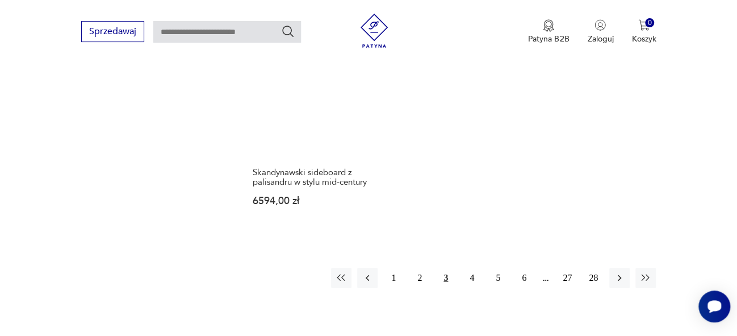
scroll to position [1743, 0]
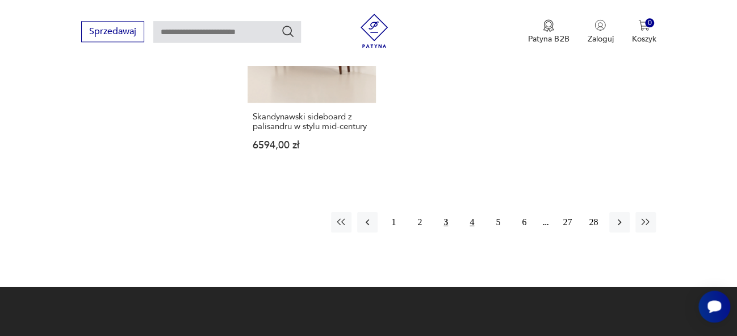
click at [473, 212] on button "4" at bounding box center [472, 222] width 20 height 20
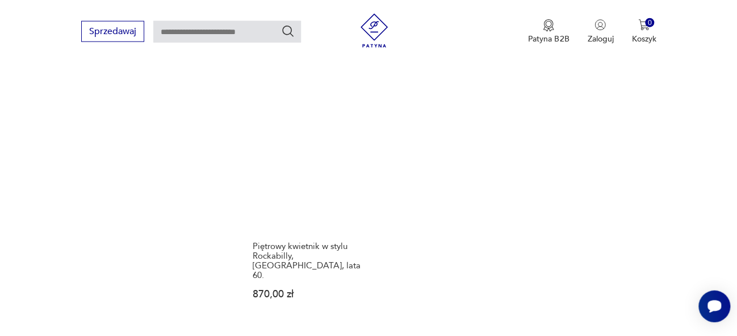
scroll to position [1654, 0]
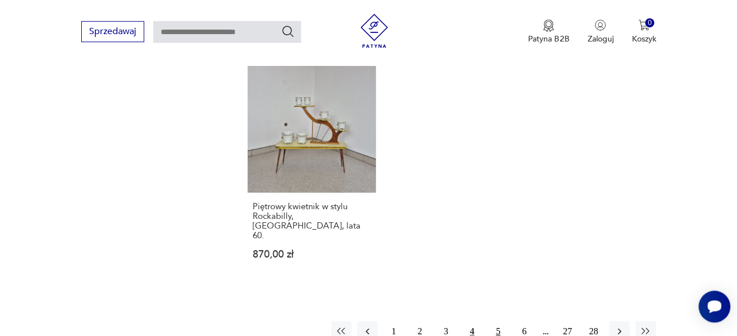
click at [499, 321] on button "5" at bounding box center [498, 331] width 20 height 20
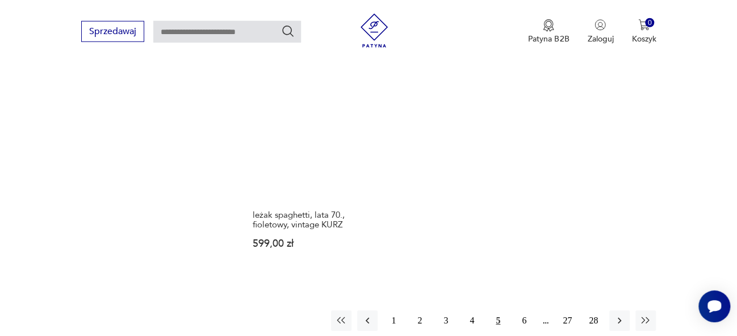
scroll to position [1600, 0]
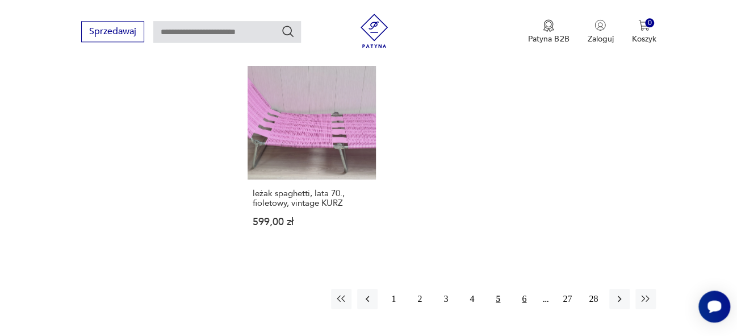
click at [527, 288] on button "6" at bounding box center [524, 298] width 20 height 20
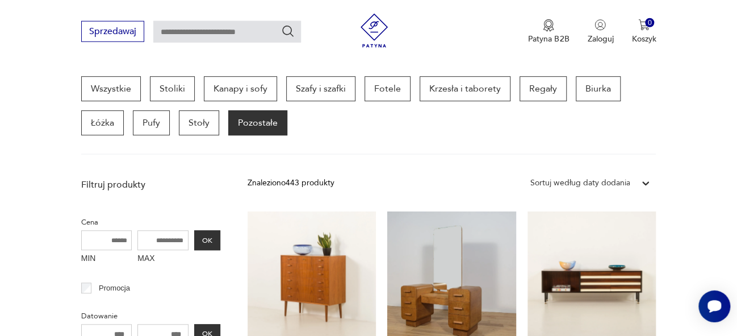
scroll to position [308, 0]
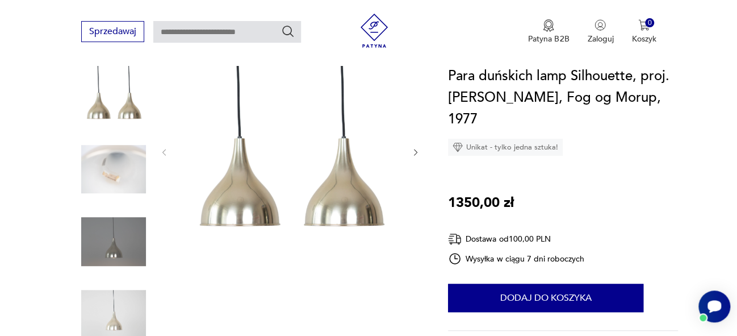
scroll to position [152, 0]
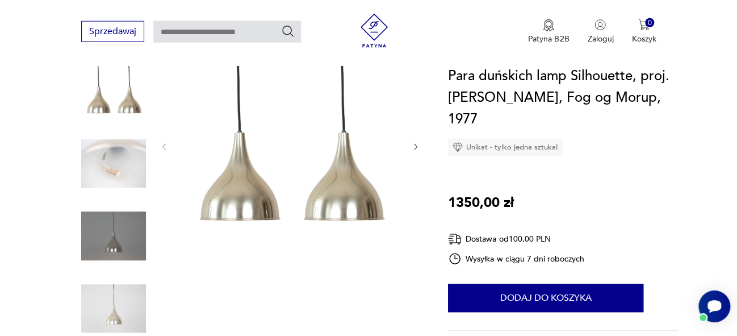
click at [412, 144] on icon "button" at bounding box center [416, 147] width 10 height 10
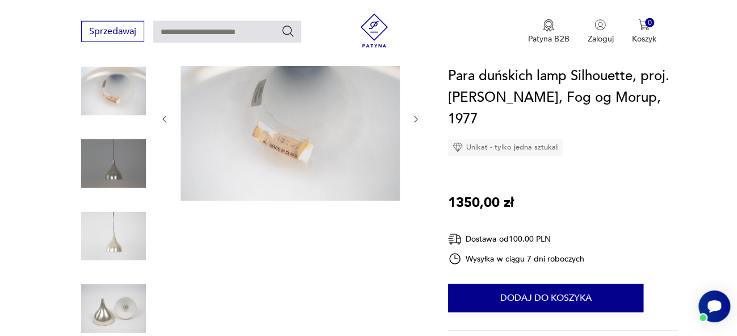
click at [412, 144] on div at bounding box center [290, 119] width 261 height 166
click at [418, 116] on icon "button" at bounding box center [416, 119] width 10 height 10
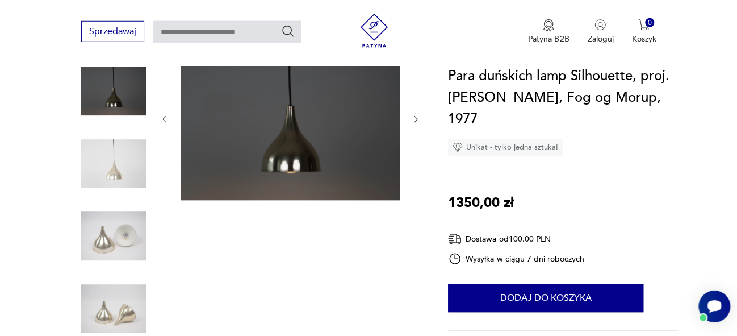
click at [319, 137] on img at bounding box center [290, 118] width 219 height 164
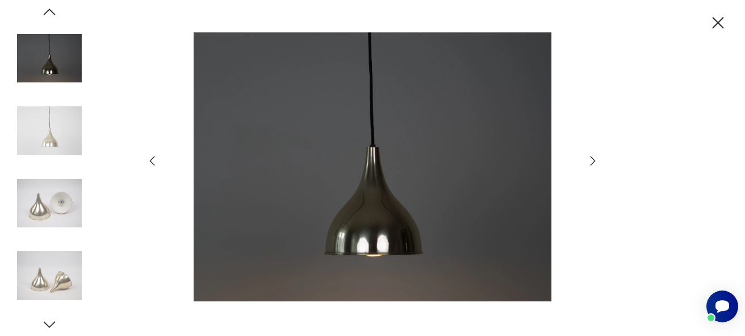
click at [37, 273] on img at bounding box center [49, 275] width 65 height 65
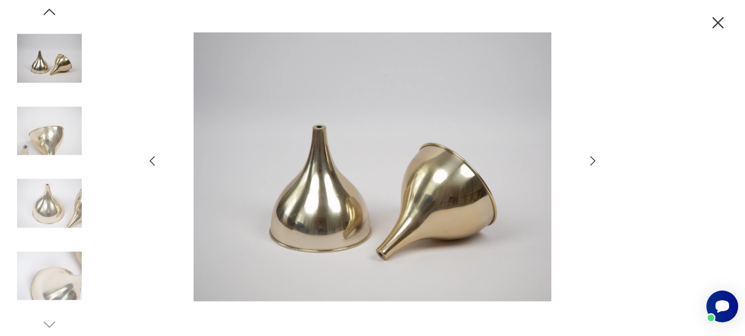
click at [591, 160] on icon "button" at bounding box center [593, 161] width 14 height 14
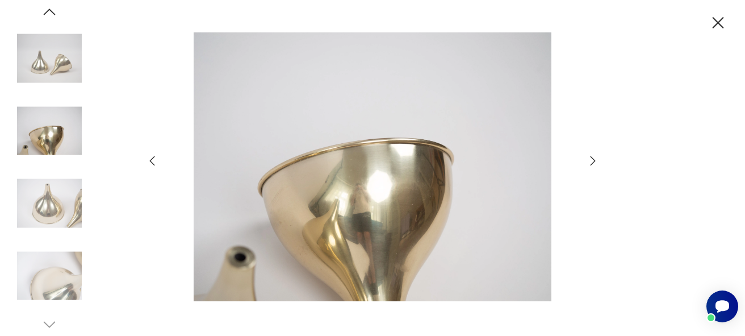
click at [591, 160] on icon "button" at bounding box center [593, 161] width 14 height 14
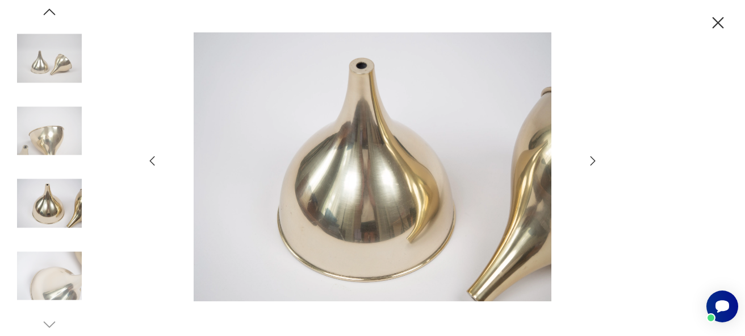
click at [591, 160] on icon "button" at bounding box center [593, 161] width 14 height 14
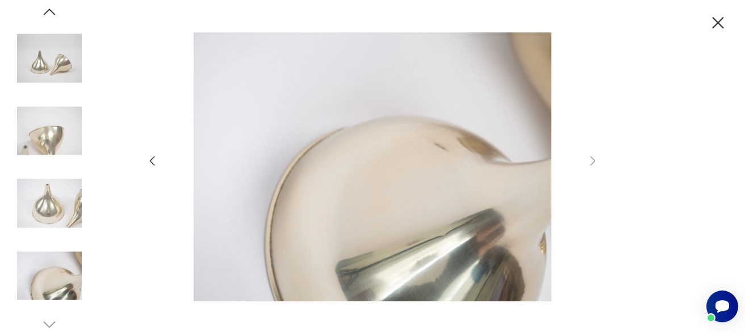
click at [720, 21] on icon "button" at bounding box center [718, 22] width 11 height 11
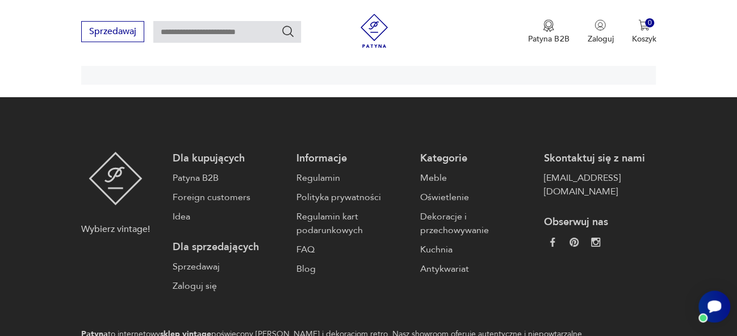
scroll to position [0, 0]
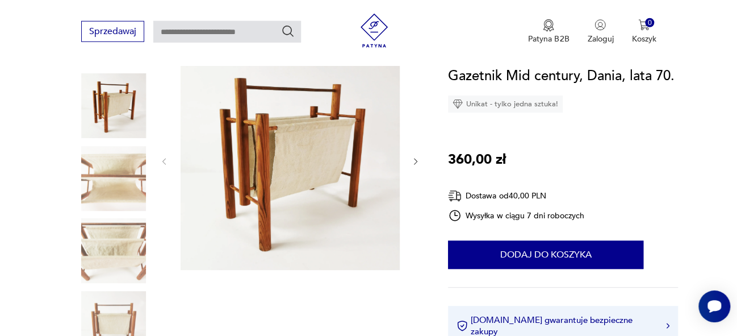
scroll to position [151, 0]
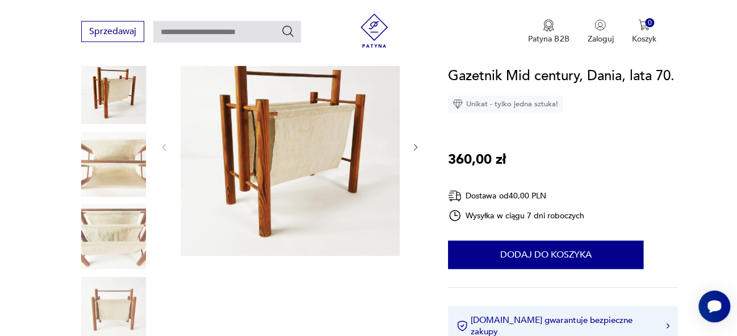
click at [416, 147] on icon "button" at bounding box center [416, 148] width 10 height 10
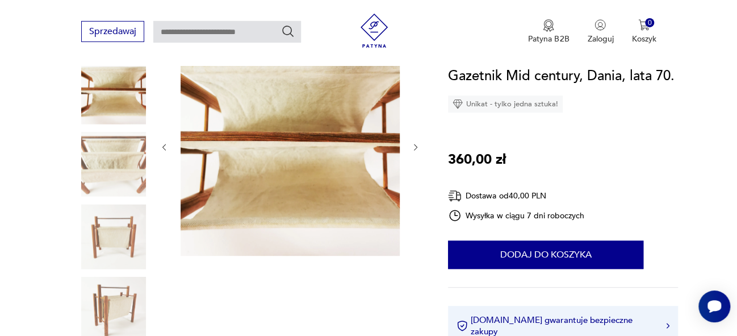
click at [416, 147] on icon "button" at bounding box center [416, 148] width 10 height 10
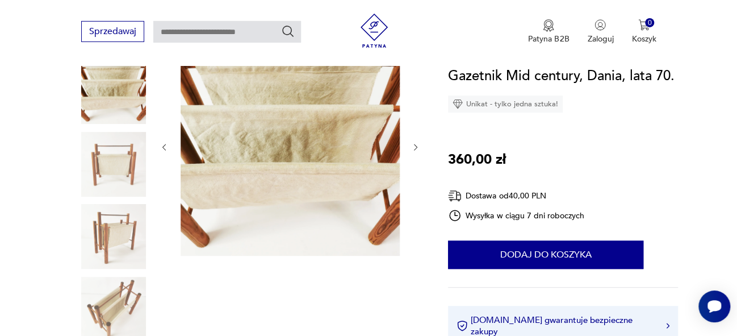
click at [416, 147] on icon "button" at bounding box center [416, 148] width 10 height 10
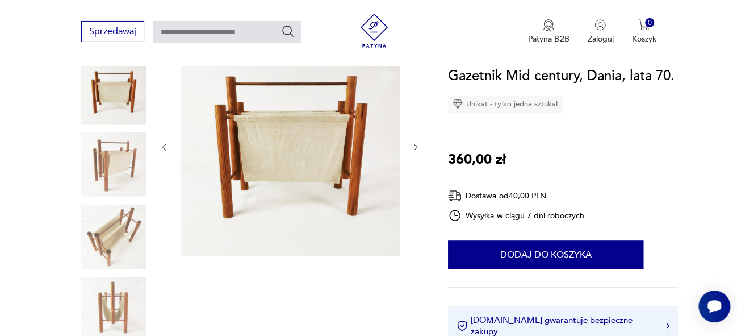
click at [416, 147] on icon "button" at bounding box center [416, 148] width 10 height 10
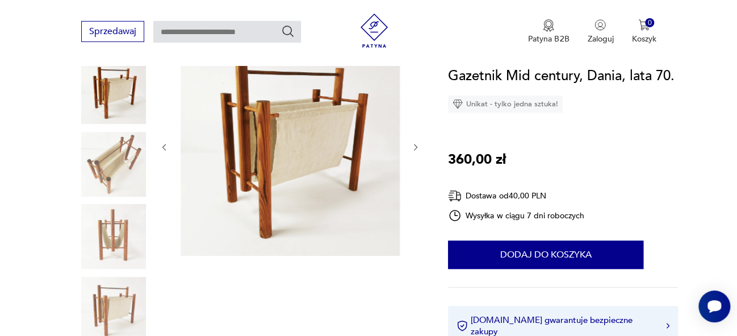
click at [416, 147] on icon "button" at bounding box center [416, 148] width 10 height 10
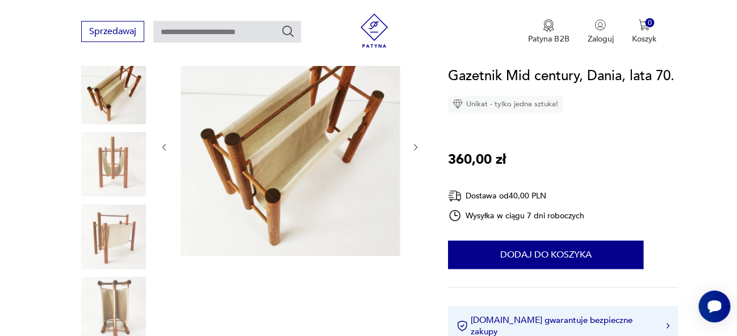
click at [416, 147] on icon "button" at bounding box center [416, 148] width 10 height 10
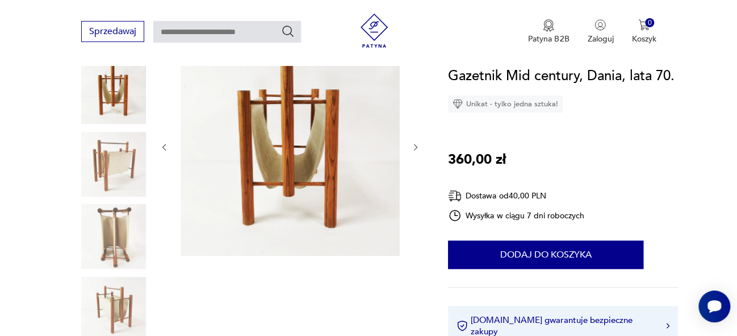
click at [416, 147] on icon "button" at bounding box center [416, 148] width 10 height 10
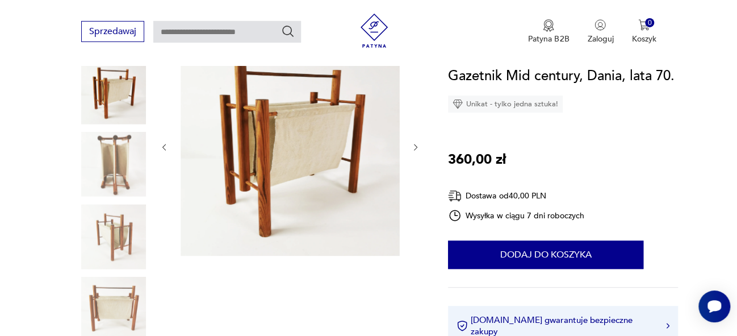
click at [416, 147] on icon "button" at bounding box center [416, 148] width 10 height 10
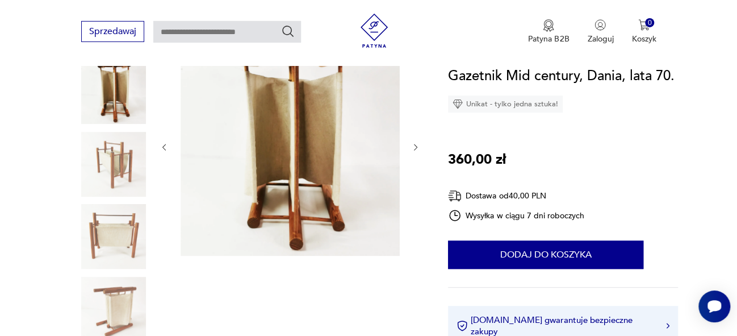
click at [416, 147] on icon "button" at bounding box center [416, 148] width 10 height 10
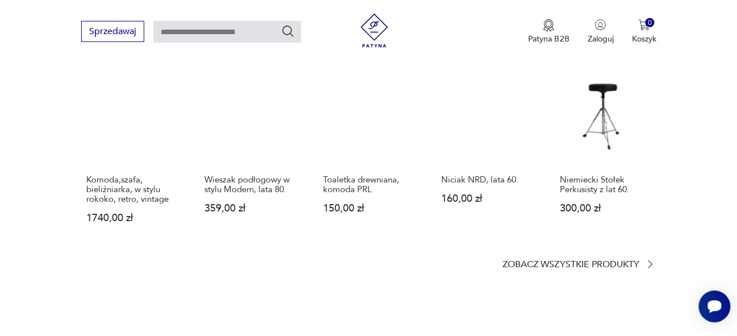
scroll to position [922, 0]
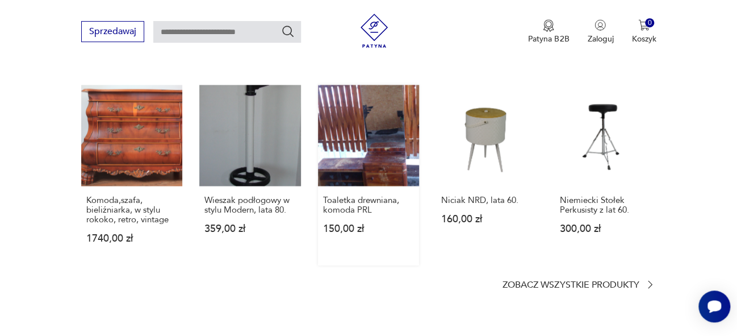
click at [378, 130] on link "Toaletka drewniana, komoda PRL 150,00 zł" at bounding box center [368, 175] width 101 height 180
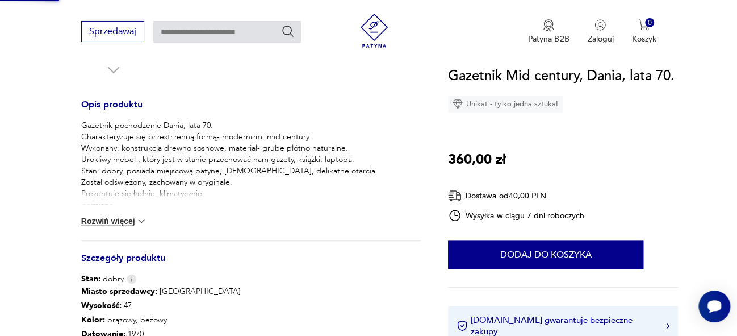
scroll to position [94, 0]
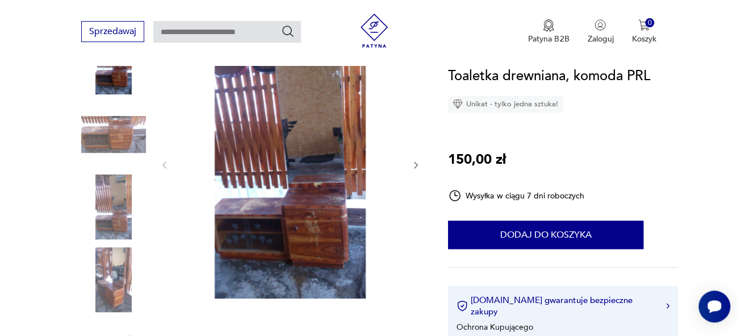
scroll to position [112, 0]
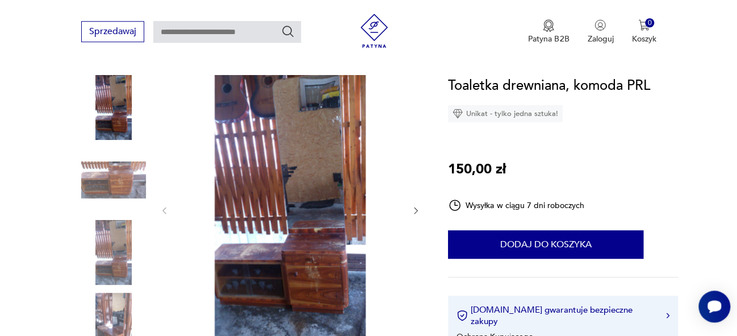
click at [416, 207] on icon "button" at bounding box center [416, 211] width 10 height 10
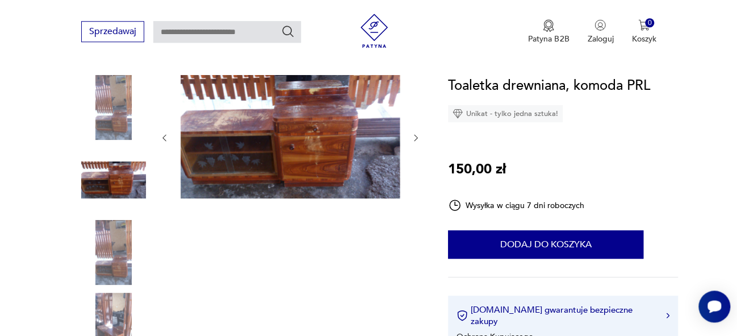
click at [416, 207] on div at bounding box center [290, 217] width 261 height 284
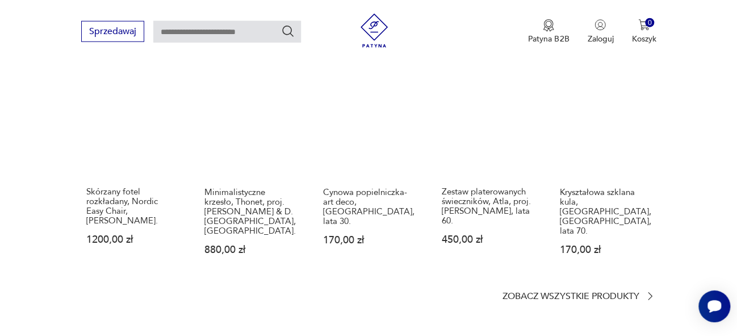
scroll to position [1548, 0]
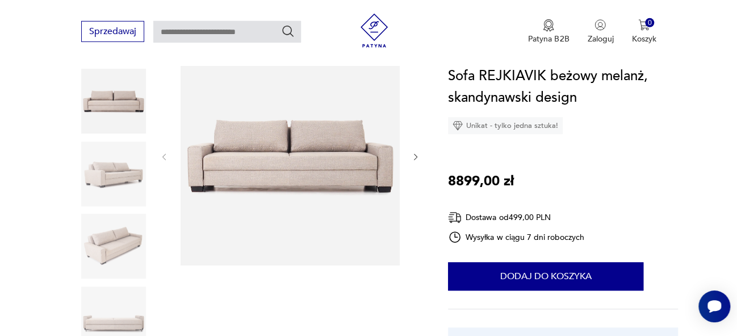
scroll to position [133, 0]
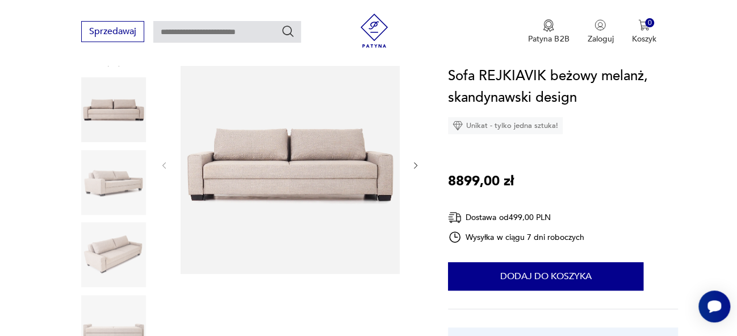
click at [415, 165] on icon "button" at bounding box center [416, 166] width 10 height 10
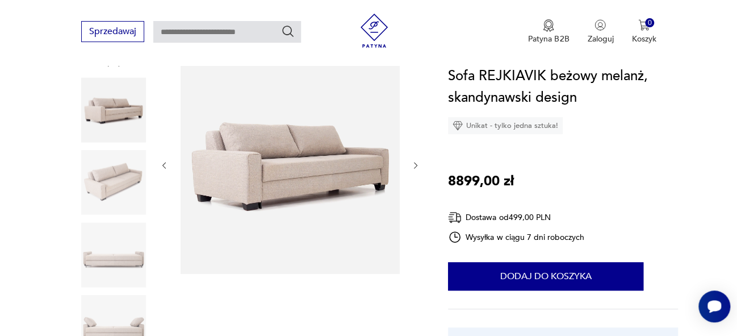
click at [415, 165] on icon "button" at bounding box center [416, 166] width 10 height 10
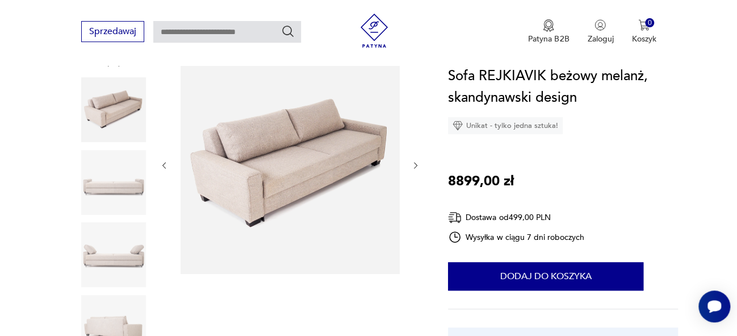
click at [415, 165] on icon "button" at bounding box center [416, 166] width 10 height 10
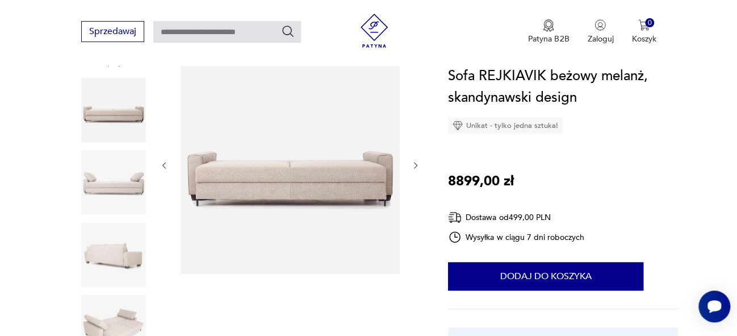
click at [415, 165] on icon "button" at bounding box center [416, 166] width 10 height 10
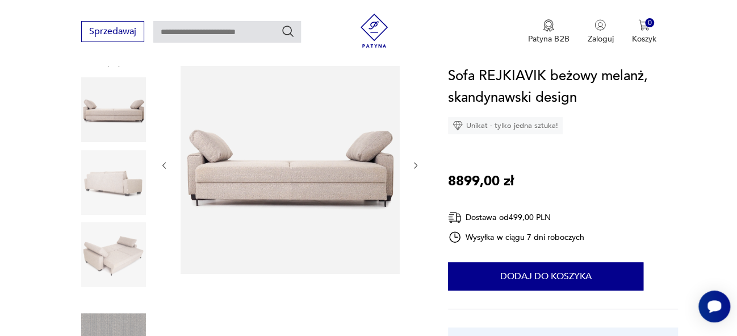
click at [415, 165] on icon "button" at bounding box center [416, 166] width 10 height 10
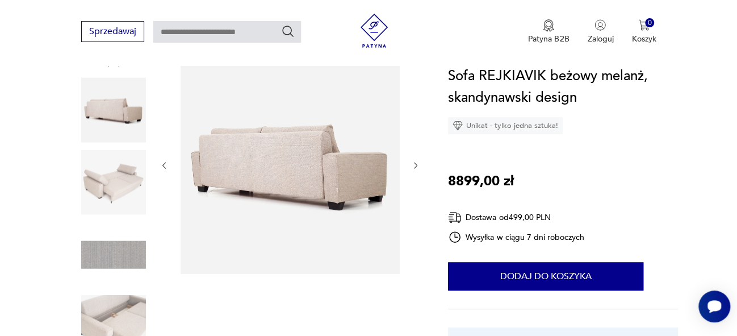
click at [415, 165] on icon "button" at bounding box center [416, 166] width 10 height 10
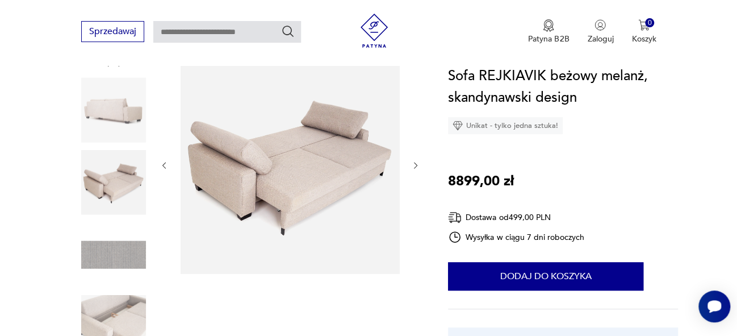
click at [415, 165] on icon "button" at bounding box center [416, 166] width 10 height 10
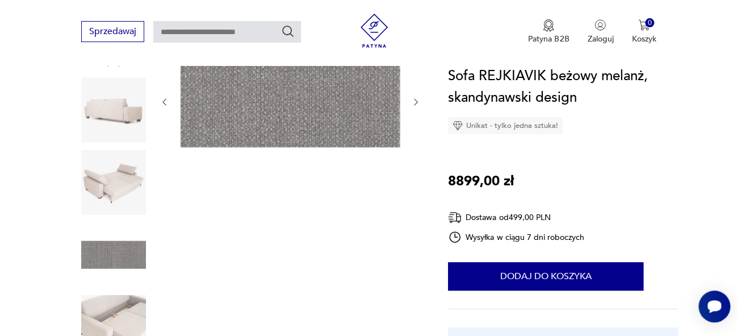
click at [415, 101] on icon "button" at bounding box center [416, 102] width 10 height 10
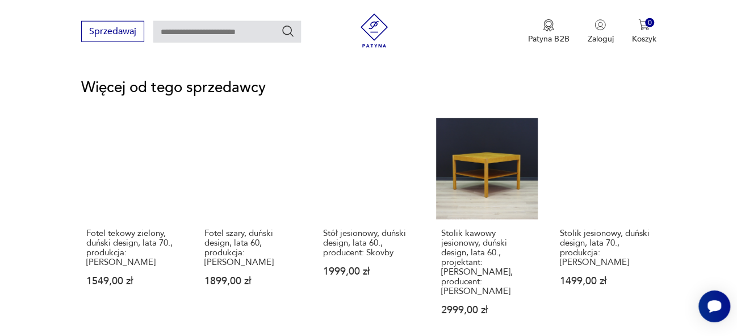
scroll to position [1542, 0]
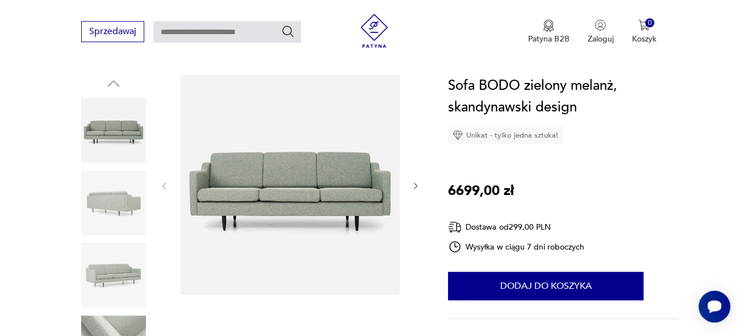
scroll to position [121, 0]
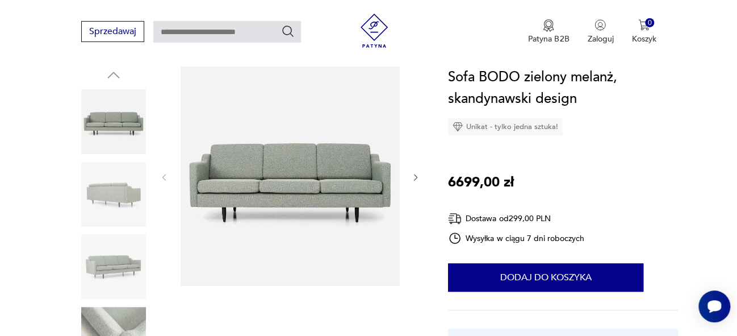
click at [416, 177] on icon "button" at bounding box center [415, 177] width 3 height 7
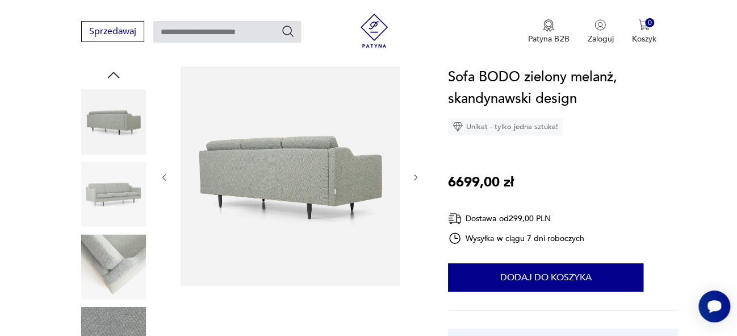
click at [416, 177] on icon "button" at bounding box center [415, 177] width 3 height 7
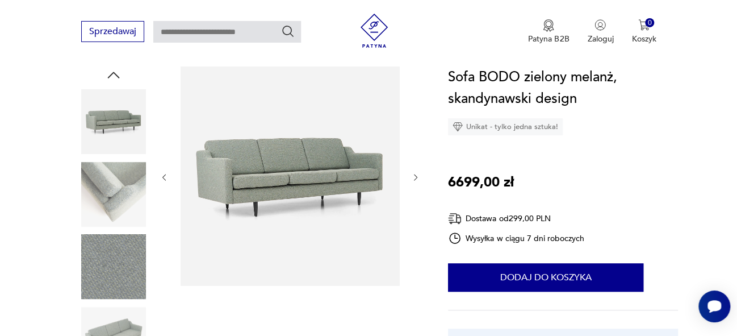
click at [416, 177] on icon "button" at bounding box center [415, 177] width 3 height 7
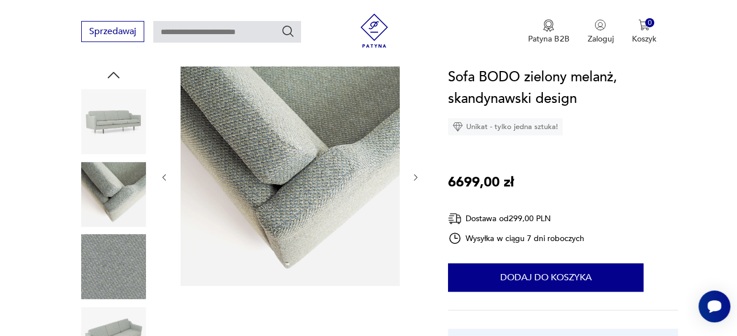
click at [416, 177] on icon "button" at bounding box center [415, 177] width 3 height 7
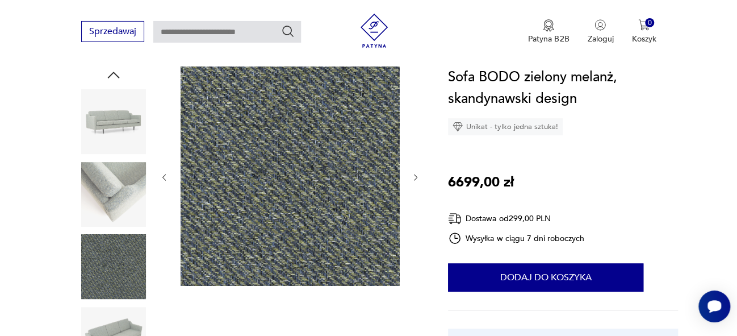
click at [416, 177] on icon "button" at bounding box center [415, 177] width 3 height 7
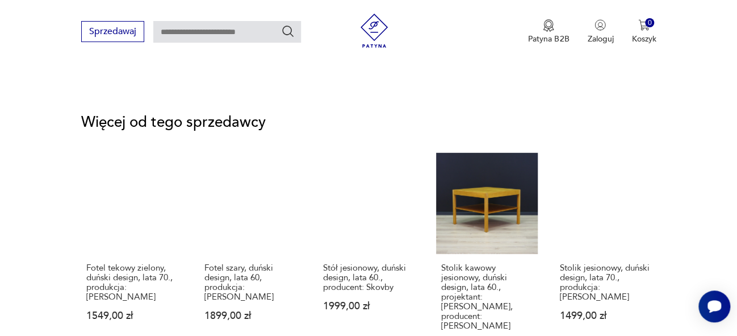
scroll to position [1508, 0]
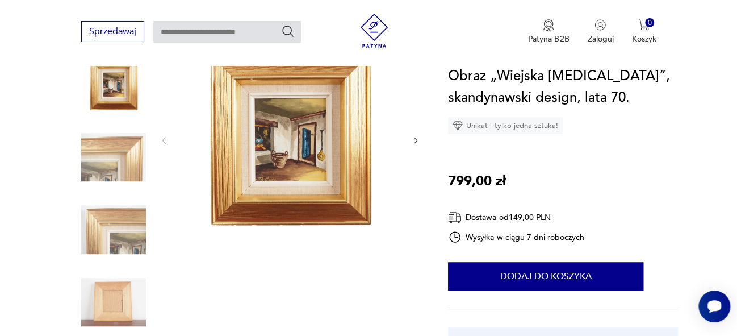
scroll to position [161, 0]
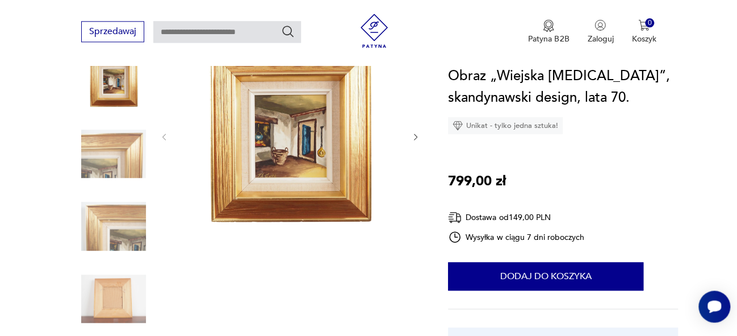
click at [324, 136] on img at bounding box center [290, 135] width 219 height 219
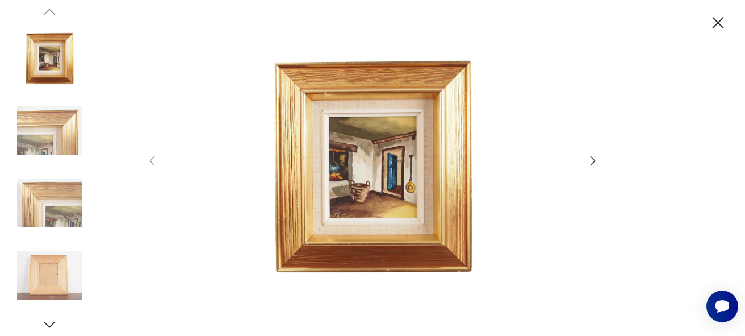
click at [594, 162] on icon "button" at bounding box center [593, 160] width 5 height 9
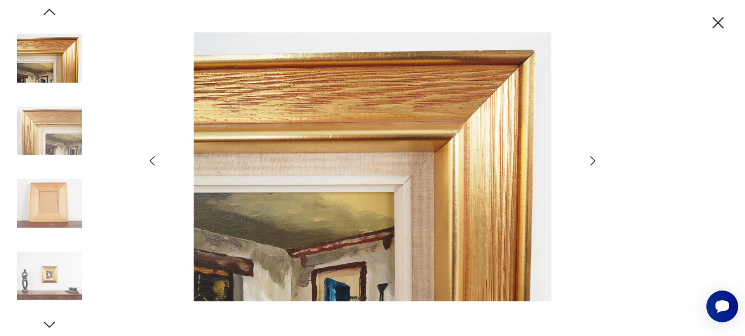
click at [594, 162] on icon "button" at bounding box center [593, 160] width 5 height 9
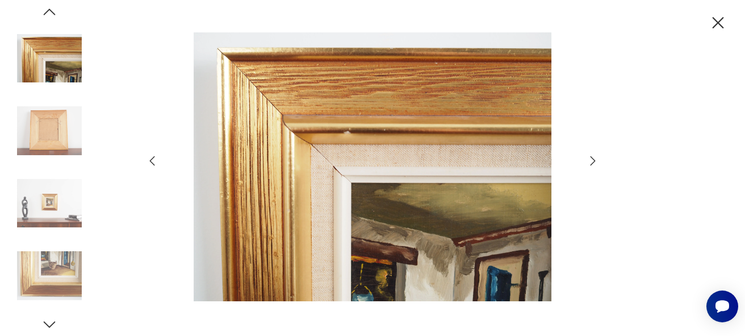
click at [594, 162] on icon "button" at bounding box center [593, 160] width 5 height 9
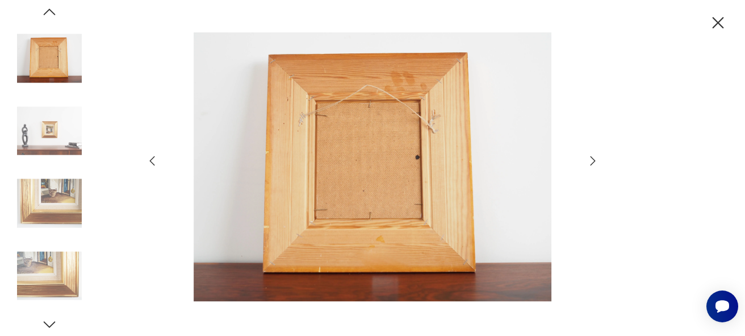
click at [594, 162] on icon "button" at bounding box center [593, 160] width 5 height 9
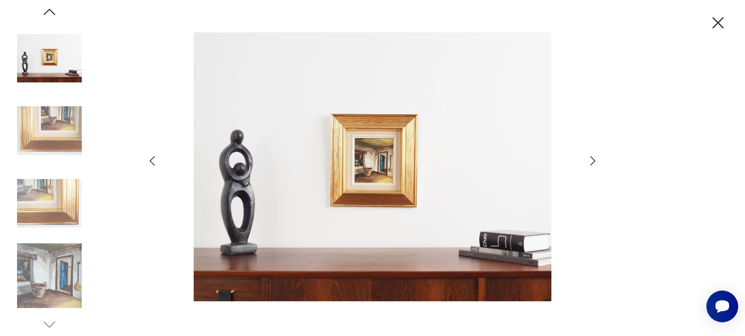
click at [594, 162] on icon "button" at bounding box center [593, 160] width 5 height 9
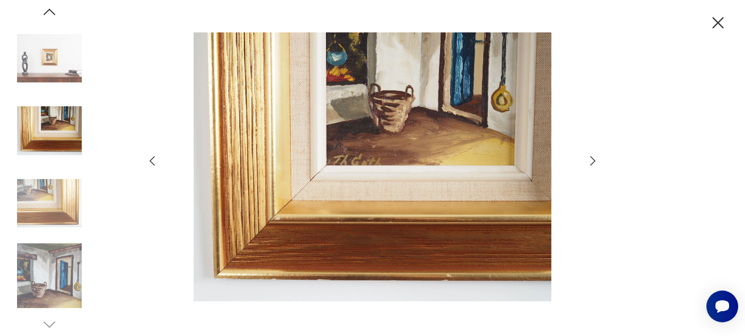
click at [593, 161] on icon "button" at bounding box center [593, 161] width 14 height 14
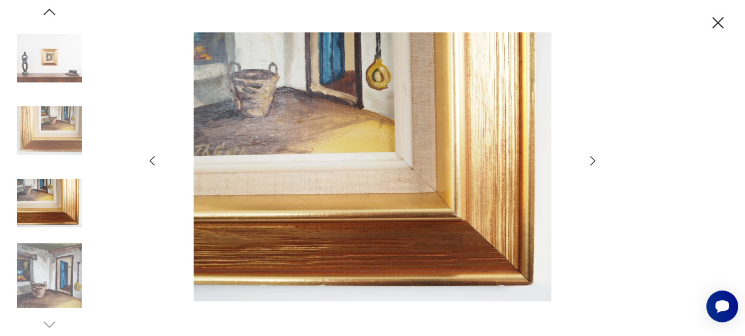
click at [593, 161] on icon "button" at bounding box center [593, 161] width 14 height 14
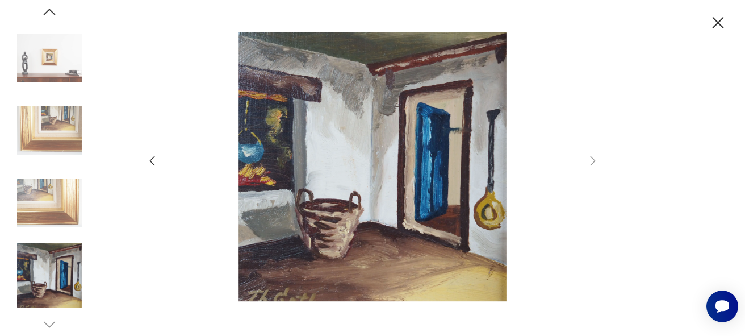
click at [717, 19] on icon "button" at bounding box center [718, 23] width 20 height 20
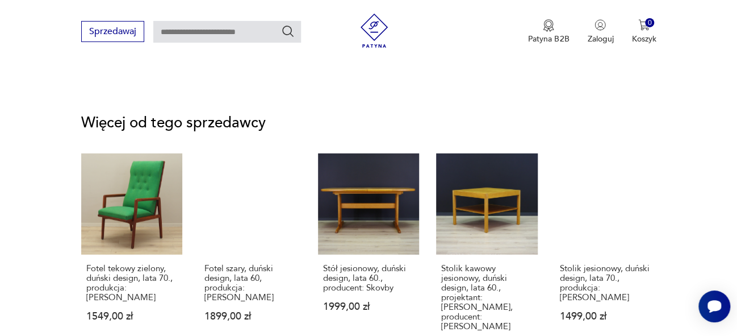
scroll to position [1526, 0]
